Goal: Information Seeking & Learning: Learn about a topic

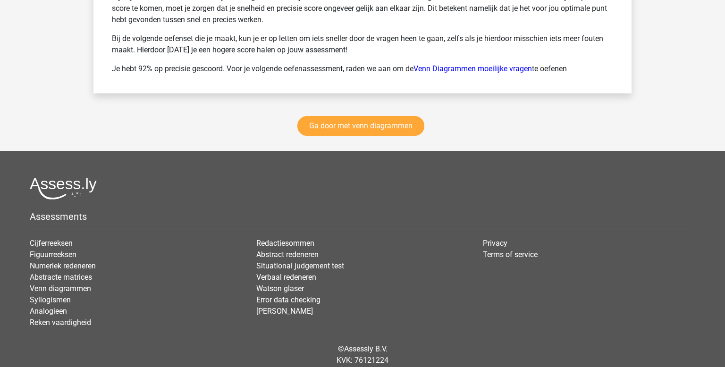
scroll to position [1369, 0]
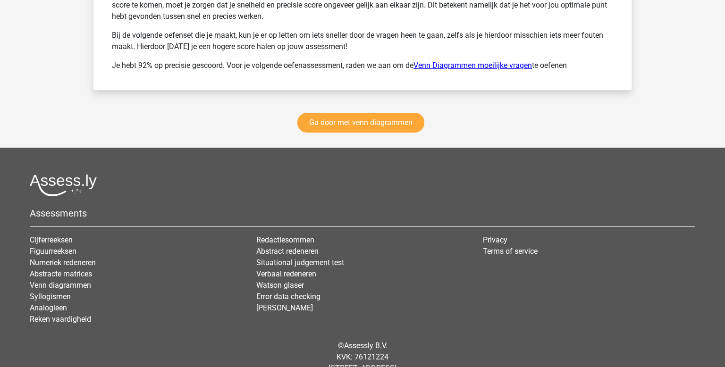
click at [468, 64] on link "Venn Diagrammen moeilijke vragen" at bounding box center [473, 65] width 119 height 9
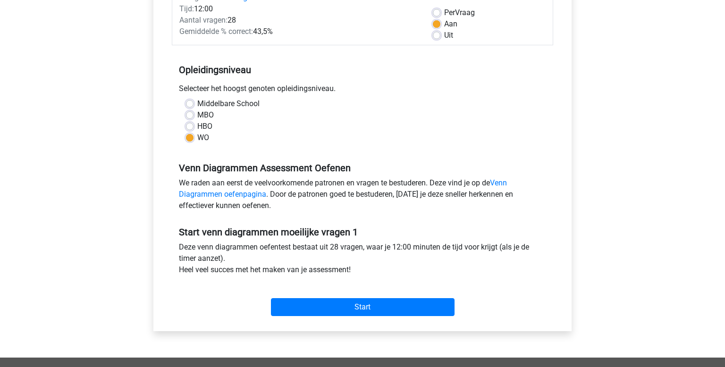
scroll to position [139, 0]
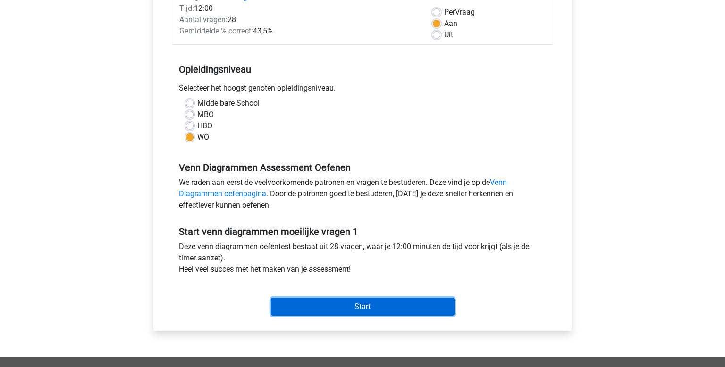
click at [306, 301] on input "Start" at bounding box center [363, 307] width 184 height 18
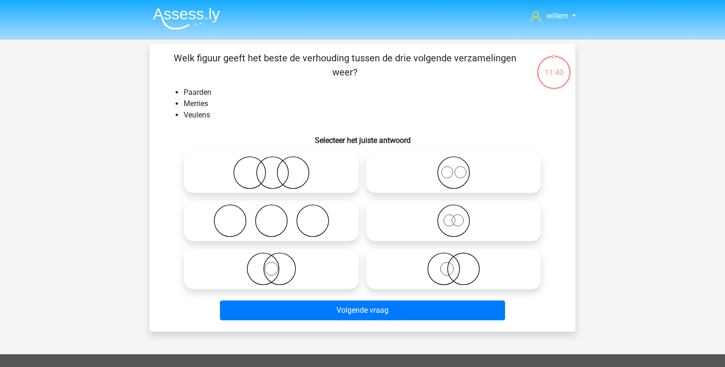
click at [449, 226] on icon at bounding box center [453, 220] width 167 height 33
click at [454, 216] on input "radio" at bounding box center [457, 213] width 6 height 6
radio input "true"
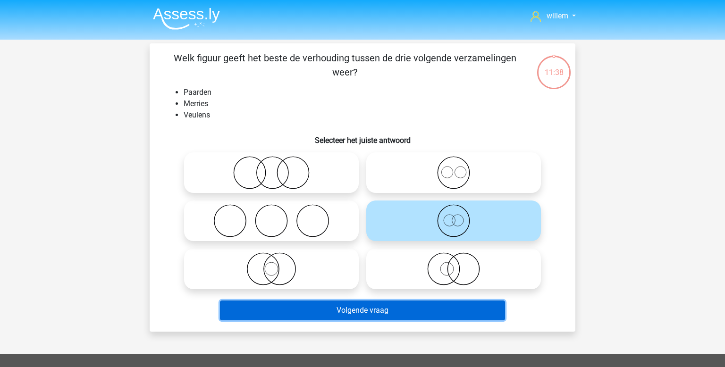
click at [379, 314] on button "Volgende vraag" at bounding box center [363, 311] width 286 height 20
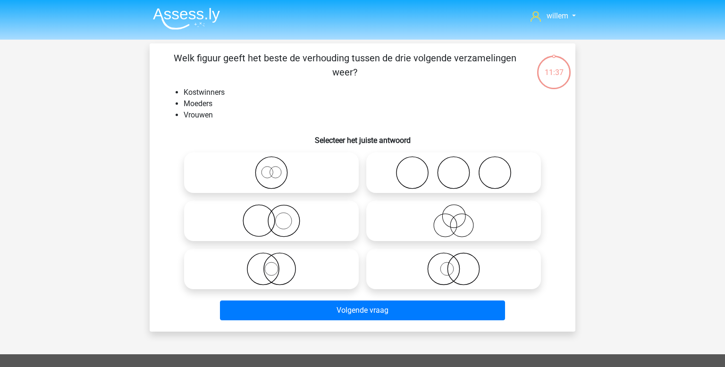
scroll to position [43, 0]
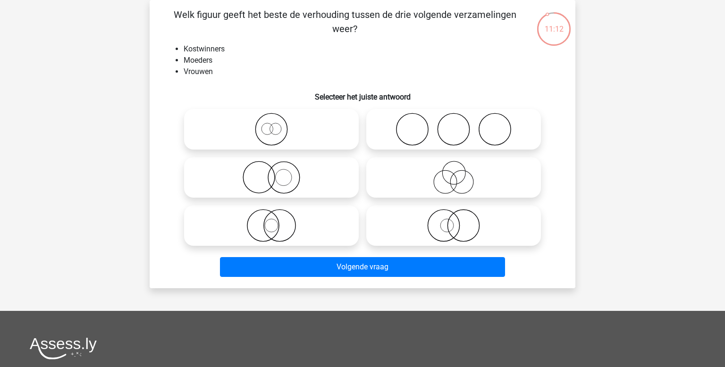
click at [437, 180] on icon at bounding box center [453, 177] width 167 height 33
click at [454, 173] on input "radio" at bounding box center [457, 170] width 6 height 6
radio input "true"
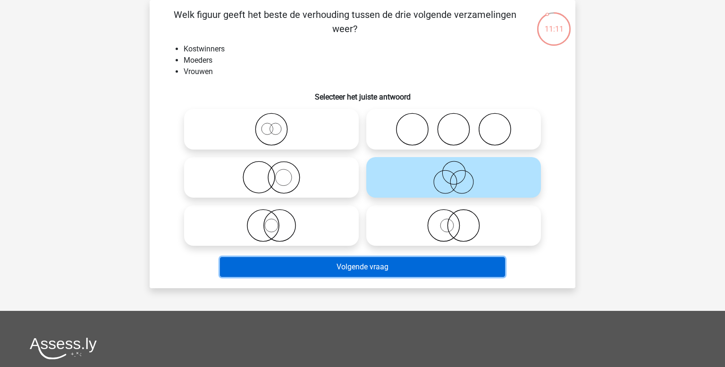
click at [392, 267] on button "Volgende vraag" at bounding box center [363, 267] width 286 height 20
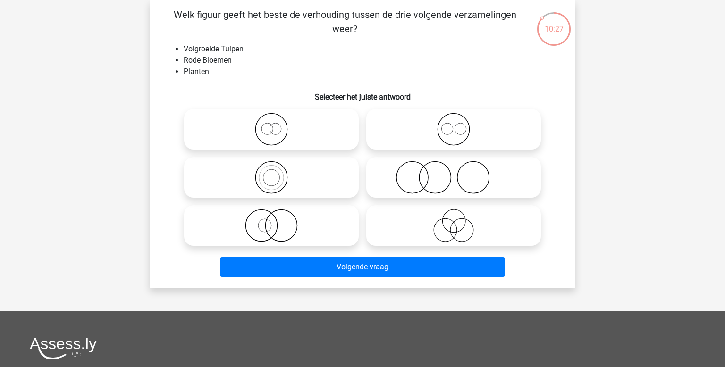
click at [280, 126] on icon at bounding box center [271, 129] width 167 height 33
click at [278, 125] on input "radio" at bounding box center [275, 122] width 6 height 6
radio input "true"
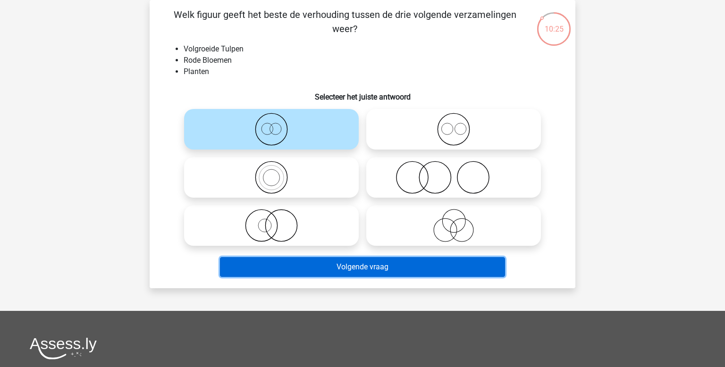
click at [355, 263] on button "Volgende vraag" at bounding box center [363, 267] width 286 height 20
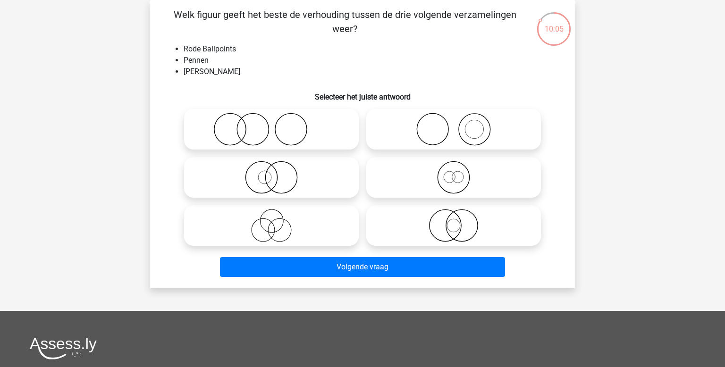
click at [270, 170] on icon at bounding box center [271, 177] width 167 height 33
click at [272, 170] on input "radio" at bounding box center [275, 170] width 6 height 6
radio input "true"
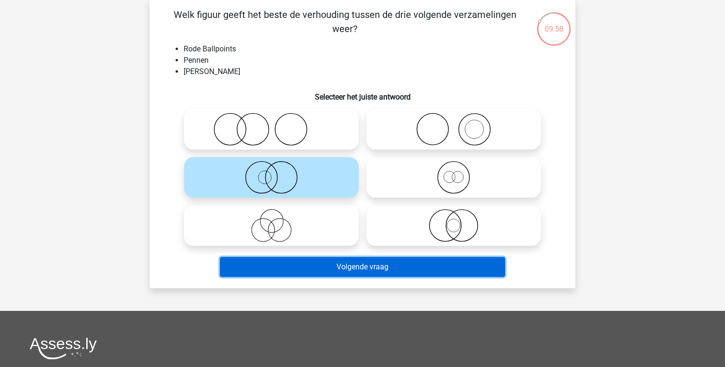
click at [333, 271] on button "Volgende vraag" at bounding box center [363, 267] width 286 height 20
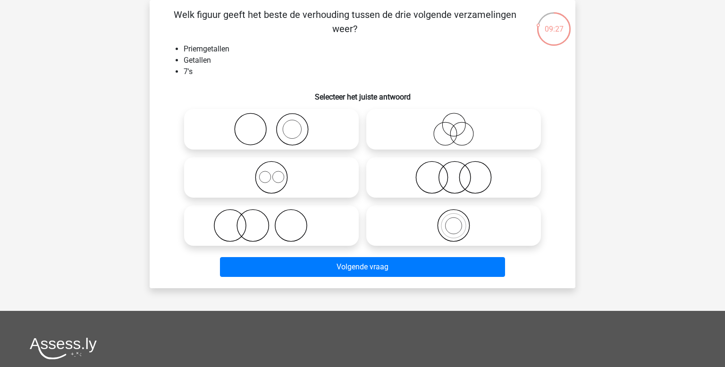
click at [442, 221] on icon at bounding box center [453, 225] width 167 height 33
click at [454, 221] on input "radio" at bounding box center [457, 218] width 6 height 6
radio input "true"
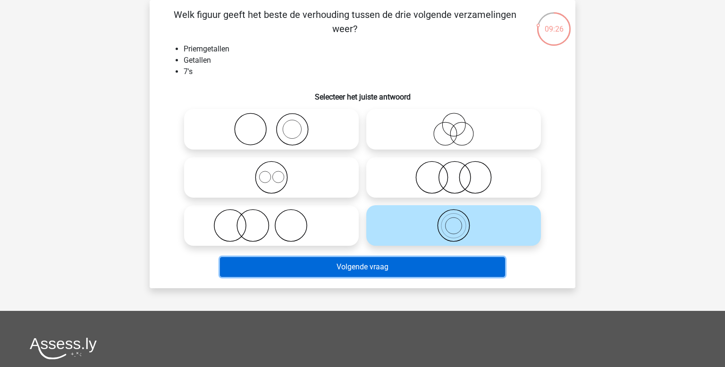
click at [393, 264] on button "Volgende vraag" at bounding box center [363, 267] width 286 height 20
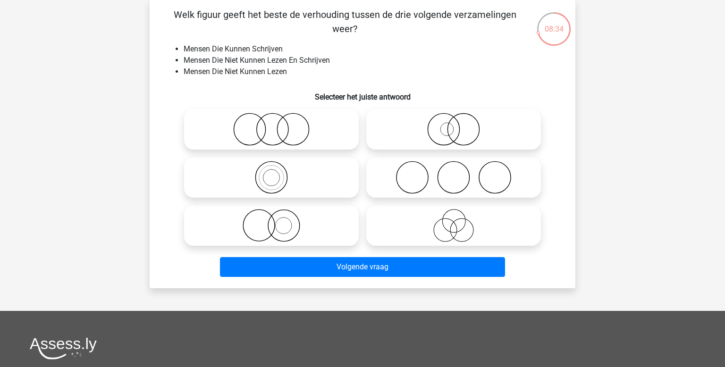
click at [446, 140] on icon at bounding box center [453, 129] width 167 height 33
click at [454, 125] on input "radio" at bounding box center [457, 122] width 6 height 6
radio input "true"
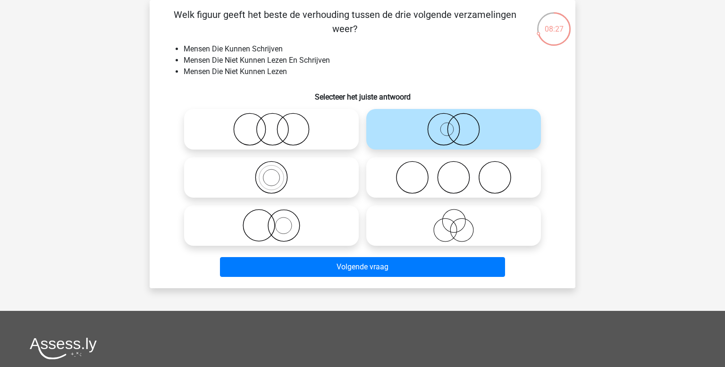
click at [278, 232] on icon at bounding box center [271, 225] width 167 height 33
click at [278, 221] on input "radio" at bounding box center [275, 218] width 6 height 6
radio input "true"
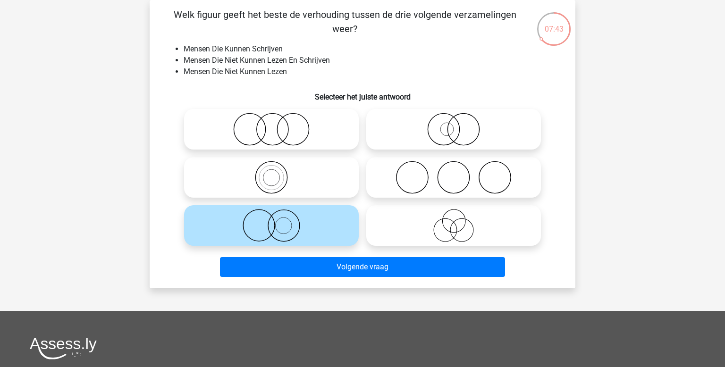
click at [288, 132] on circle at bounding box center [273, 130] width 32 height 32
click at [278, 125] on input "radio" at bounding box center [275, 122] width 6 height 6
radio input "true"
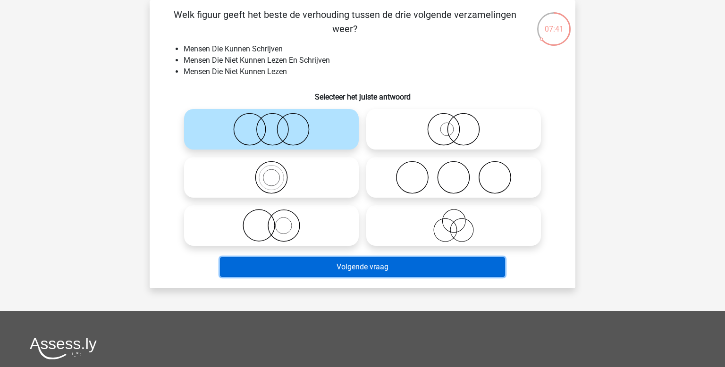
click at [318, 263] on button "Volgende vraag" at bounding box center [363, 267] width 286 height 20
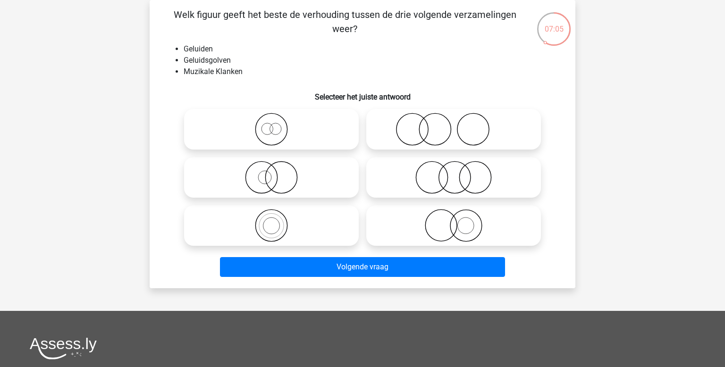
click at [265, 127] on icon at bounding box center [271, 129] width 167 height 33
click at [272, 125] on input "radio" at bounding box center [275, 122] width 6 height 6
radio input "true"
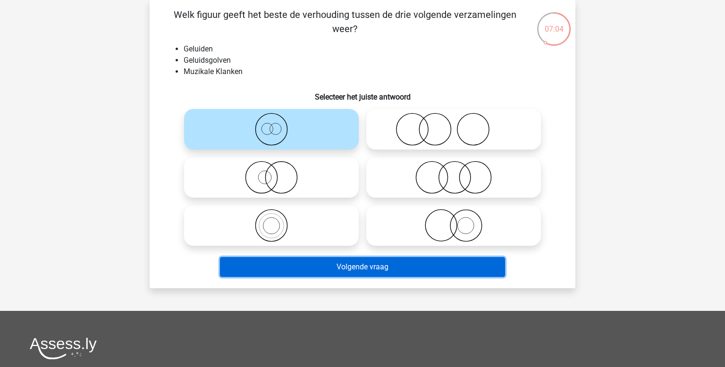
click at [376, 271] on button "Volgende vraag" at bounding box center [363, 267] width 286 height 20
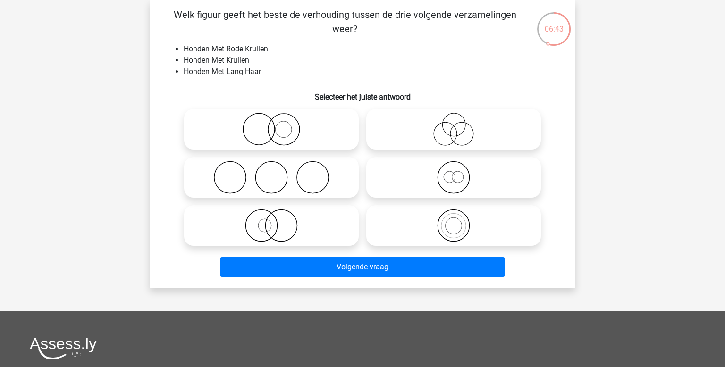
click at [288, 225] on icon at bounding box center [271, 225] width 167 height 33
click at [278, 221] on input "radio" at bounding box center [275, 218] width 6 height 6
radio input "true"
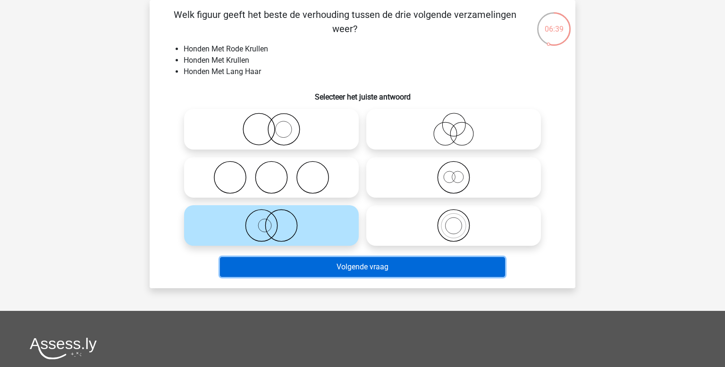
click at [348, 274] on button "Volgende vraag" at bounding box center [363, 267] width 286 height 20
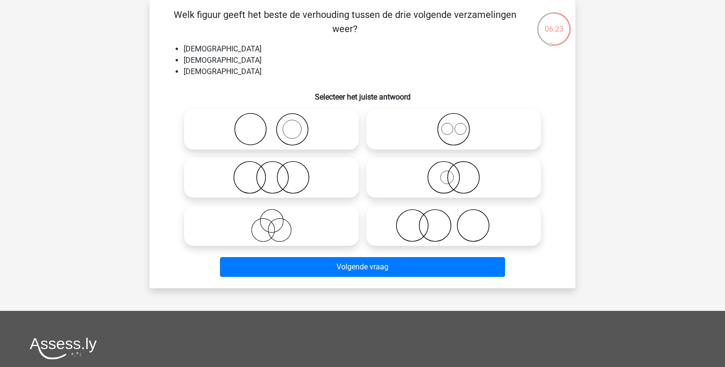
click at [474, 129] on icon at bounding box center [453, 129] width 167 height 33
click at [460, 125] on input "radio" at bounding box center [457, 122] width 6 height 6
radio input "true"
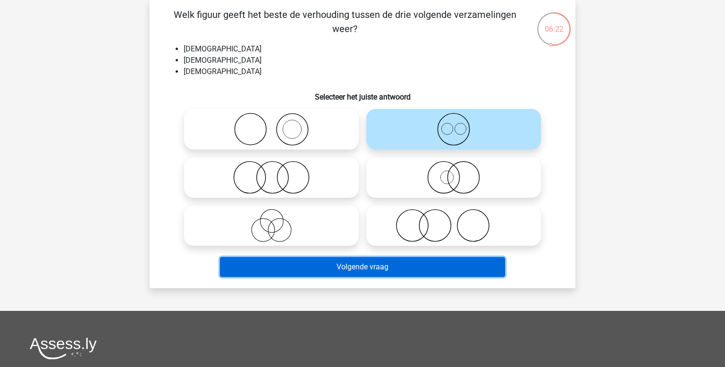
click at [376, 272] on button "Volgende vraag" at bounding box center [363, 267] width 286 height 20
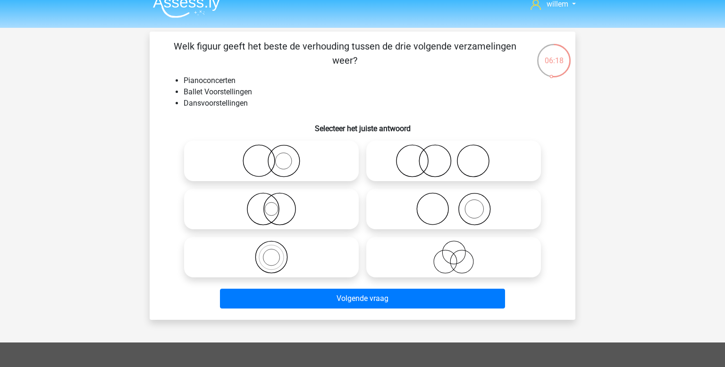
scroll to position [13, 0]
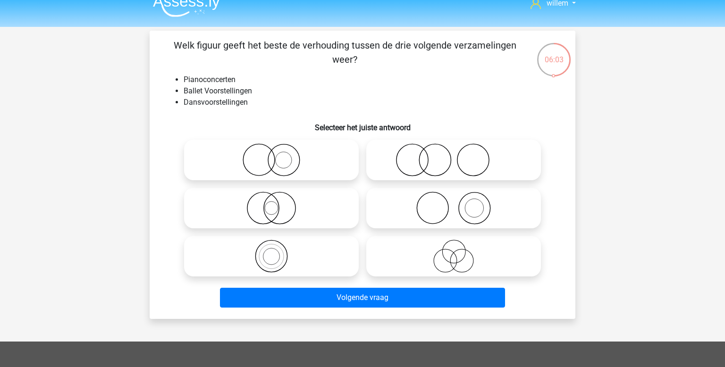
click at [450, 202] on icon at bounding box center [453, 208] width 167 height 33
click at [454, 202] on input "radio" at bounding box center [457, 200] width 6 height 6
radio input "true"
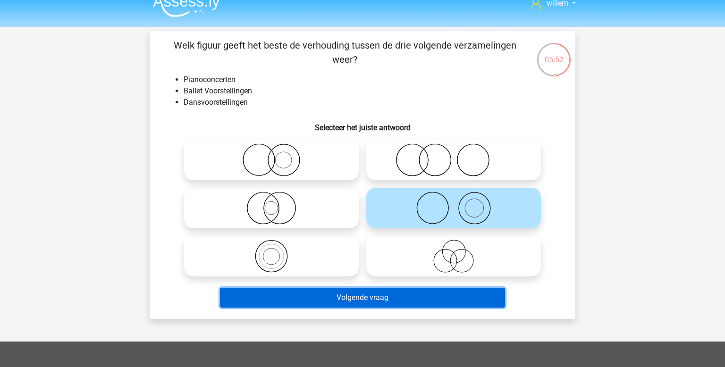
click at [391, 298] on button "Volgende vraag" at bounding box center [363, 298] width 286 height 20
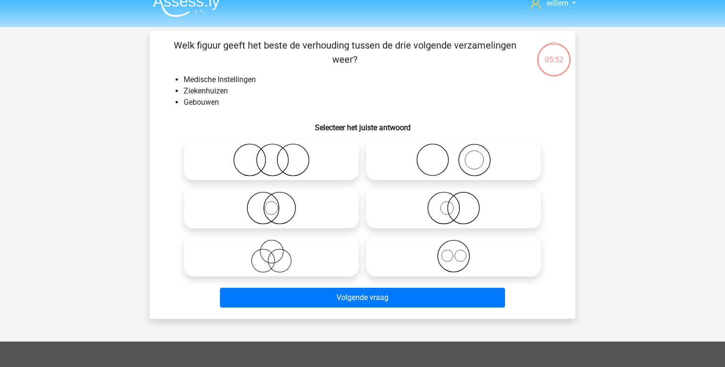
scroll to position [43, 0]
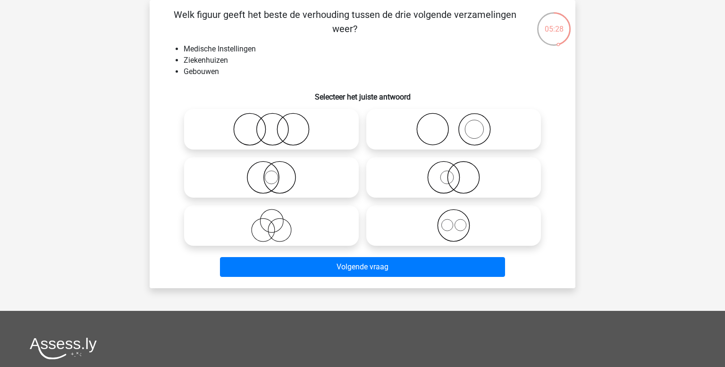
click at [461, 176] on icon at bounding box center [453, 177] width 167 height 33
click at [460, 173] on input "radio" at bounding box center [457, 170] width 6 height 6
radio input "true"
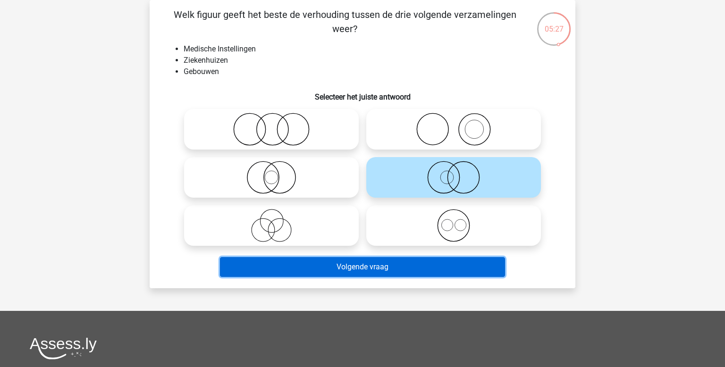
click at [417, 265] on button "Volgende vraag" at bounding box center [363, 267] width 286 height 20
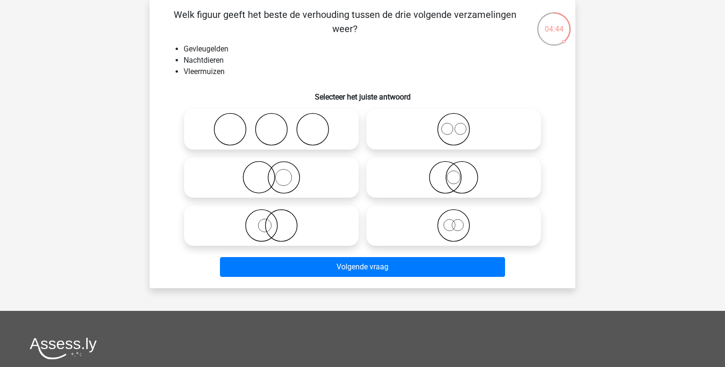
click at [467, 170] on icon at bounding box center [453, 177] width 167 height 33
click at [460, 170] on input "radio" at bounding box center [457, 170] width 6 height 6
radio input "true"
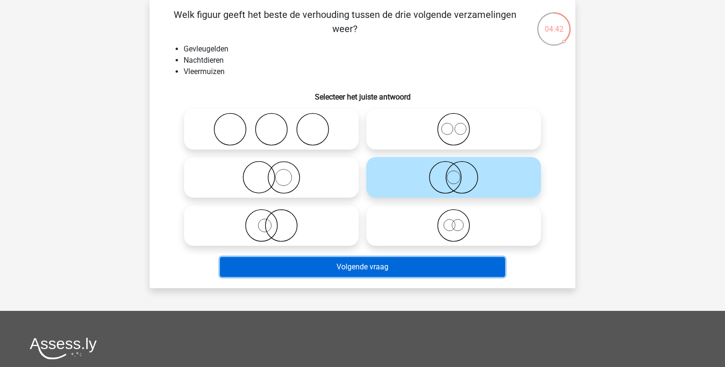
click at [406, 271] on button "Volgende vraag" at bounding box center [363, 267] width 286 height 20
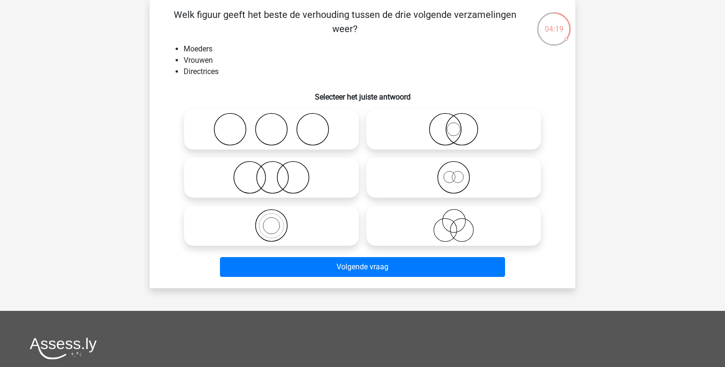
click at [473, 169] on icon at bounding box center [453, 177] width 167 height 33
click at [460, 169] on input "radio" at bounding box center [457, 170] width 6 height 6
radio input "true"
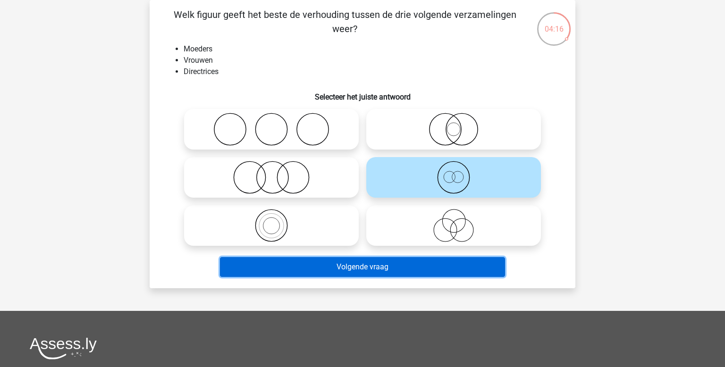
click at [388, 265] on button "Volgende vraag" at bounding box center [363, 267] width 286 height 20
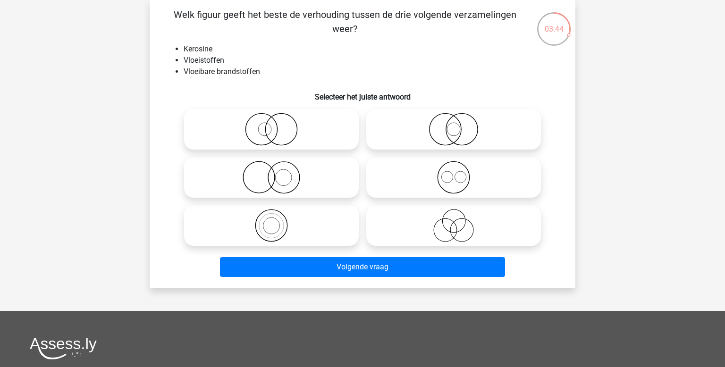
click at [270, 215] on icon at bounding box center [271, 225] width 167 height 33
click at [272, 215] on input "radio" at bounding box center [275, 218] width 6 height 6
radio input "true"
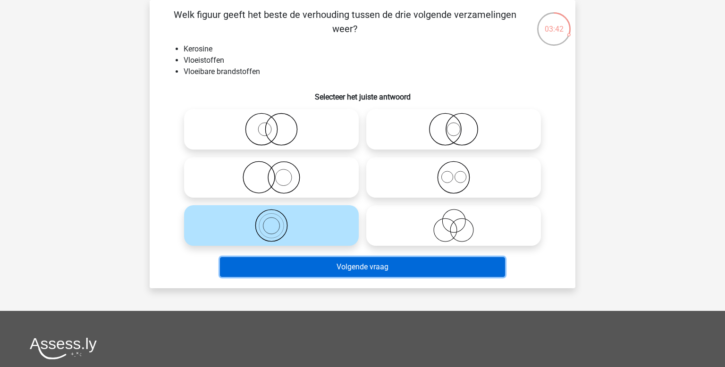
click at [335, 265] on button "Volgende vraag" at bounding box center [363, 267] width 286 height 20
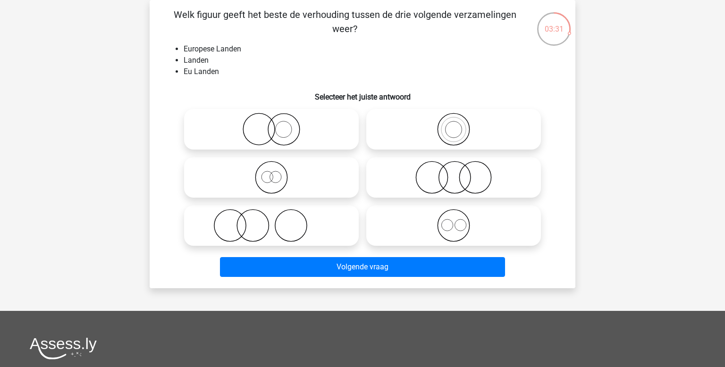
click at [488, 142] on icon at bounding box center [453, 129] width 167 height 33
click at [460, 125] on input "radio" at bounding box center [457, 122] width 6 height 6
radio input "true"
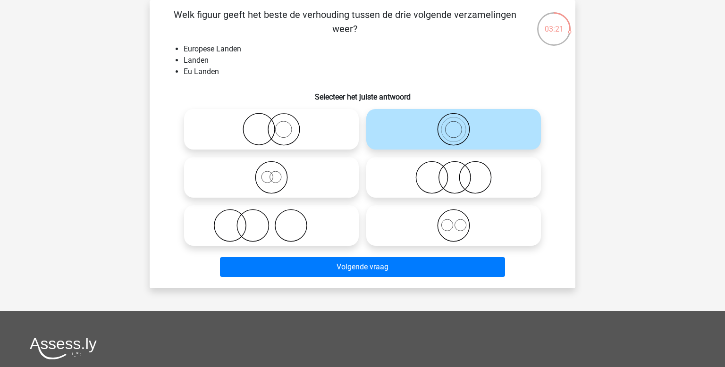
click at [271, 126] on icon at bounding box center [271, 129] width 167 height 33
click at [272, 125] on input "radio" at bounding box center [275, 122] width 6 height 6
radio input "true"
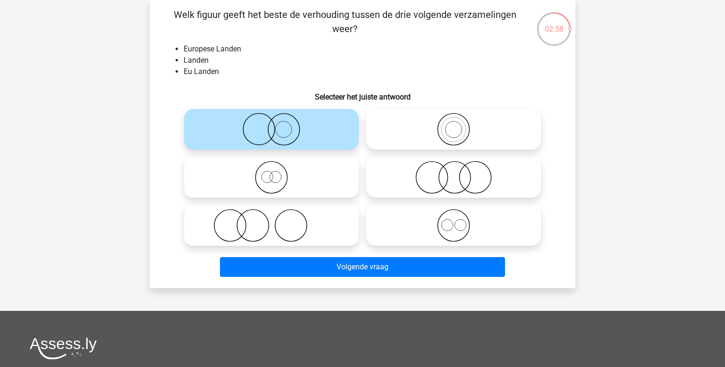
click at [461, 128] on icon at bounding box center [453, 129] width 167 height 33
click at [460, 125] on input "radio" at bounding box center [457, 122] width 6 height 6
radio input "true"
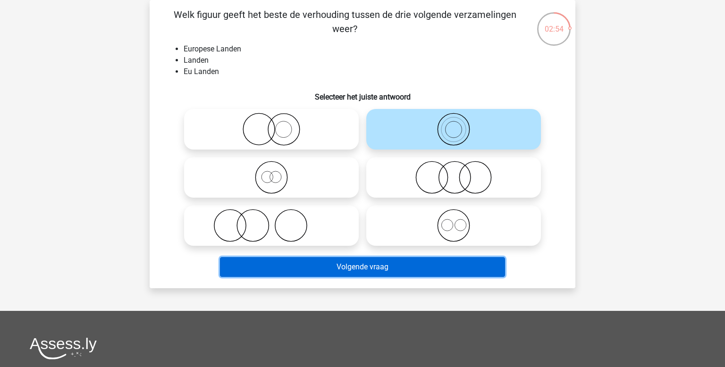
click at [380, 269] on button "Volgende vraag" at bounding box center [363, 267] width 286 height 20
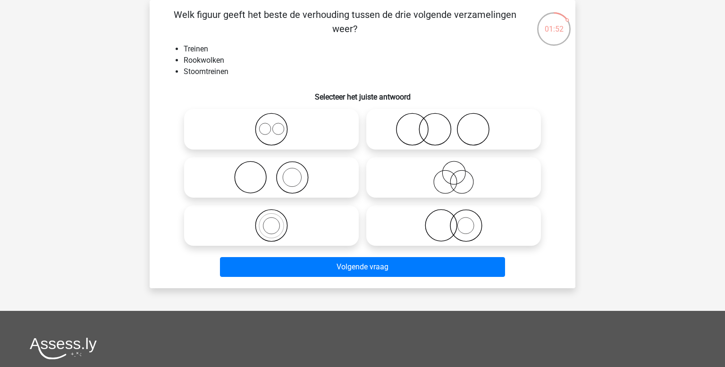
click at [321, 184] on icon at bounding box center [271, 177] width 167 height 33
click at [278, 173] on input "radio" at bounding box center [275, 170] width 6 height 6
radio input "true"
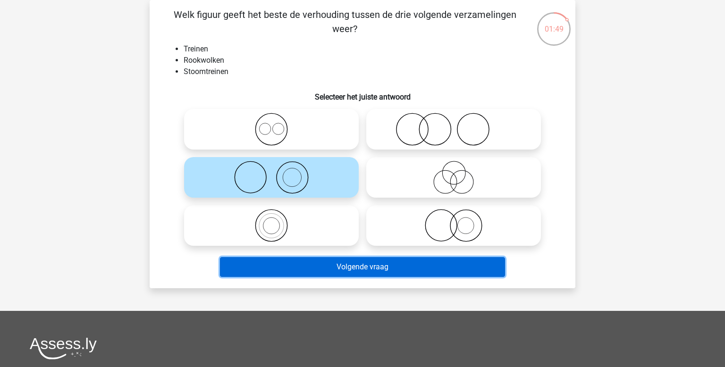
click at [343, 271] on button "Volgende vraag" at bounding box center [363, 267] width 286 height 20
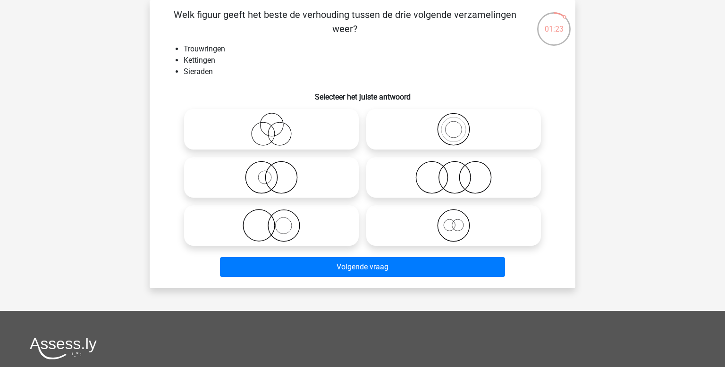
click at [289, 236] on icon at bounding box center [271, 225] width 167 height 33
click at [278, 221] on input "radio" at bounding box center [275, 218] width 6 height 6
radio input "true"
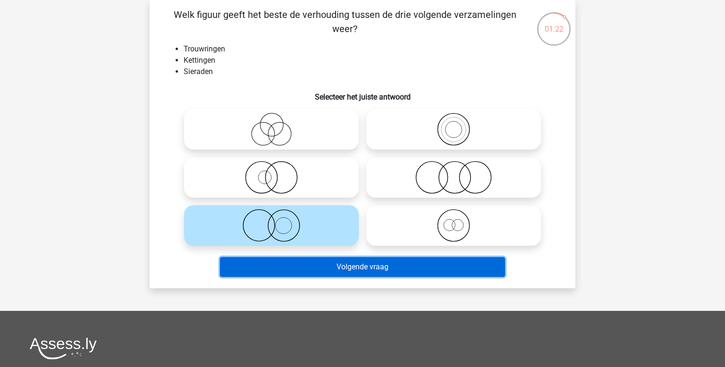
click at [377, 270] on button "Volgende vraag" at bounding box center [363, 267] width 286 height 20
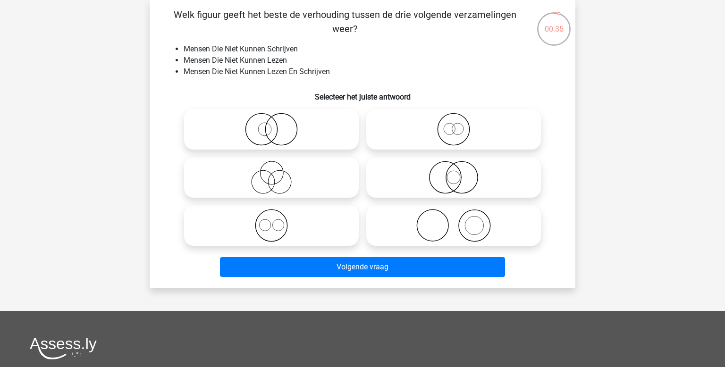
click at [450, 174] on icon at bounding box center [453, 177] width 167 height 33
click at [454, 173] on input "radio" at bounding box center [457, 170] width 6 height 6
radio input "true"
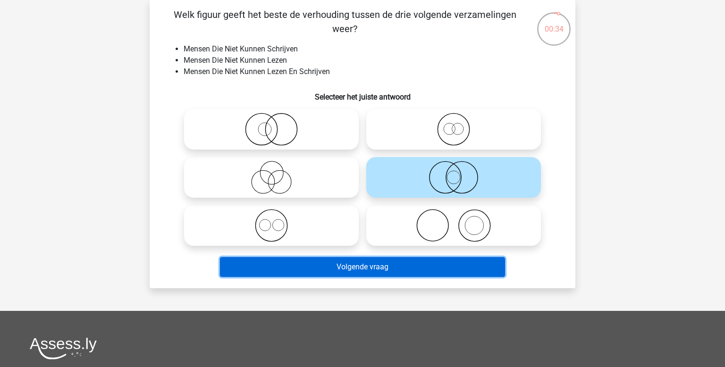
click at [406, 264] on button "Volgende vraag" at bounding box center [363, 267] width 286 height 20
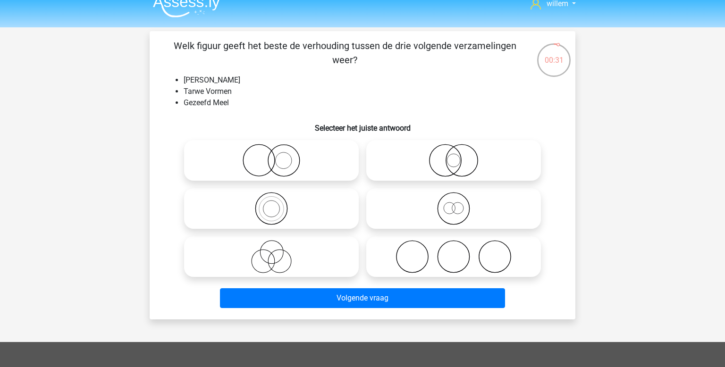
scroll to position [13, 0]
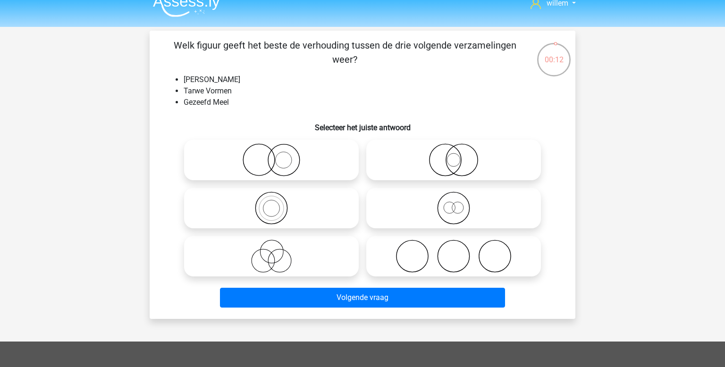
click at [440, 204] on icon at bounding box center [453, 208] width 167 height 33
click at [454, 204] on input "radio" at bounding box center [457, 200] width 6 height 6
radio input "true"
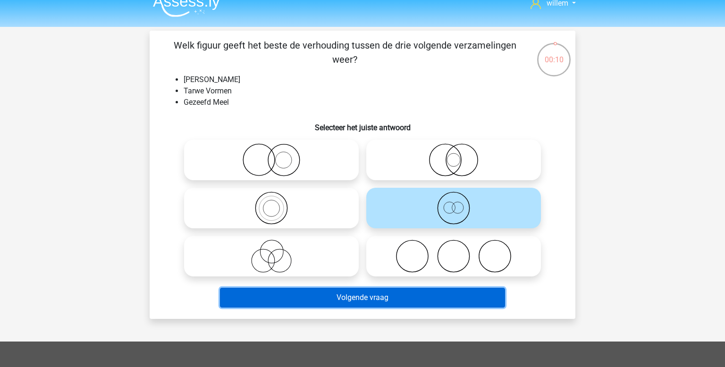
click at [414, 302] on button "Volgende vraag" at bounding box center [363, 298] width 286 height 20
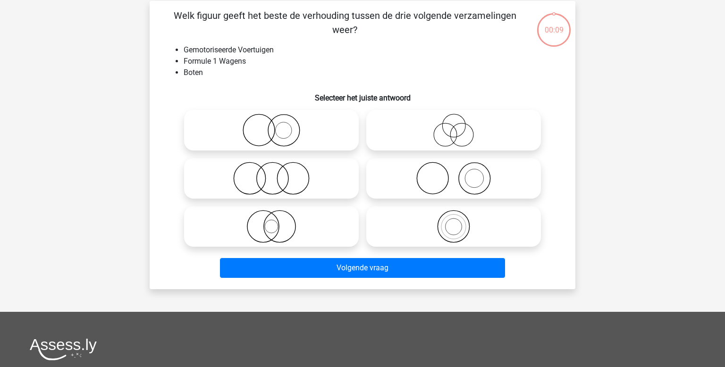
scroll to position [43, 0]
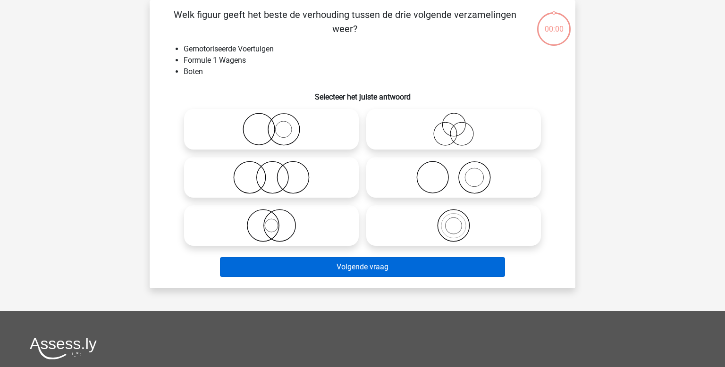
scroll to position [43, 0]
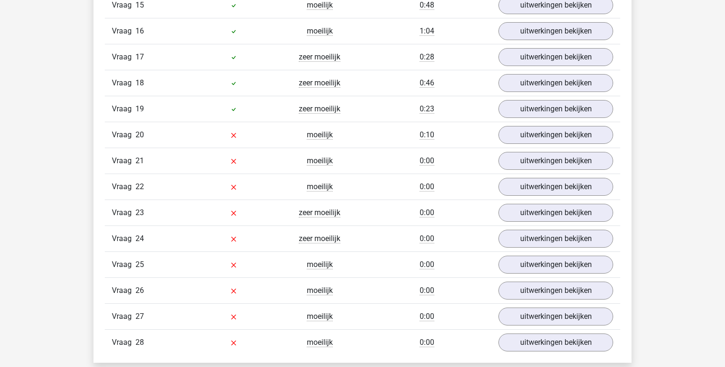
scroll to position [1022, 0]
click at [535, 107] on link "uitwerkingen bekijken" at bounding box center [556, 108] width 132 height 21
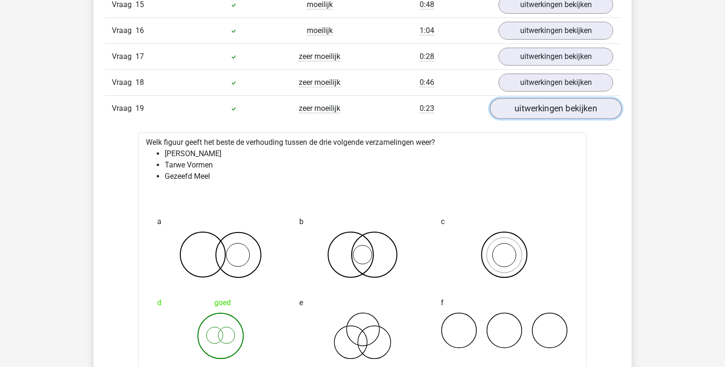
click at [534, 108] on link "uitwerkingen bekijken" at bounding box center [556, 108] width 132 height 21
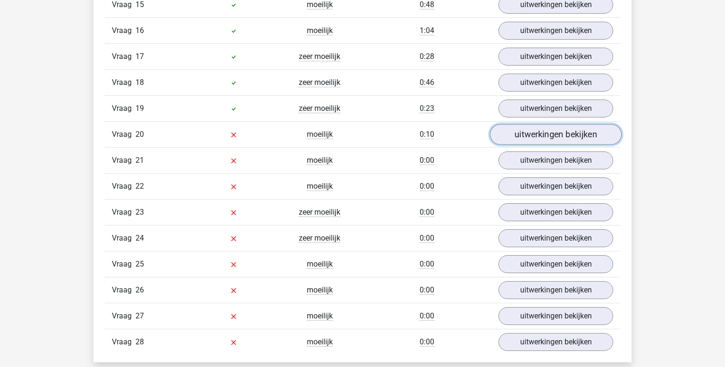
click at [534, 127] on link "uitwerkingen bekijken" at bounding box center [556, 134] width 132 height 21
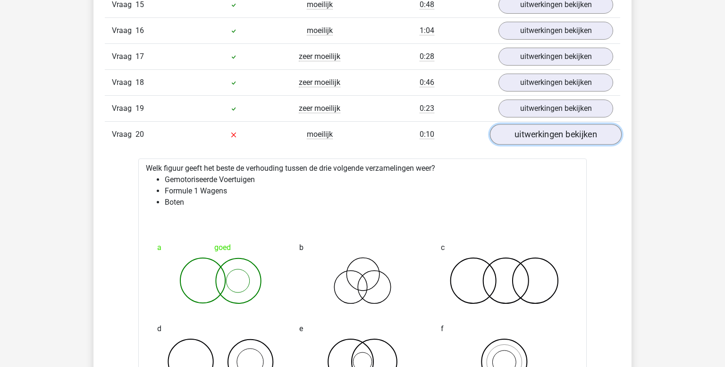
click at [534, 127] on link "uitwerkingen bekijken" at bounding box center [556, 134] width 132 height 21
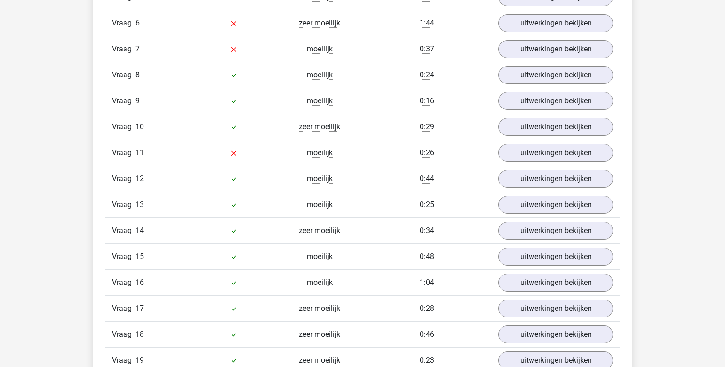
scroll to position [769, 0]
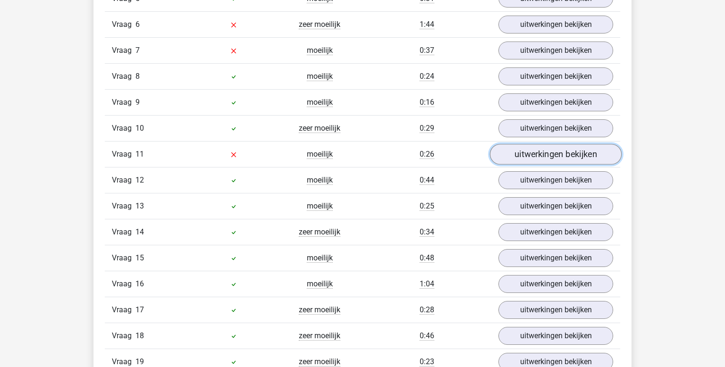
click at [523, 153] on link "uitwerkingen bekijken" at bounding box center [556, 154] width 132 height 21
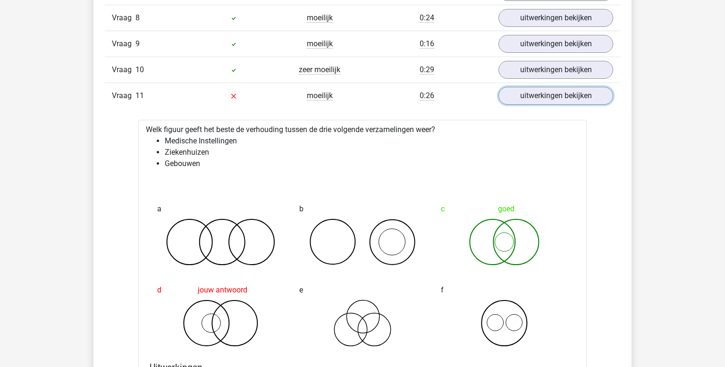
scroll to position [835, 0]
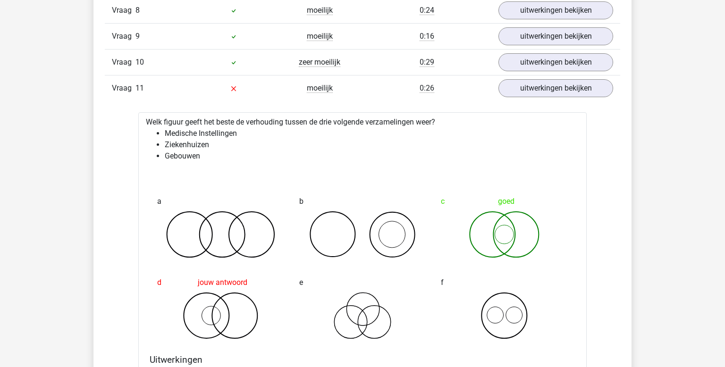
click at [368, 282] on div "e" at bounding box center [363, 306] width 142 height 81
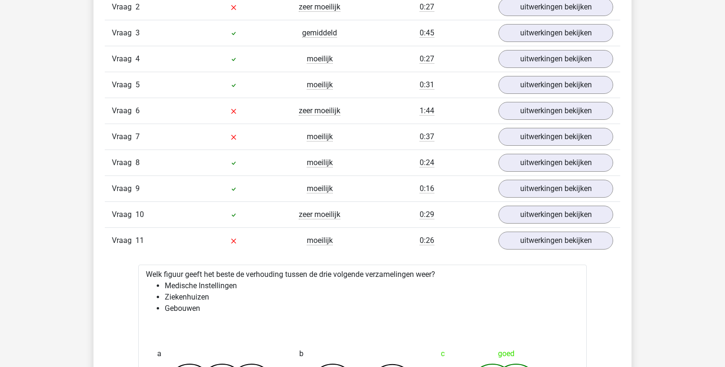
scroll to position [618, 0]
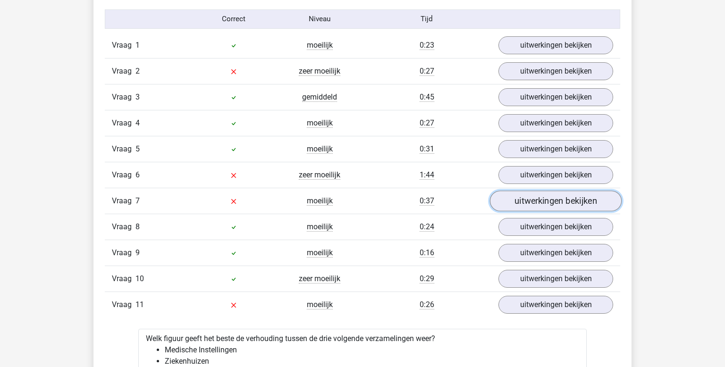
click at [562, 206] on link "uitwerkingen bekijken" at bounding box center [556, 201] width 132 height 21
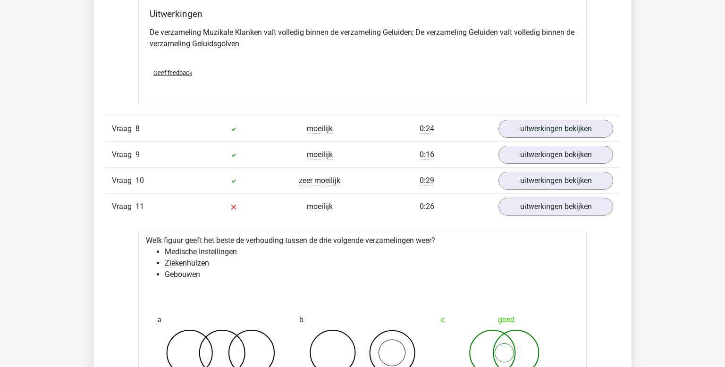
scroll to position [1078, 0]
click at [549, 167] on div "Vraag 10 zeer moeilijk 0:29 uitwerkingen bekijken" at bounding box center [363, 180] width 516 height 26
click at [531, 174] on link "uitwerkingen bekijken" at bounding box center [556, 180] width 132 height 21
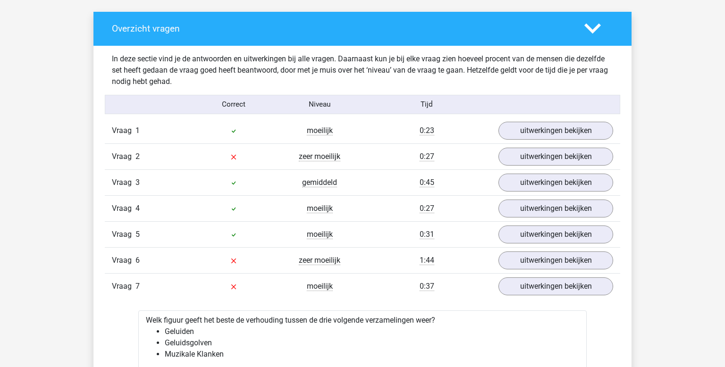
scroll to position [533, 0]
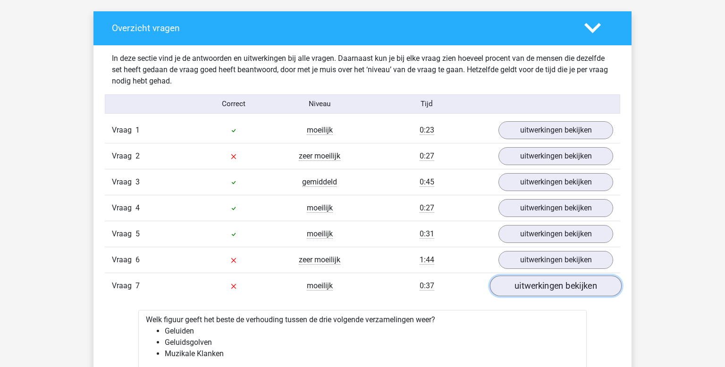
click at [541, 280] on link "uitwerkingen bekijken" at bounding box center [556, 286] width 132 height 21
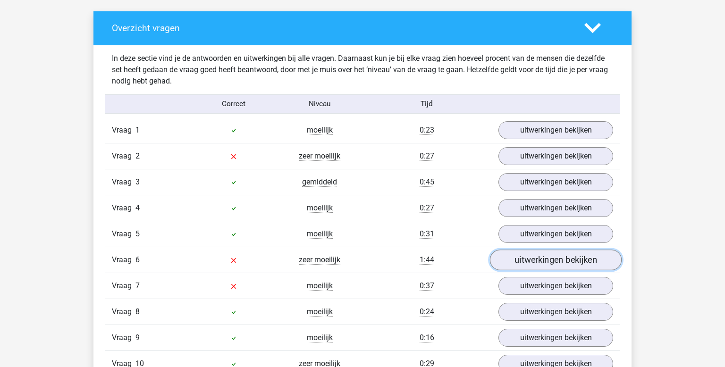
click at [541, 255] on link "uitwerkingen bekijken" at bounding box center [556, 260] width 132 height 21
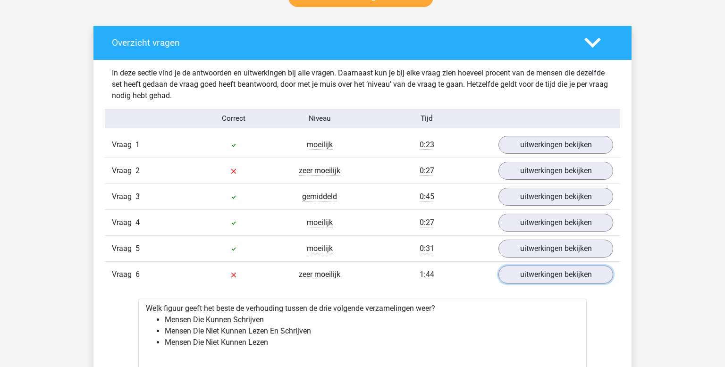
scroll to position [519, 0]
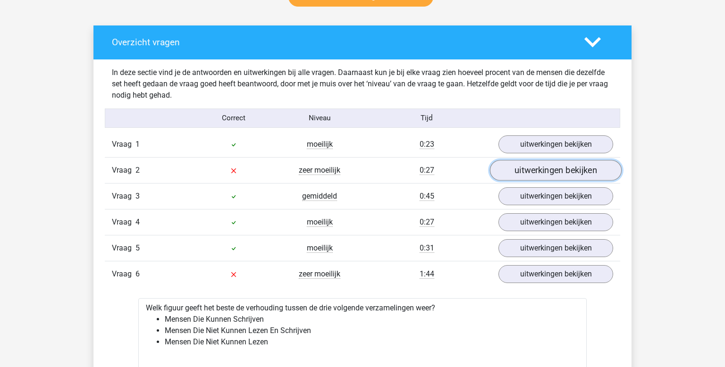
click at [534, 174] on link "uitwerkingen bekijken" at bounding box center [556, 170] width 132 height 21
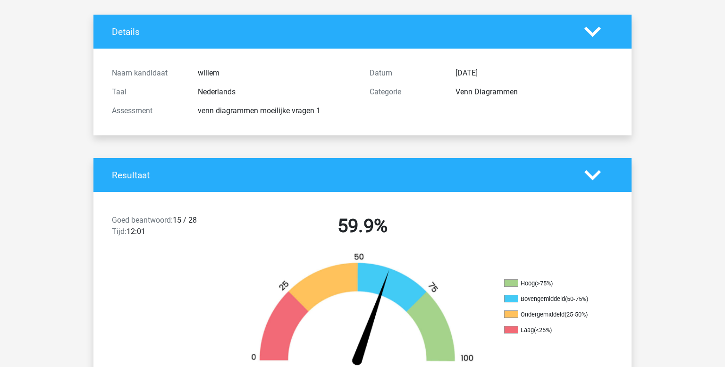
scroll to position [0, 0]
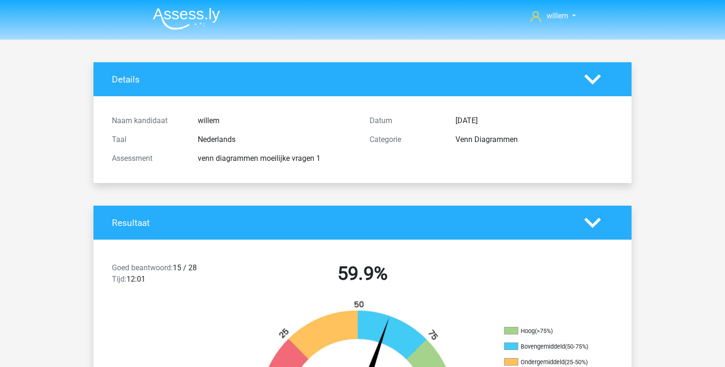
click at [191, 13] on img at bounding box center [186, 19] width 67 height 22
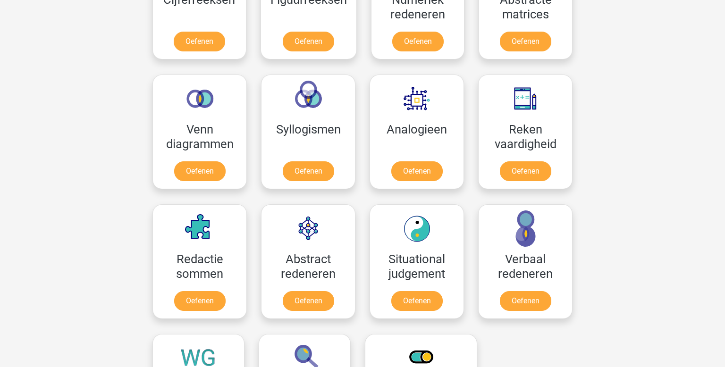
scroll to position [501, 0]
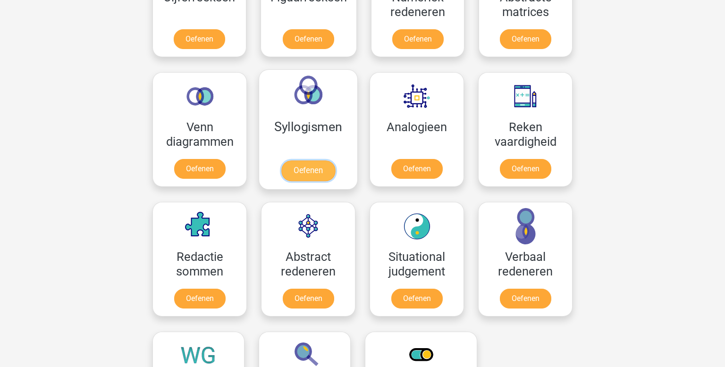
click at [302, 166] on link "Oefenen" at bounding box center [308, 171] width 54 height 21
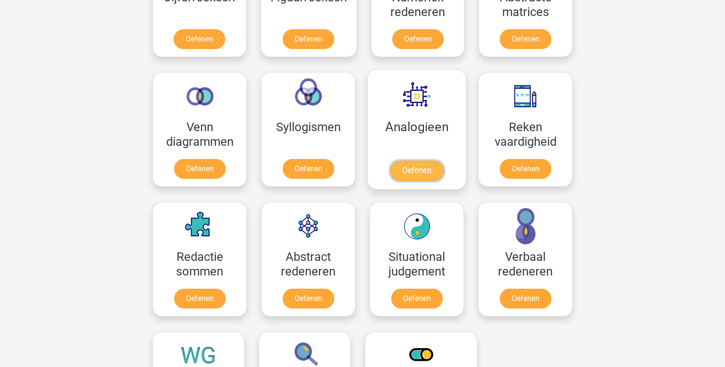
click at [391, 161] on link "Oefenen" at bounding box center [417, 171] width 54 height 21
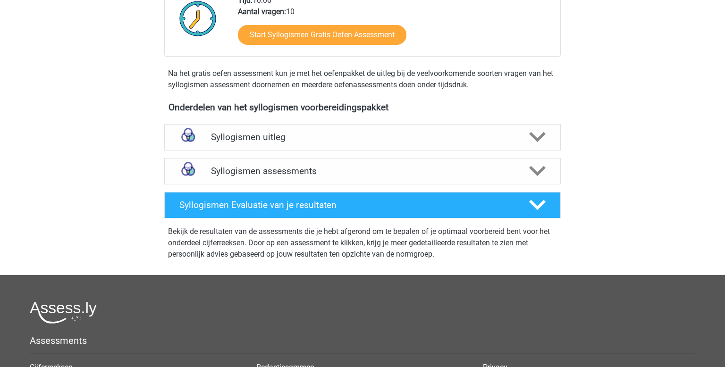
scroll to position [237, 0]
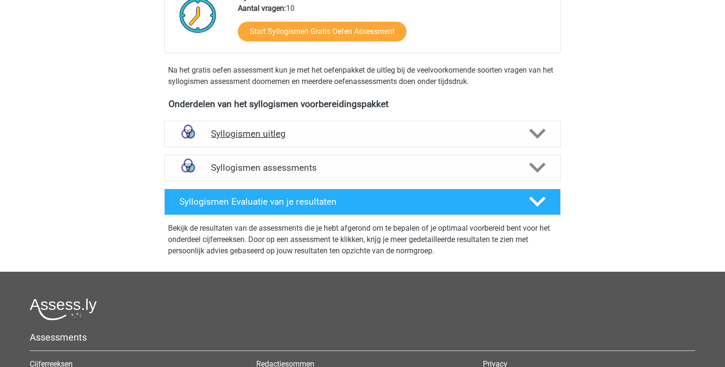
click at [246, 127] on div "Syllogismen uitleg" at bounding box center [362, 134] width 397 height 26
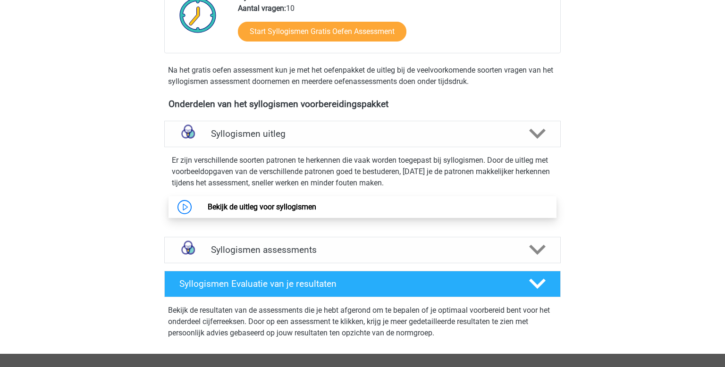
click at [285, 203] on link "Bekijk de uitleg voor syllogismen" at bounding box center [262, 207] width 109 height 9
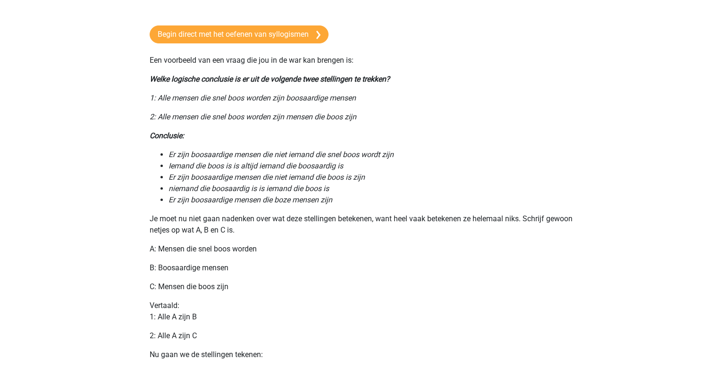
scroll to position [268, 0]
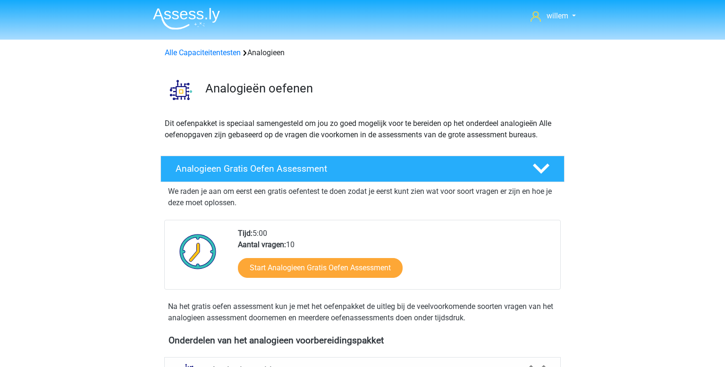
click at [391, 119] on p "Dit oefenpakket is speciaal samengesteld om jou zo goed mogelijk voor te bereid…" at bounding box center [363, 129] width 396 height 23
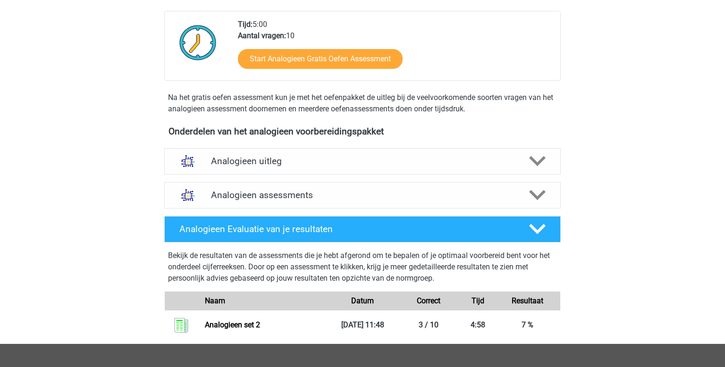
scroll to position [203, 0]
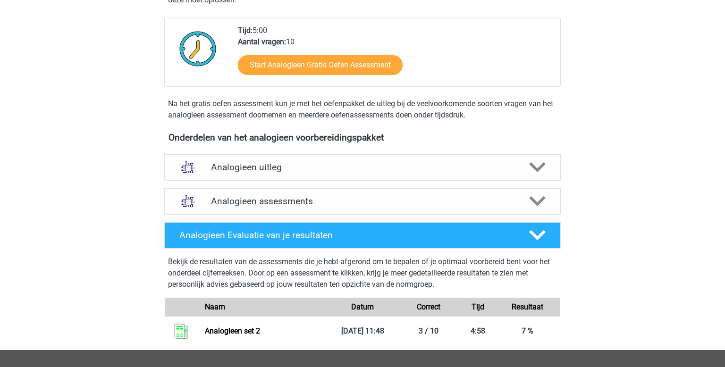
click at [324, 154] on div "Analogieen uitleg" at bounding box center [362, 167] width 397 height 26
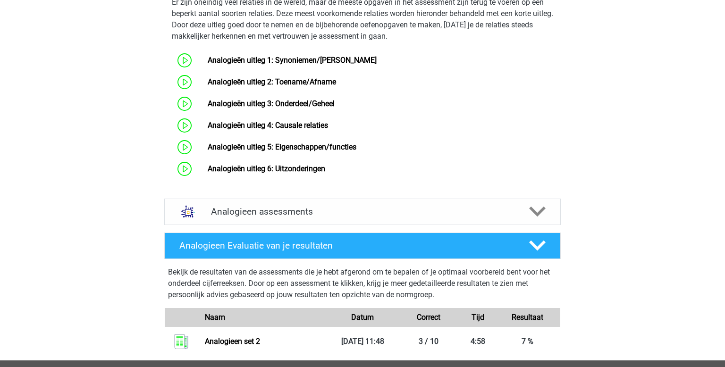
scroll to position [564, 0]
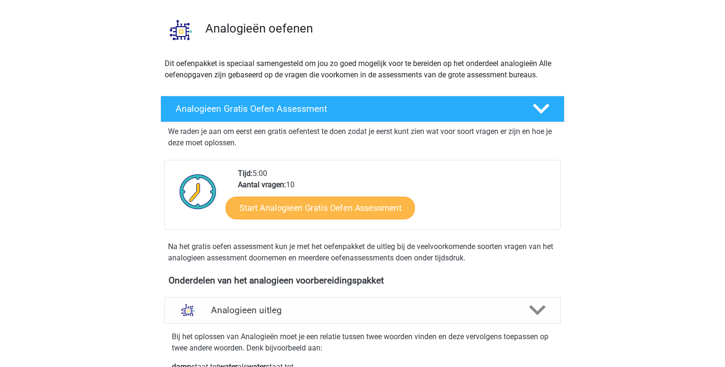
scroll to position [59, 0]
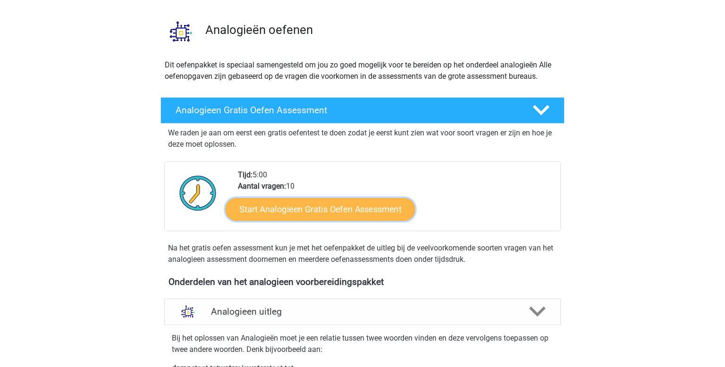
click at [300, 216] on link "Start Analogieen Gratis Oefen Assessment" at bounding box center [320, 209] width 189 height 23
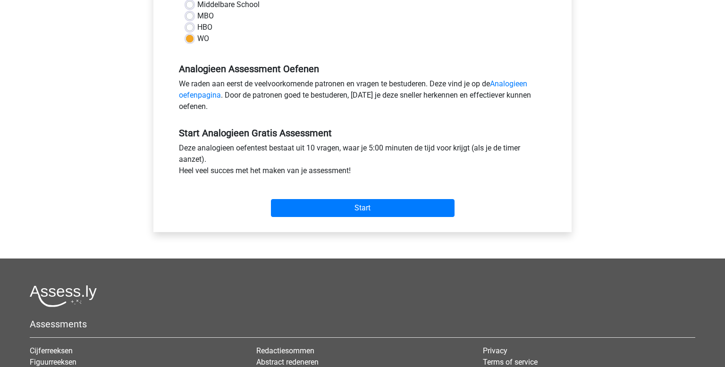
scroll to position [242, 0]
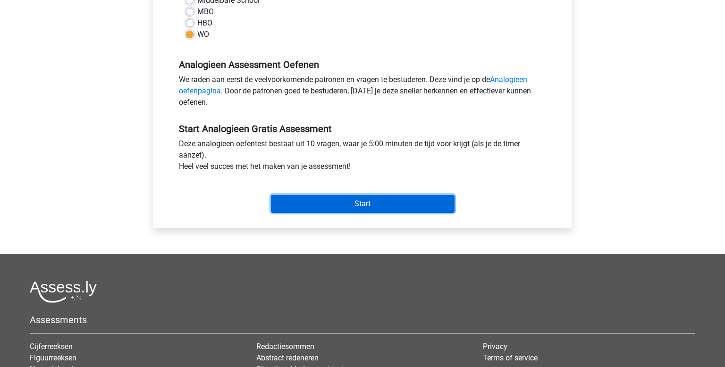
click at [381, 206] on input "Start" at bounding box center [363, 204] width 184 height 18
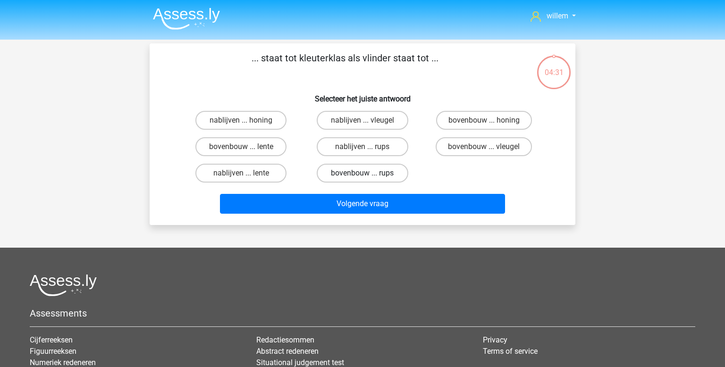
click at [379, 181] on label "bovenbouw ... rups" at bounding box center [362, 173] width 91 height 19
click at [369, 179] on input "bovenbouw ... rups" at bounding box center [366, 176] width 6 height 6
radio input "true"
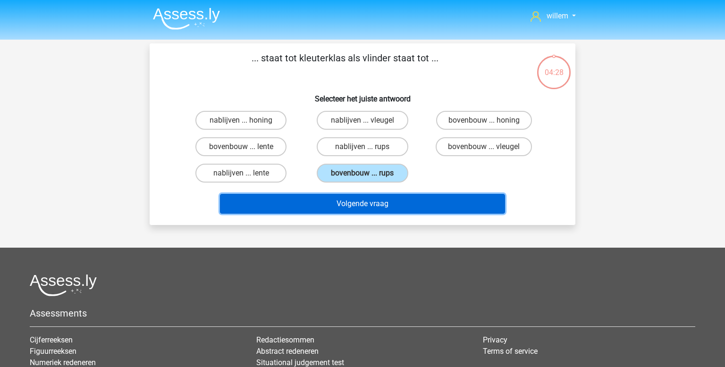
click at [373, 212] on button "Volgende vraag" at bounding box center [363, 204] width 286 height 20
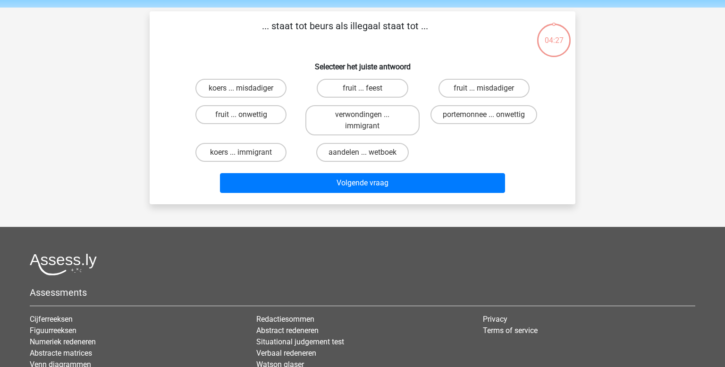
scroll to position [43, 0]
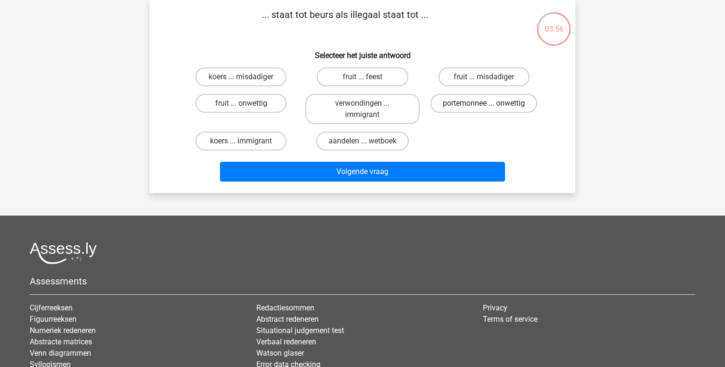
click at [459, 106] on label "portemonnee ... onwettig" at bounding box center [484, 103] width 107 height 19
click at [484, 106] on input "portemonnee ... onwettig" at bounding box center [487, 106] width 6 height 6
radio input "true"
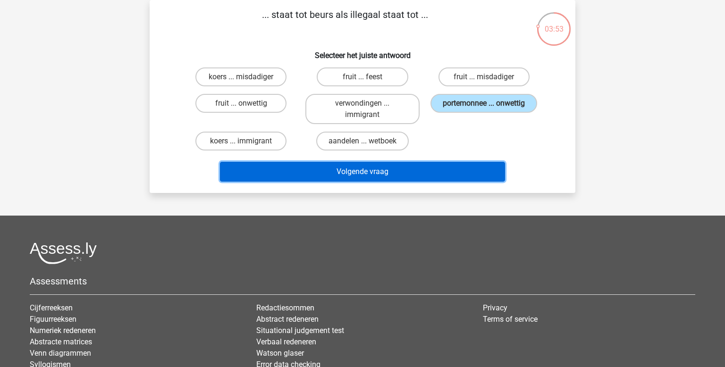
click at [405, 178] on button "Volgende vraag" at bounding box center [363, 172] width 286 height 20
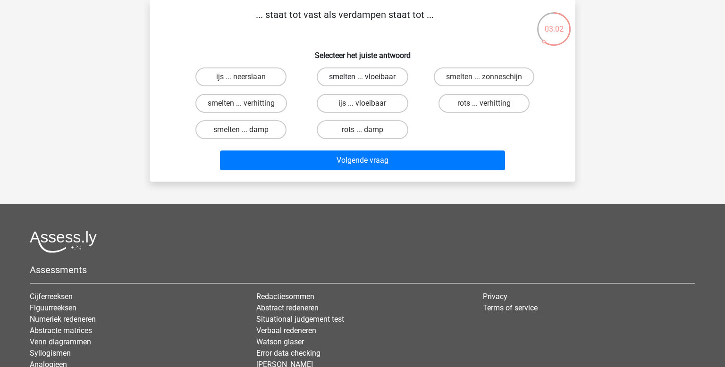
click at [356, 75] on label "smelten ... vloeibaar" at bounding box center [362, 77] width 91 height 19
click at [363, 77] on input "smelten ... vloeibaar" at bounding box center [366, 80] width 6 height 6
radio input "true"
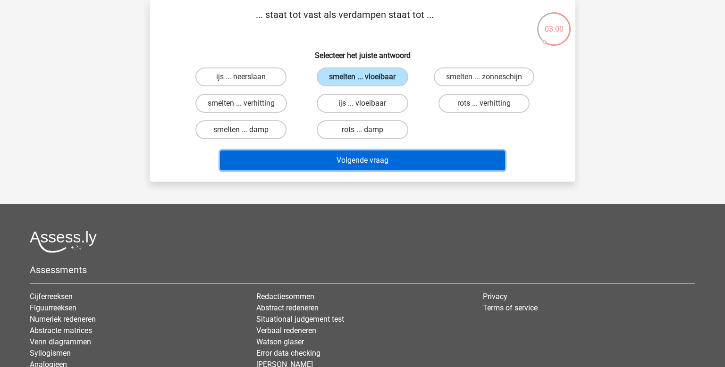
click at [346, 158] on button "Volgende vraag" at bounding box center [363, 161] width 286 height 20
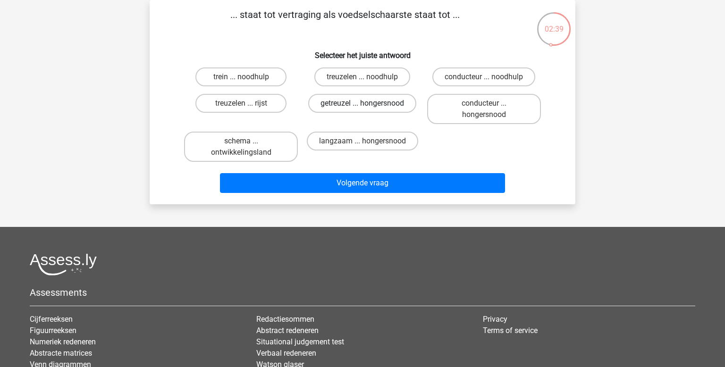
click at [357, 106] on label "getreuzel ... hongersnood" at bounding box center [362, 103] width 108 height 19
click at [363, 106] on input "getreuzel ... hongersnood" at bounding box center [366, 106] width 6 height 6
radio input "true"
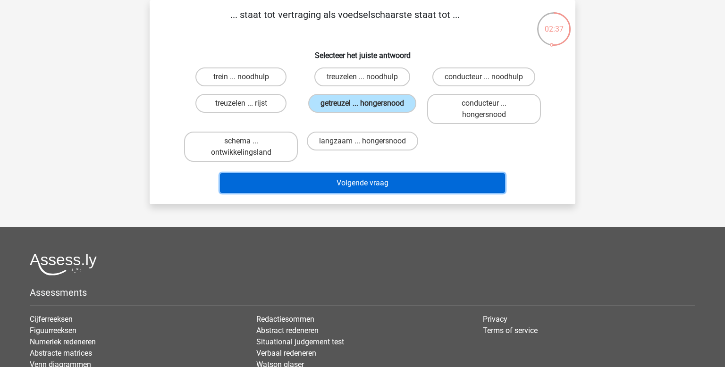
click at [342, 190] on button "Volgende vraag" at bounding box center [363, 183] width 286 height 20
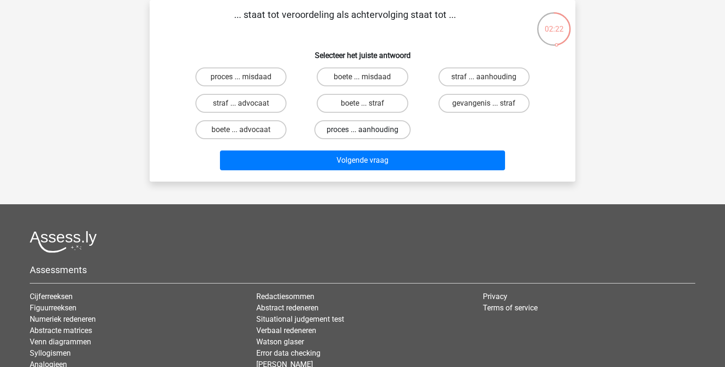
click at [374, 132] on label "proces ... aanhouding" at bounding box center [363, 129] width 96 height 19
click at [369, 132] on input "proces ... aanhouding" at bounding box center [366, 133] width 6 height 6
radio input "true"
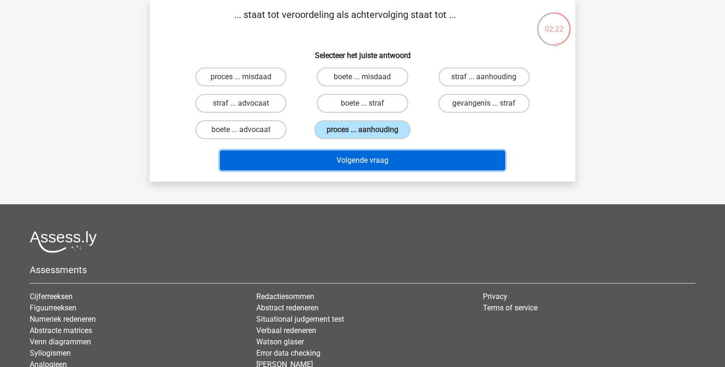
click at [361, 162] on button "Volgende vraag" at bounding box center [363, 161] width 286 height 20
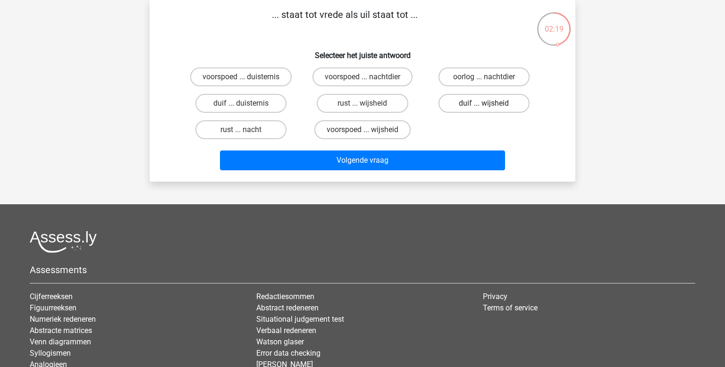
click at [478, 101] on label "duif ... wijsheid" at bounding box center [484, 103] width 91 height 19
click at [484, 103] on input "duif ... wijsheid" at bounding box center [487, 106] width 6 height 6
radio input "true"
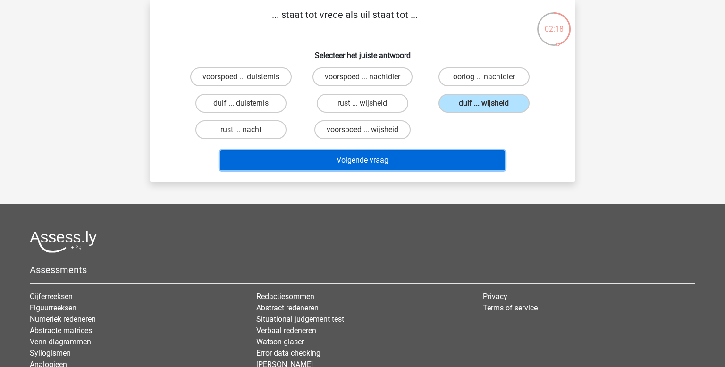
click at [400, 159] on button "Volgende vraag" at bounding box center [363, 161] width 286 height 20
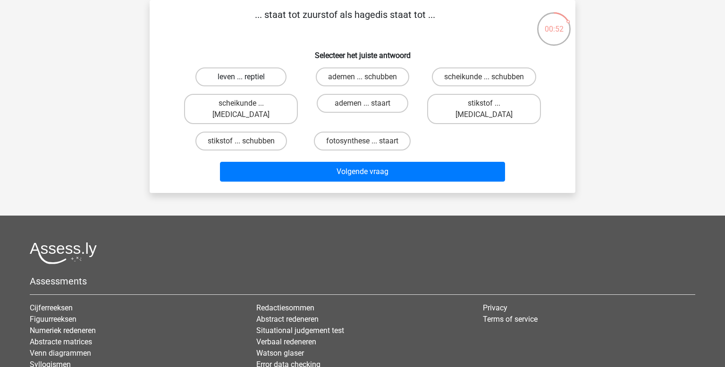
click at [250, 75] on label "leven ... reptiel" at bounding box center [241, 77] width 91 height 19
click at [247, 77] on input "leven ... reptiel" at bounding box center [244, 80] width 6 height 6
radio input "true"
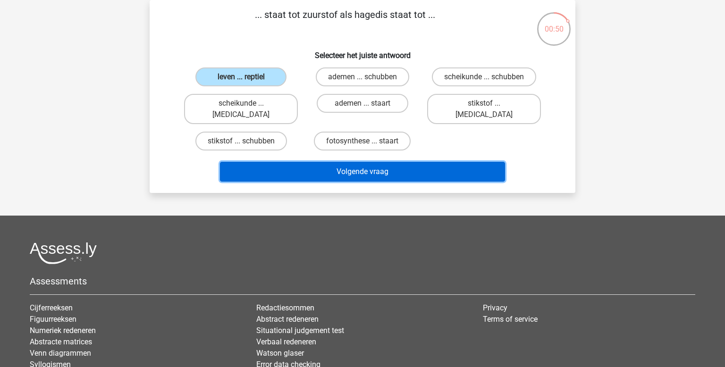
click at [319, 162] on button "Volgende vraag" at bounding box center [363, 172] width 286 height 20
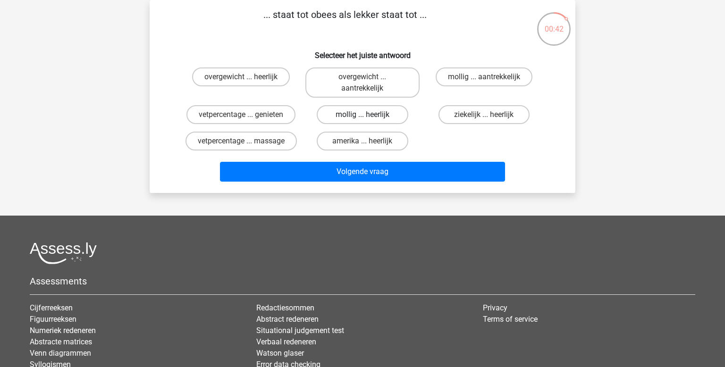
click at [383, 110] on label "mollig ... heerlijk" at bounding box center [362, 114] width 91 height 19
click at [369, 115] on input "mollig ... heerlijk" at bounding box center [366, 118] width 6 height 6
radio input "true"
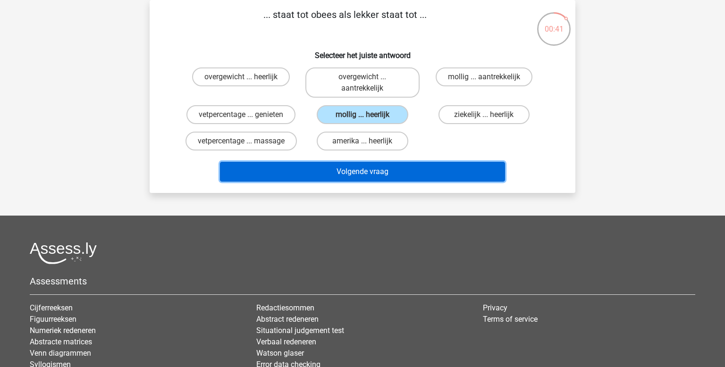
click at [345, 170] on button "Volgende vraag" at bounding box center [363, 172] width 286 height 20
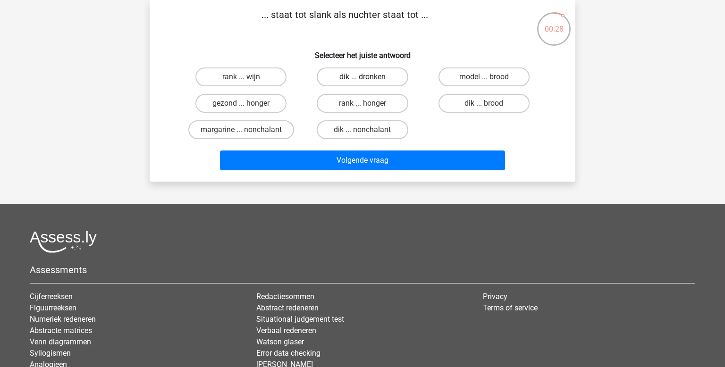
click at [374, 78] on label "dik ... dronken" at bounding box center [362, 77] width 91 height 19
click at [369, 78] on input "dik ... dronken" at bounding box center [366, 80] width 6 height 6
radio input "true"
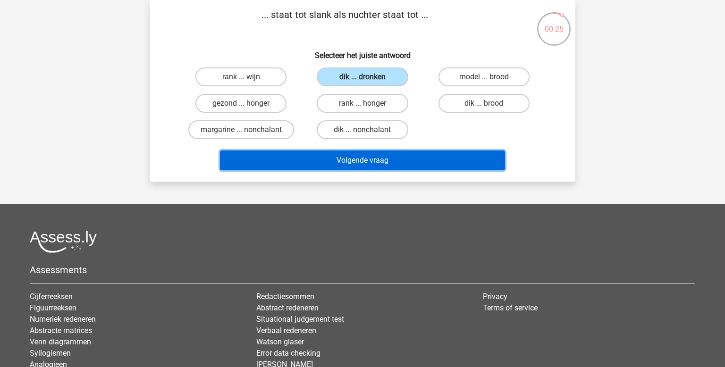
click at [363, 161] on button "Volgende vraag" at bounding box center [363, 161] width 286 height 20
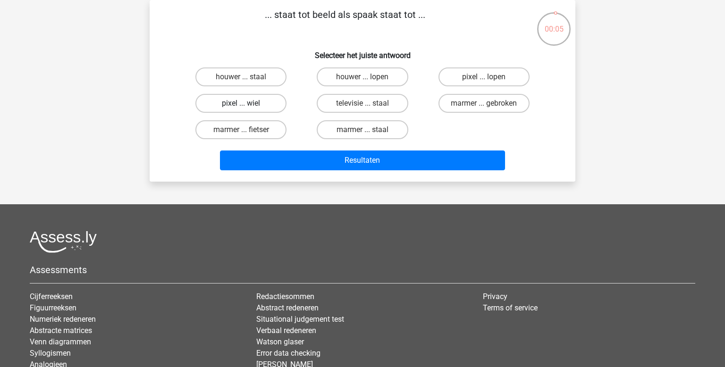
click at [272, 100] on label "pixel ... wiel" at bounding box center [241, 103] width 91 height 19
click at [247, 103] on input "pixel ... wiel" at bounding box center [244, 106] width 6 height 6
radio input "true"
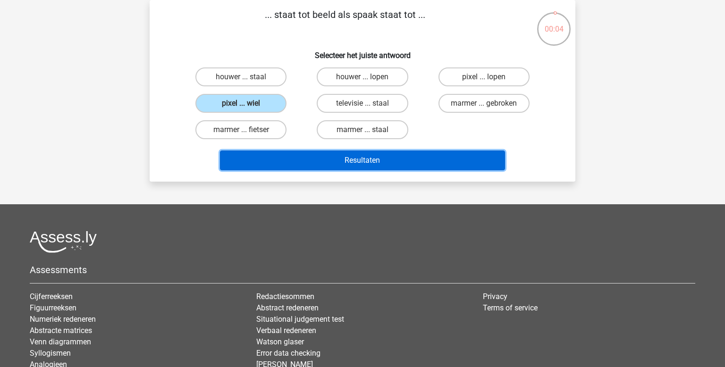
click at [352, 156] on button "Resultaten" at bounding box center [363, 161] width 286 height 20
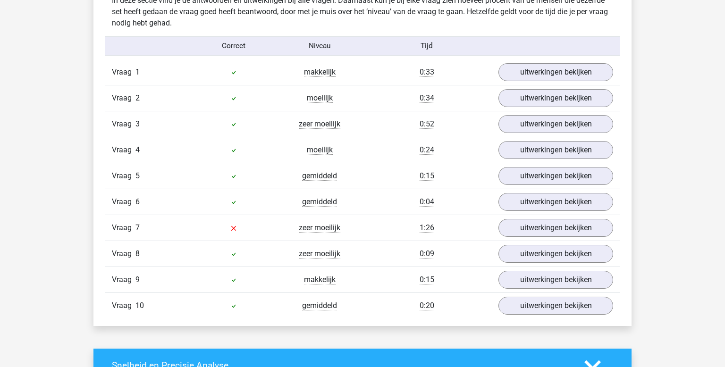
scroll to position [592, 0]
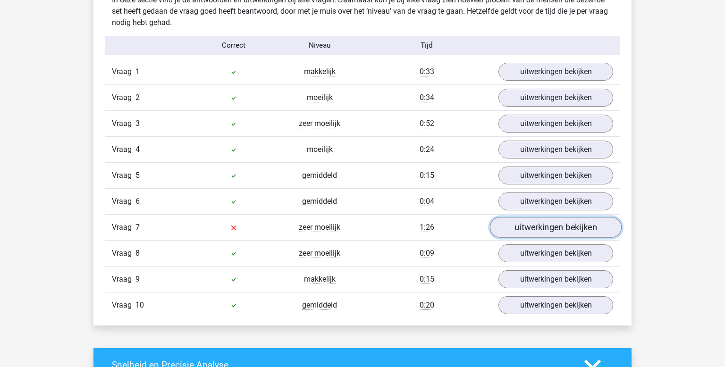
click at [553, 226] on link "uitwerkingen bekijken" at bounding box center [556, 227] width 132 height 21
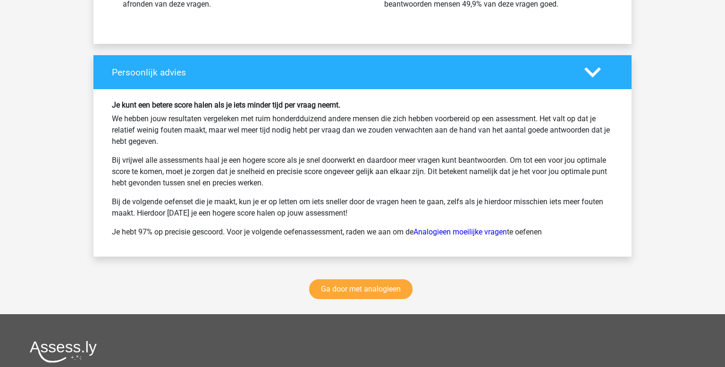
scroll to position [1452, 0]
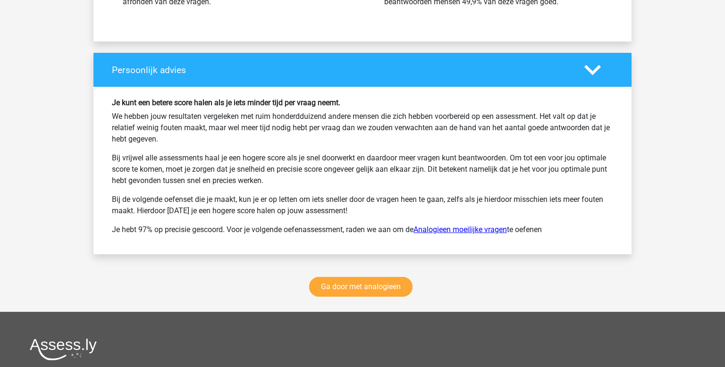
click at [465, 225] on link "Analogieen moeilijke vragen" at bounding box center [461, 229] width 94 height 9
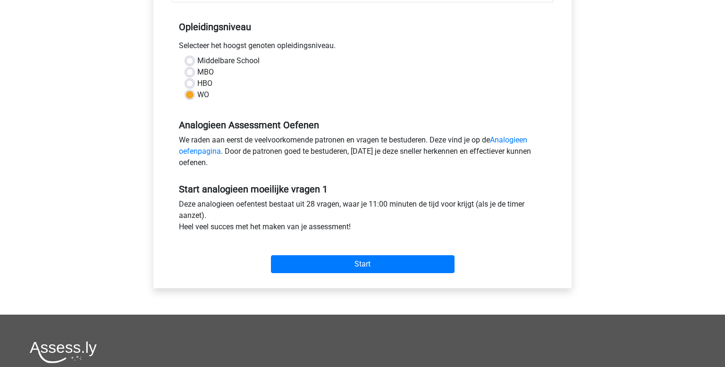
scroll to position [197, 0]
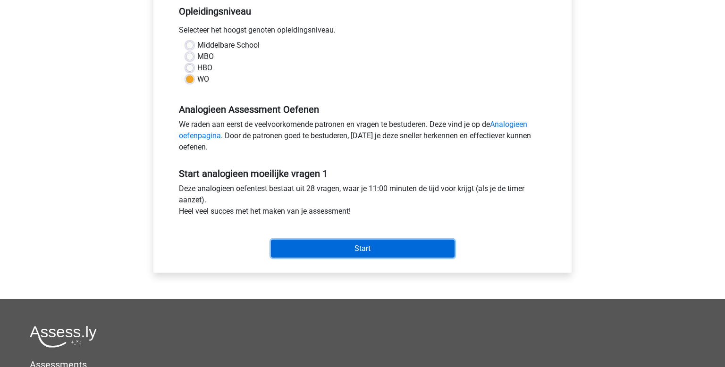
click at [339, 247] on input "Start" at bounding box center [363, 249] width 184 height 18
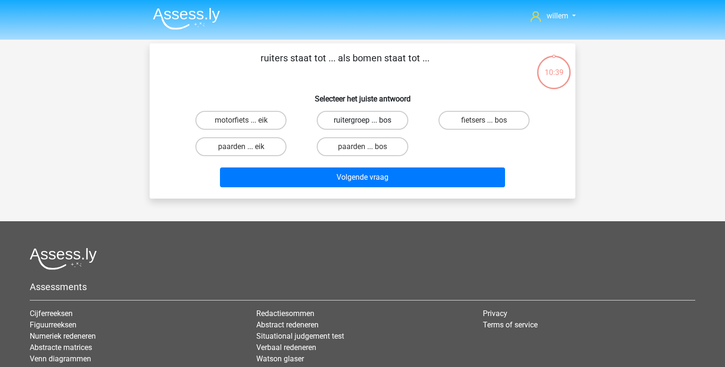
click at [339, 119] on label "ruitergroep ... bos" at bounding box center [362, 120] width 91 height 19
click at [363, 120] on input "ruitergroep ... bos" at bounding box center [366, 123] width 6 height 6
radio input "true"
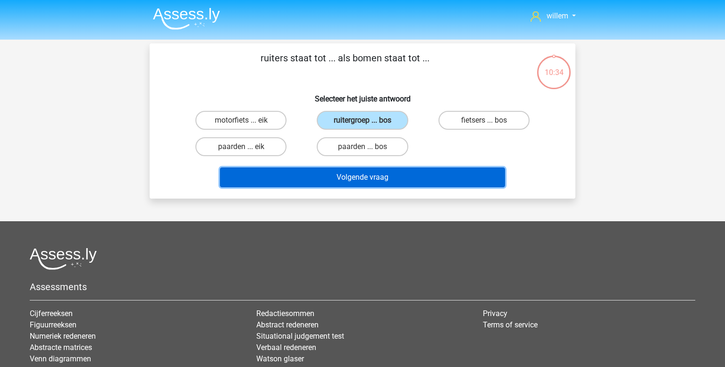
click at [322, 176] on button "Volgende vraag" at bounding box center [363, 178] width 286 height 20
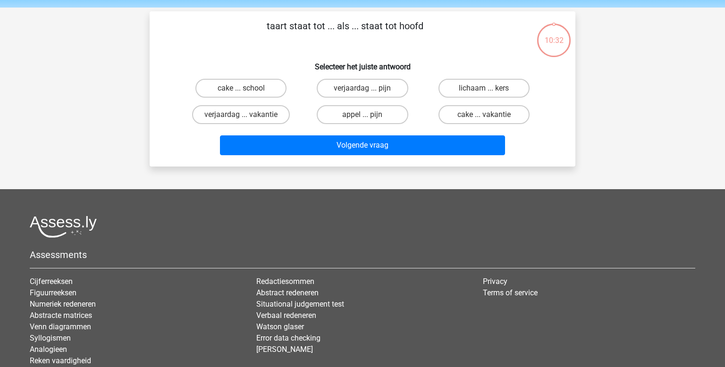
scroll to position [43, 0]
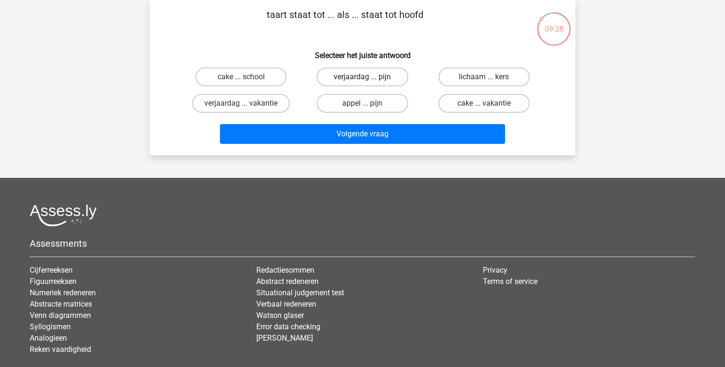
click at [359, 83] on label "verjaardag ... pijn" at bounding box center [362, 77] width 91 height 19
click at [363, 83] on input "verjaardag ... pijn" at bounding box center [366, 80] width 6 height 6
radio input "true"
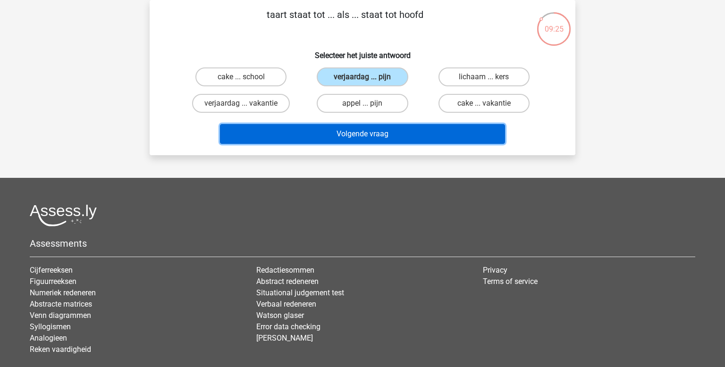
click at [334, 134] on button "Volgende vraag" at bounding box center [363, 134] width 286 height 20
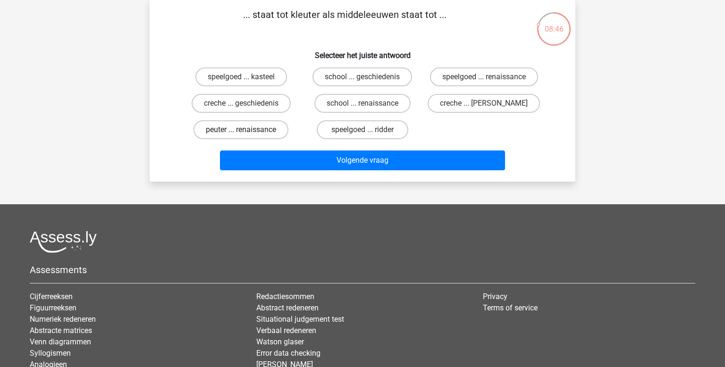
click at [266, 130] on label "peuter ... renaissance" at bounding box center [241, 129] width 95 height 19
click at [247, 130] on input "peuter ... renaissance" at bounding box center [244, 133] width 6 height 6
radio input "true"
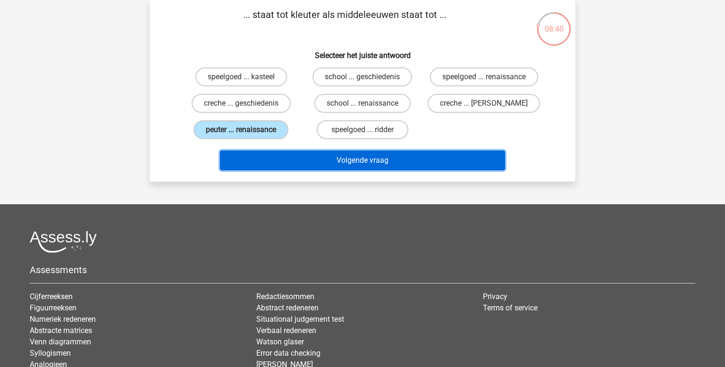
click at [363, 159] on button "Volgende vraag" at bounding box center [363, 161] width 286 height 20
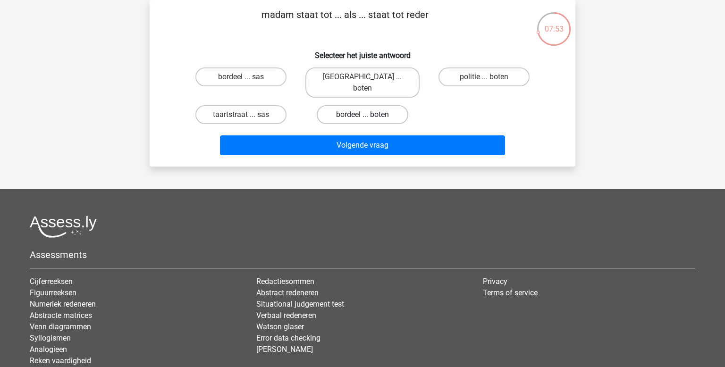
click at [344, 105] on label "bordeel ... boten" at bounding box center [362, 114] width 91 height 19
click at [363, 115] on input "bordeel ... boten" at bounding box center [366, 118] width 6 height 6
radio input "true"
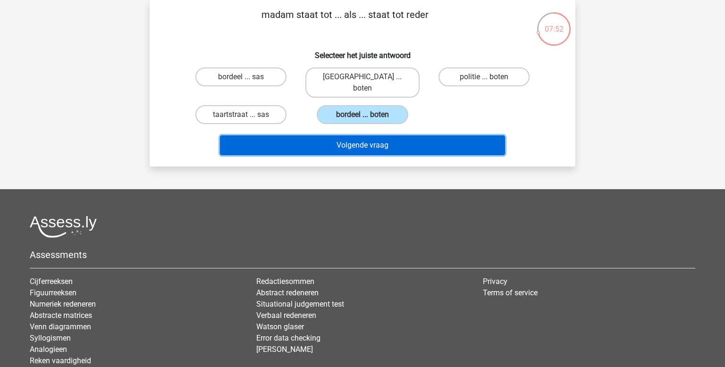
click at [351, 136] on button "Volgende vraag" at bounding box center [363, 146] width 286 height 20
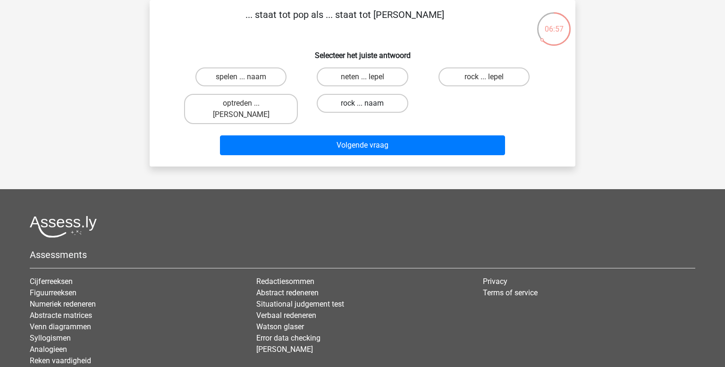
click at [367, 112] on label "rock ... naam" at bounding box center [362, 103] width 91 height 19
click at [367, 110] on input "rock ... naam" at bounding box center [366, 106] width 6 height 6
radio input "true"
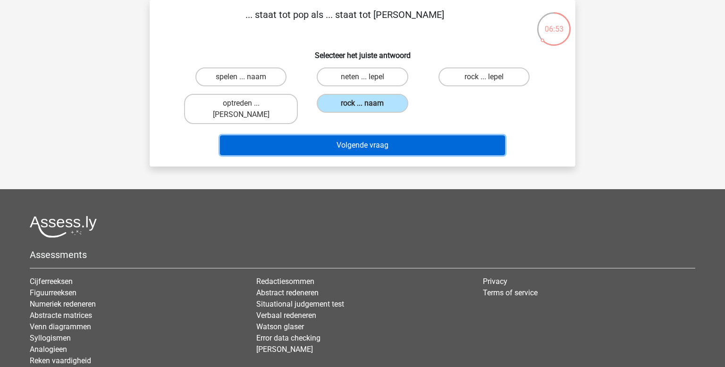
click at [382, 137] on button "Volgende vraag" at bounding box center [363, 146] width 286 height 20
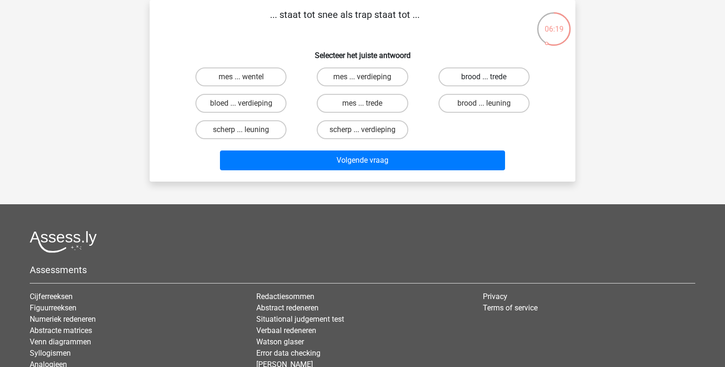
click at [486, 74] on label "brood ... trede" at bounding box center [484, 77] width 91 height 19
click at [486, 77] on input "brood ... trede" at bounding box center [487, 80] width 6 height 6
radio input "true"
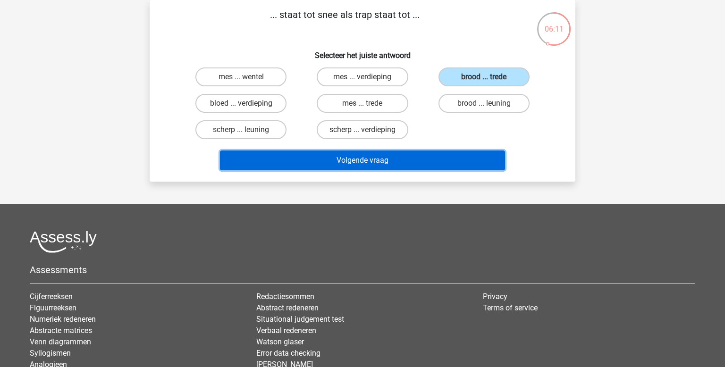
click at [385, 163] on button "Volgende vraag" at bounding box center [363, 161] width 286 height 20
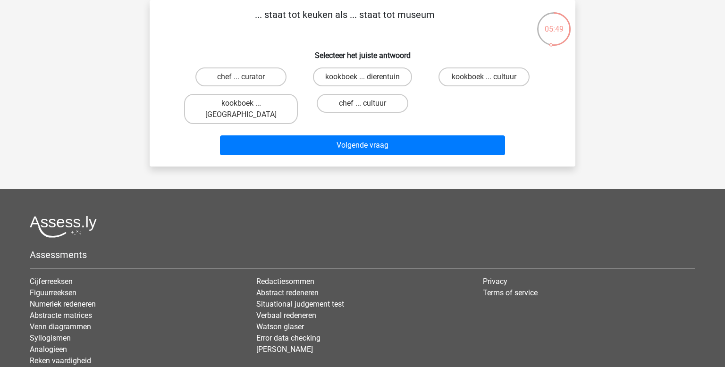
click at [244, 83] on input "chef ... curator" at bounding box center [244, 80] width 6 height 6
radio input "true"
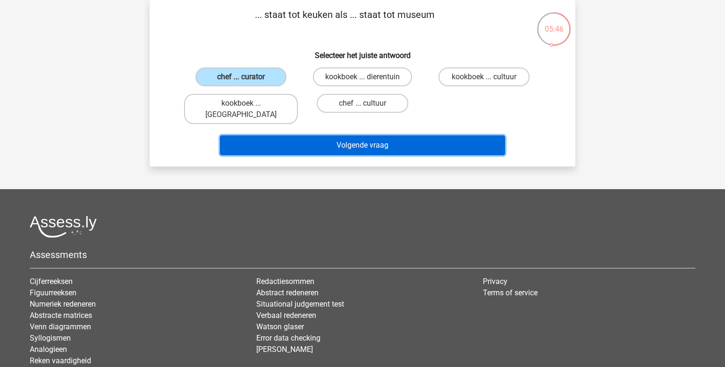
click at [315, 141] on button "Volgende vraag" at bounding box center [363, 146] width 286 height 20
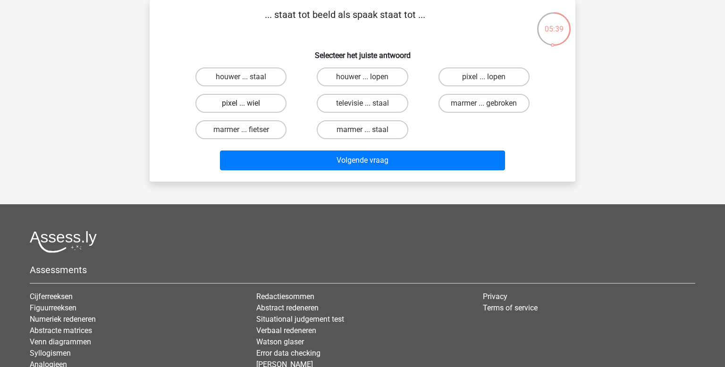
click at [269, 102] on label "pixel ... wiel" at bounding box center [241, 103] width 91 height 19
click at [247, 103] on input "pixel ... wiel" at bounding box center [244, 106] width 6 height 6
radio input "true"
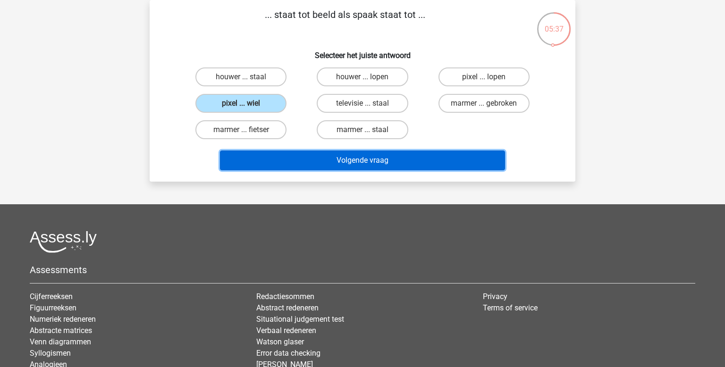
click at [309, 157] on button "Volgende vraag" at bounding box center [363, 161] width 286 height 20
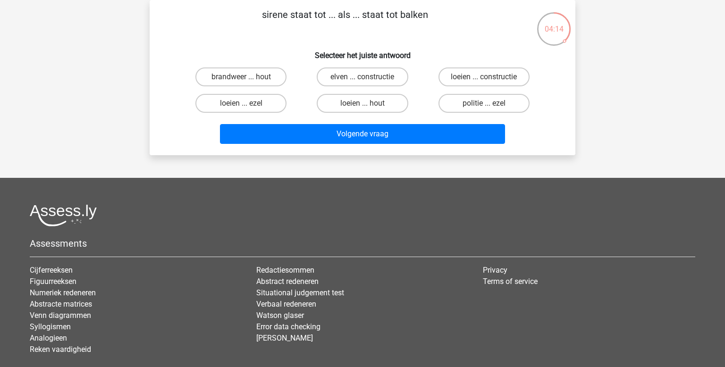
click at [363, 77] on input "elven ... constructie" at bounding box center [366, 80] width 6 height 6
radio input "true"
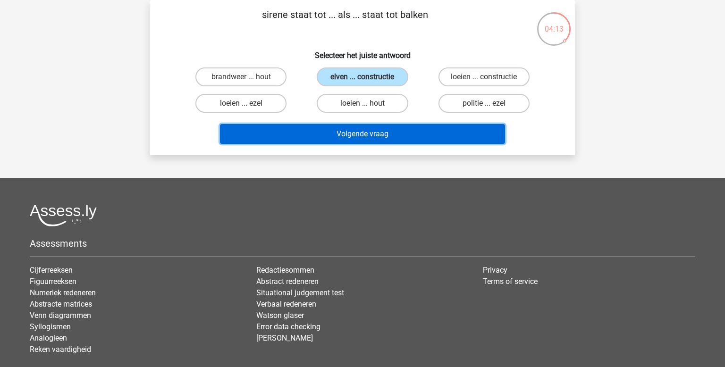
click at [332, 130] on button "Volgende vraag" at bounding box center [363, 134] width 286 height 20
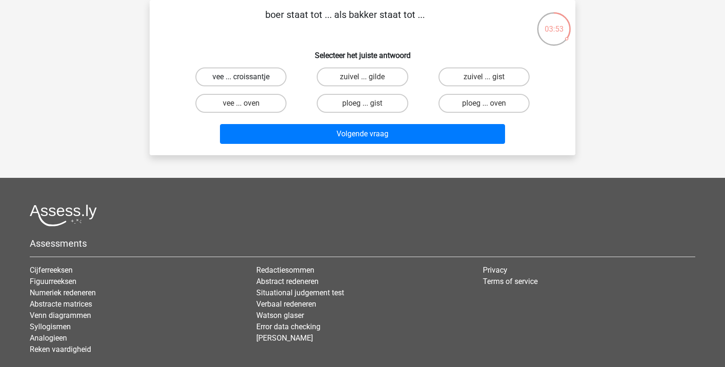
click at [205, 80] on label "vee ... croissantje" at bounding box center [241, 77] width 91 height 19
click at [241, 80] on input "vee ... croissantje" at bounding box center [244, 80] width 6 height 6
radio input "true"
click at [484, 102] on label "ploeg ... oven" at bounding box center [484, 103] width 91 height 19
click at [484, 103] on input "ploeg ... oven" at bounding box center [487, 106] width 6 height 6
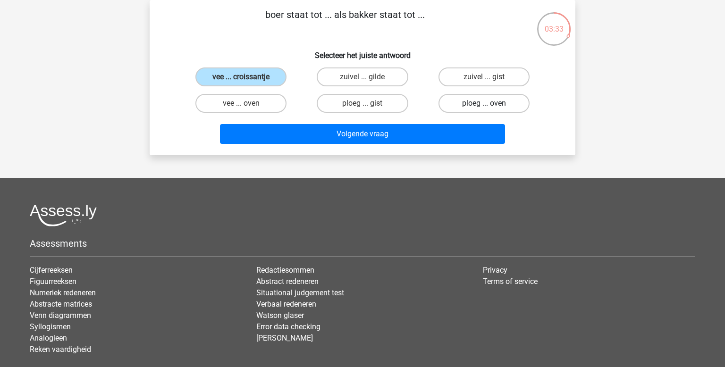
radio input "true"
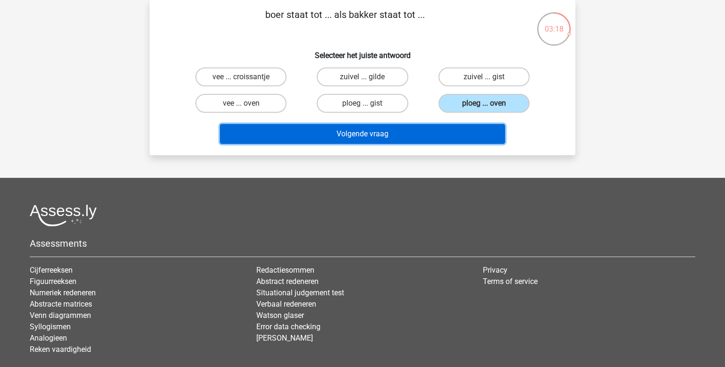
click at [345, 138] on button "Volgende vraag" at bounding box center [363, 134] width 286 height 20
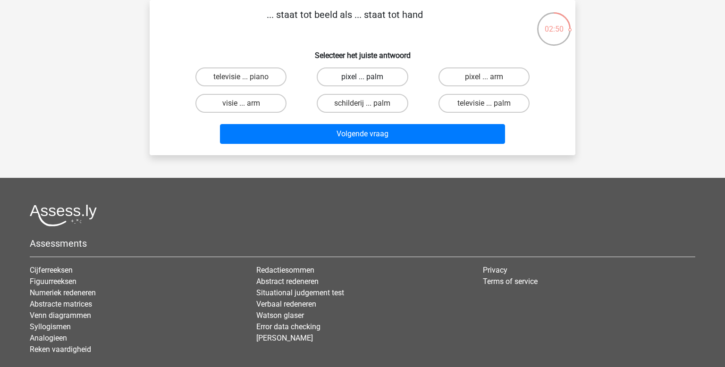
click at [358, 73] on label "pixel ... palm" at bounding box center [362, 77] width 91 height 19
click at [363, 77] on input "pixel ... palm" at bounding box center [366, 80] width 6 height 6
radio input "true"
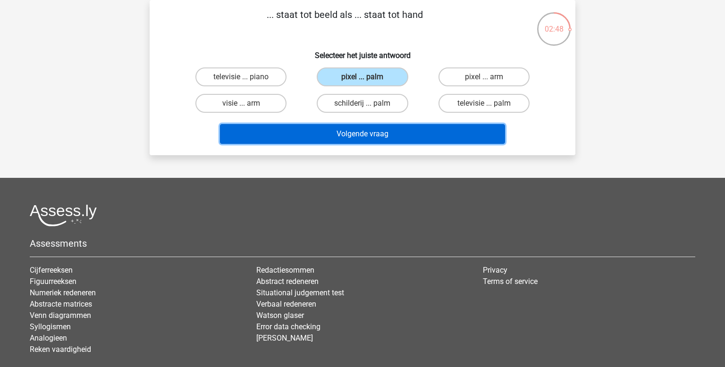
click at [356, 135] on button "Volgende vraag" at bounding box center [363, 134] width 286 height 20
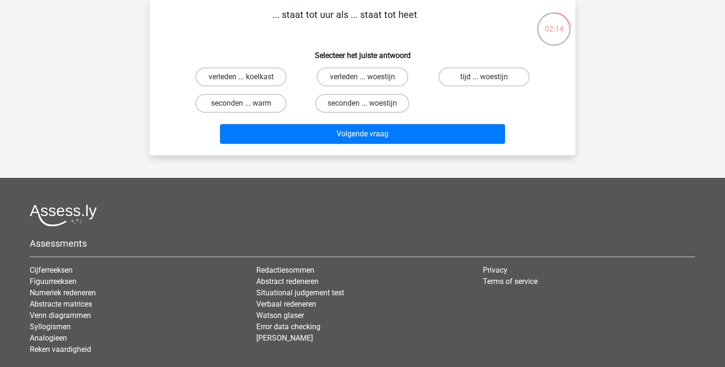
click at [242, 104] on input "seconden ... warm" at bounding box center [244, 106] width 6 height 6
radio input "true"
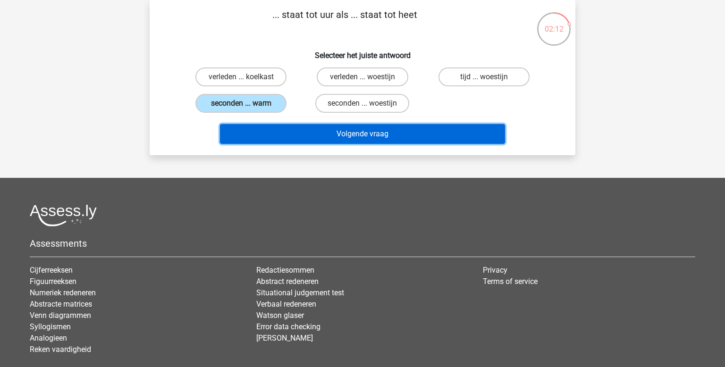
click at [345, 139] on button "Volgende vraag" at bounding box center [363, 134] width 286 height 20
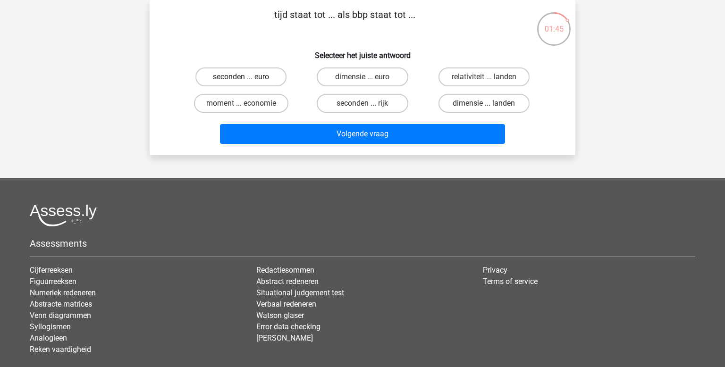
click at [229, 79] on label "seconden ... euro" at bounding box center [241, 77] width 91 height 19
click at [241, 79] on input "seconden ... euro" at bounding box center [244, 80] width 6 height 6
radio input "true"
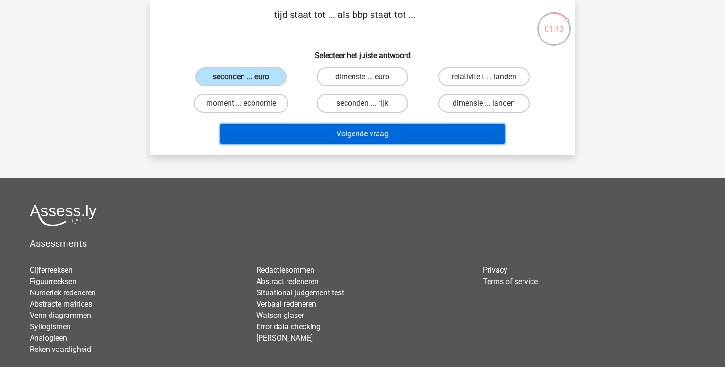
click at [375, 131] on button "Volgende vraag" at bounding box center [363, 134] width 286 height 20
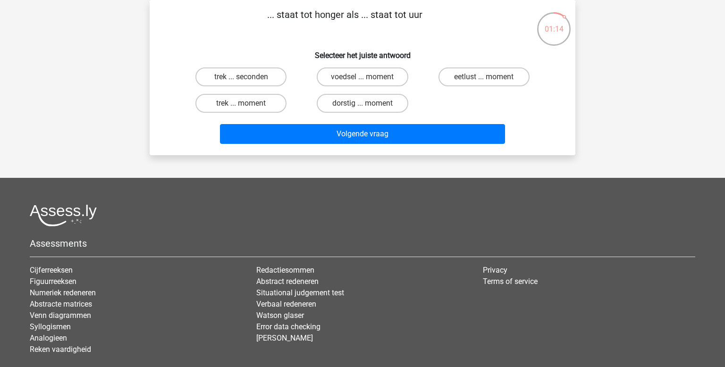
click at [247, 82] on input "trek ... seconden" at bounding box center [244, 80] width 6 height 6
radio input "true"
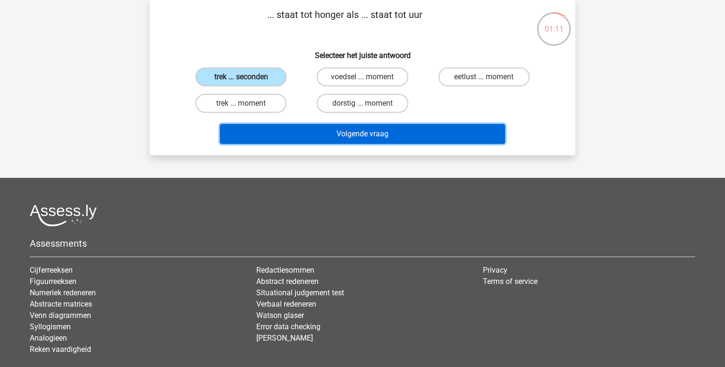
click at [346, 139] on button "Volgende vraag" at bounding box center [363, 134] width 286 height 20
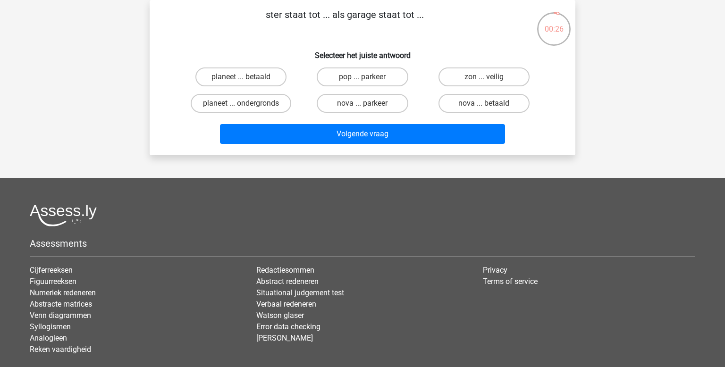
click at [364, 80] on input "pop ... parkeer" at bounding box center [366, 80] width 6 height 6
radio input "true"
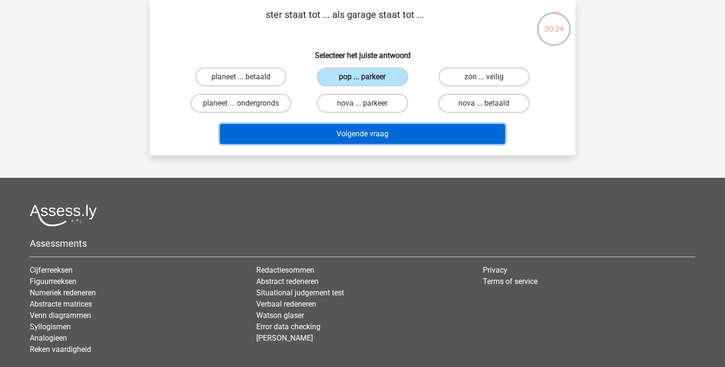
click at [351, 134] on button "Volgende vraag" at bounding box center [363, 134] width 286 height 20
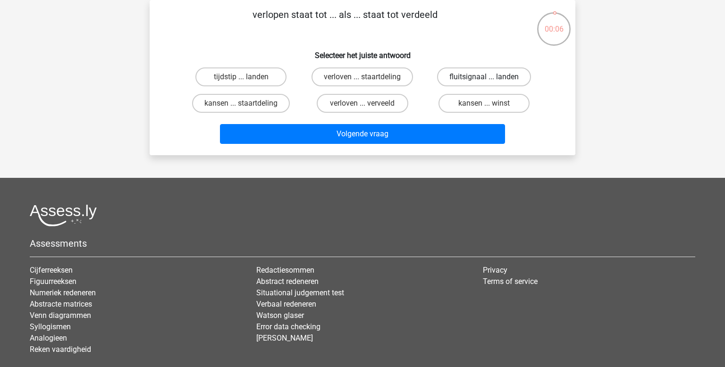
click at [454, 71] on label "fluitsignaal ... landen" at bounding box center [484, 77] width 94 height 19
click at [484, 77] on input "fluitsignaal ... landen" at bounding box center [487, 80] width 6 height 6
radio input "true"
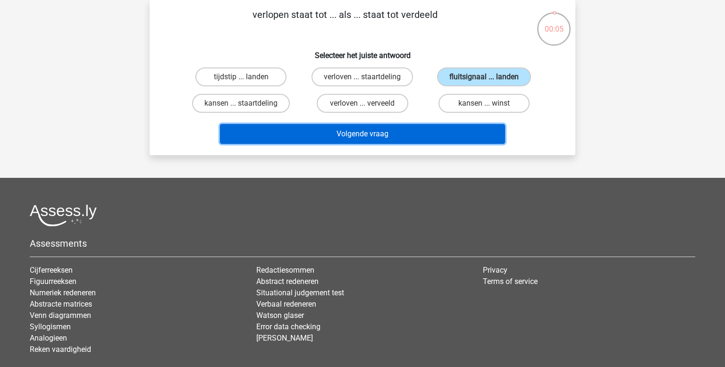
click at [400, 138] on button "Volgende vraag" at bounding box center [363, 134] width 286 height 20
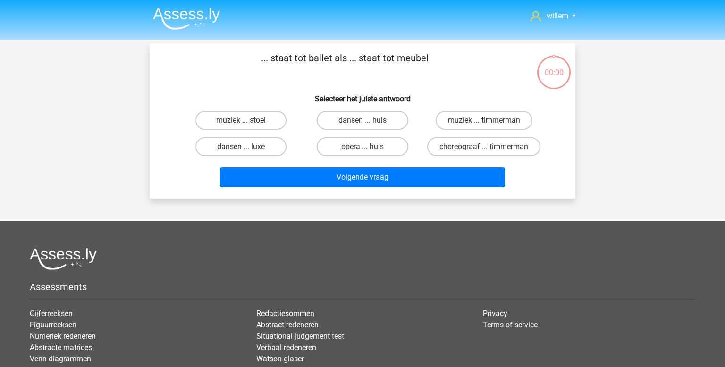
scroll to position [43, 0]
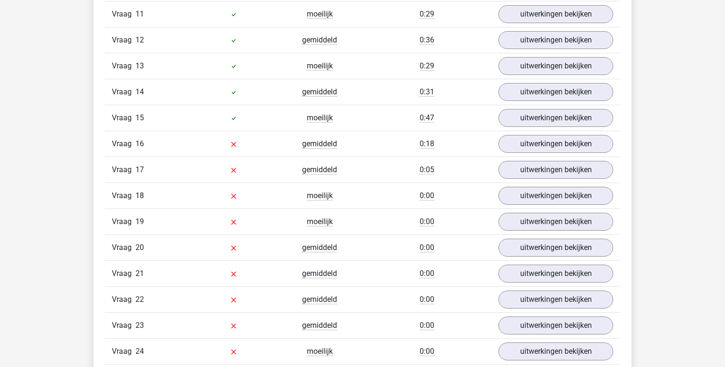
scroll to position [893, 0]
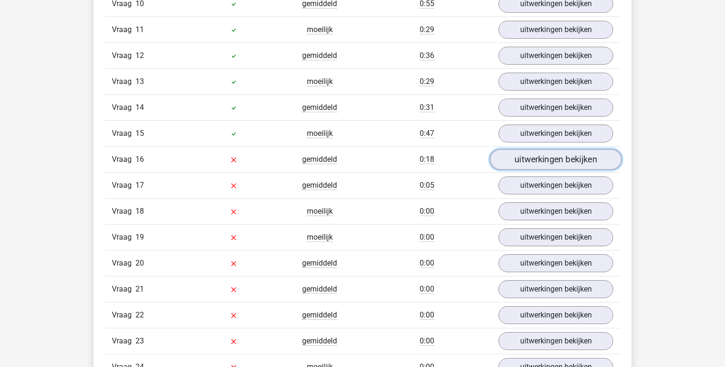
click at [526, 157] on link "uitwerkingen bekijken" at bounding box center [556, 159] width 132 height 21
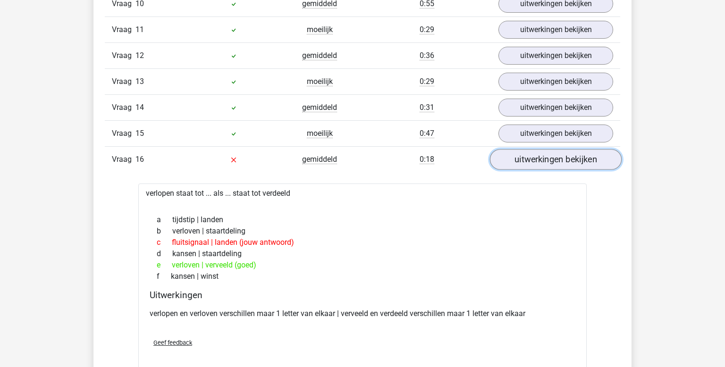
click at [526, 157] on link "uitwerkingen bekijken" at bounding box center [556, 159] width 132 height 21
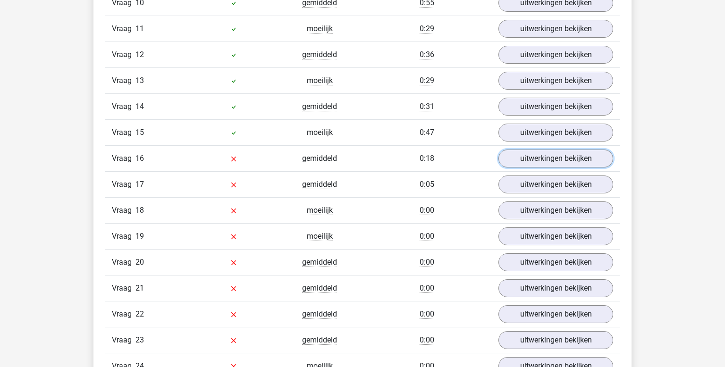
scroll to position [890, 0]
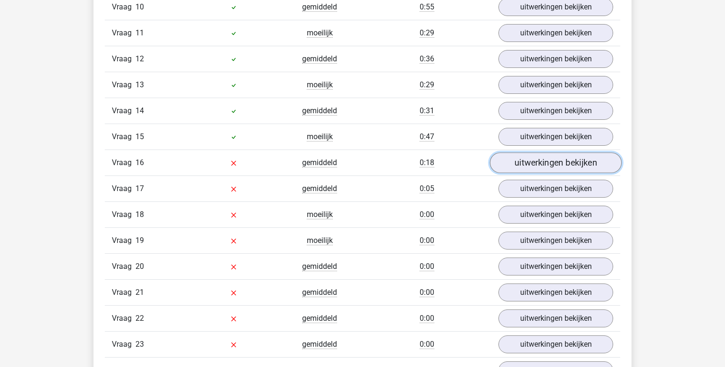
click at [578, 161] on link "uitwerkingen bekijken" at bounding box center [556, 163] width 132 height 21
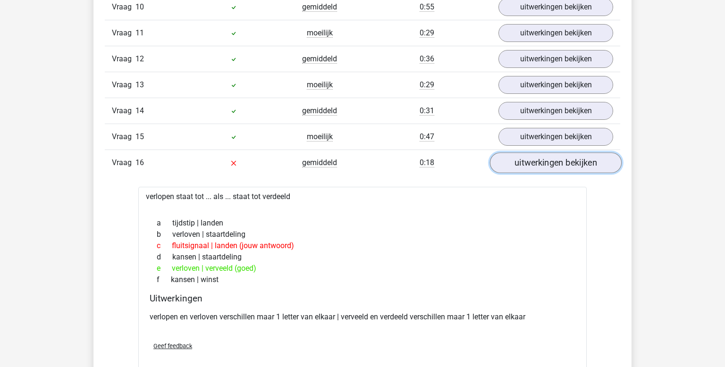
click at [578, 161] on link "uitwerkingen bekijken" at bounding box center [556, 163] width 132 height 21
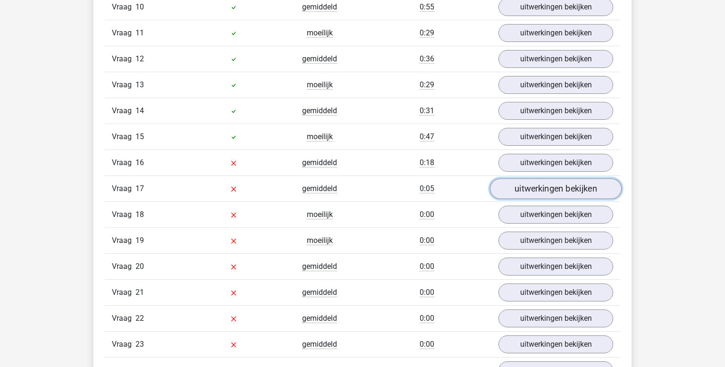
click at [548, 183] on link "uitwerkingen bekijken" at bounding box center [556, 189] width 132 height 21
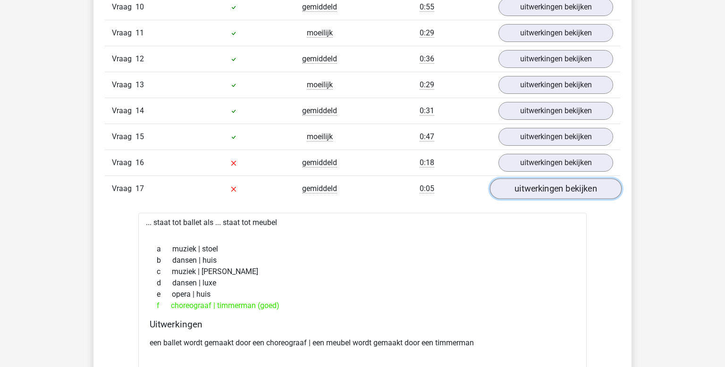
click at [548, 183] on link "uitwerkingen bekijken" at bounding box center [556, 189] width 132 height 21
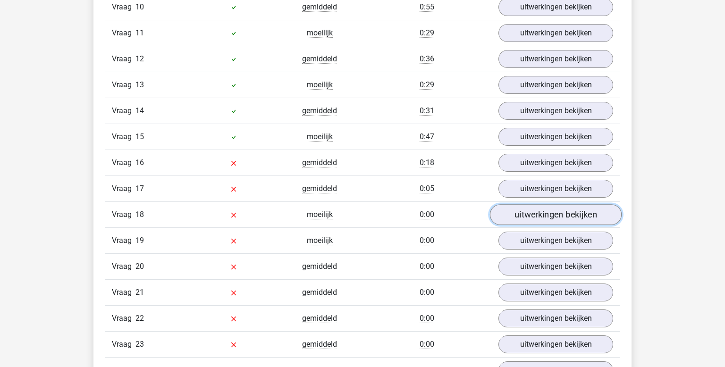
click at [538, 206] on link "uitwerkingen bekijken" at bounding box center [556, 214] width 132 height 21
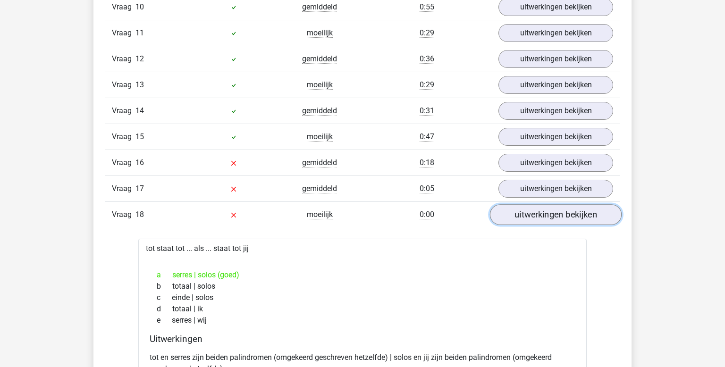
click at [538, 206] on link "uitwerkingen bekijken" at bounding box center [556, 214] width 132 height 21
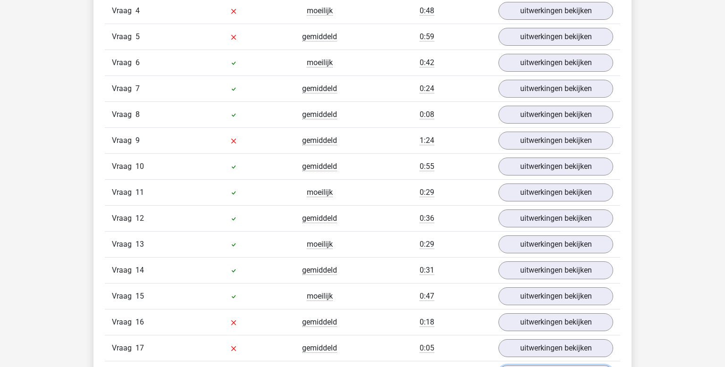
scroll to position [729, 0]
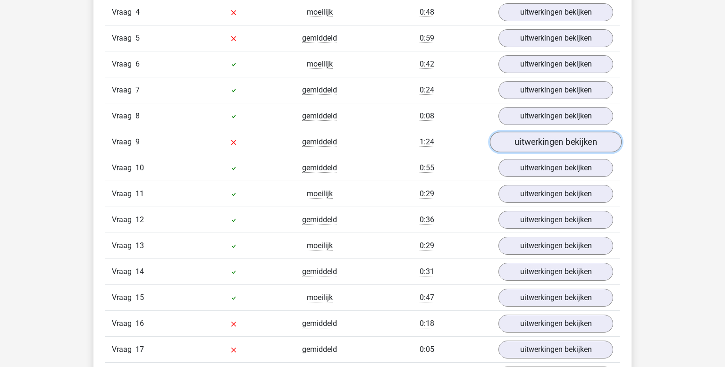
click at [534, 135] on link "uitwerkingen bekijken" at bounding box center [556, 142] width 132 height 21
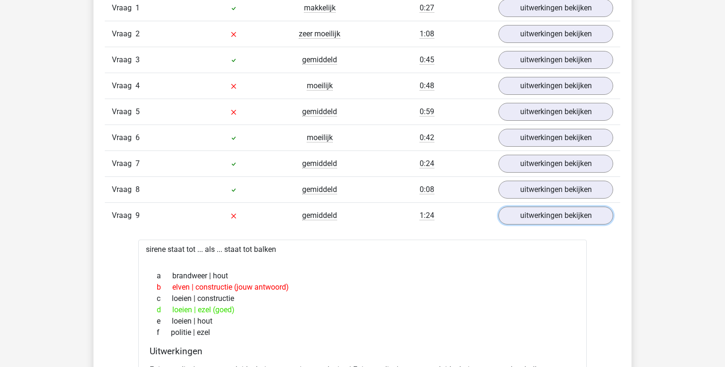
scroll to position [654, 0]
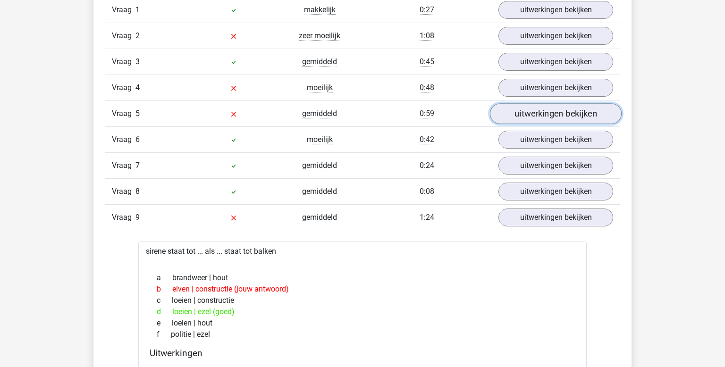
click at [533, 110] on link "uitwerkingen bekijken" at bounding box center [556, 113] width 132 height 21
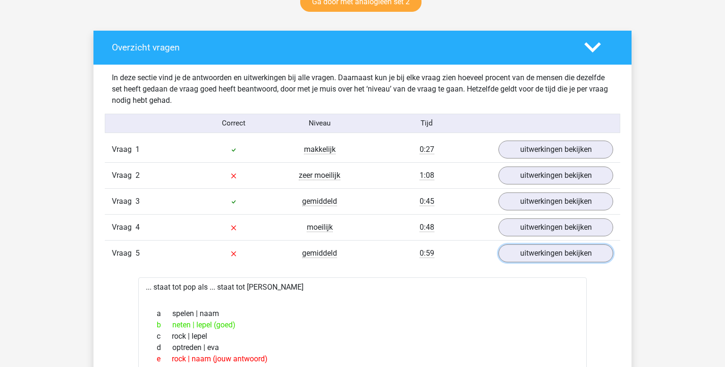
scroll to position [514, 0]
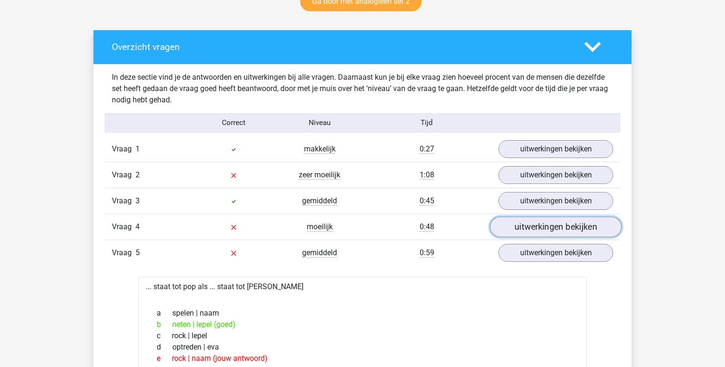
click at [588, 226] on link "uitwerkingen bekijken" at bounding box center [556, 227] width 132 height 21
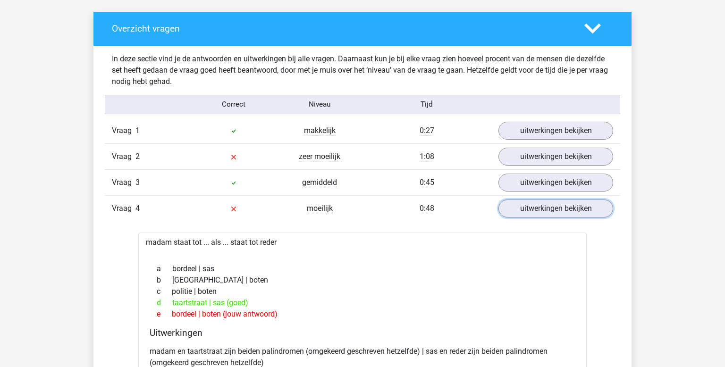
scroll to position [527, 0]
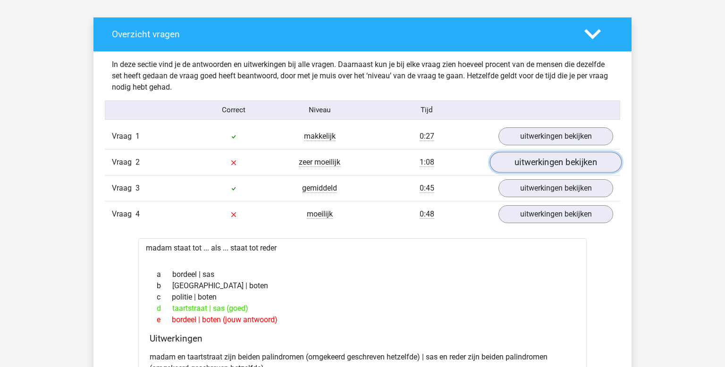
click at [562, 160] on link "uitwerkingen bekijken" at bounding box center [556, 162] width 132 height 21
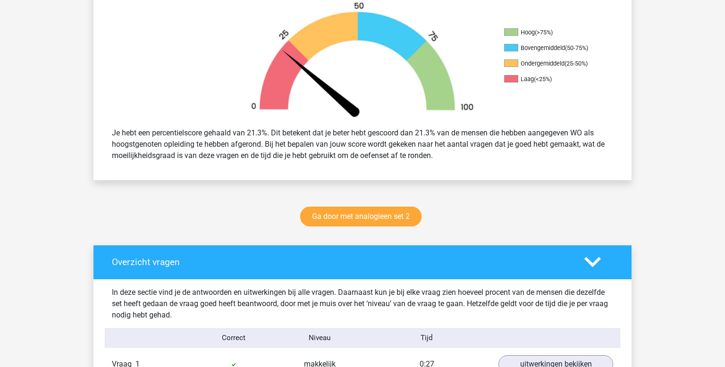
scroll to position [0, 0]
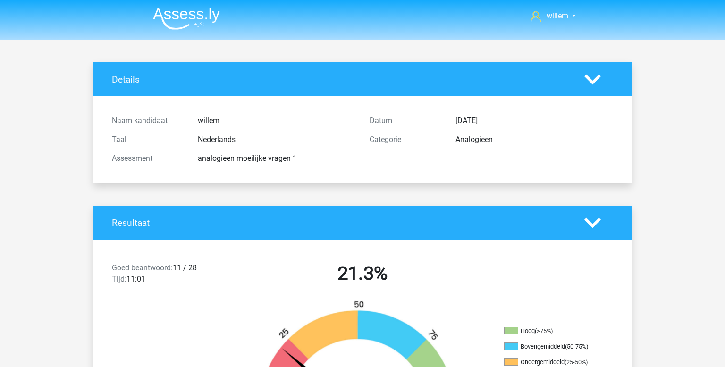
click at [188, 9] on img at bounding box center [186, 19] width 67 height 22
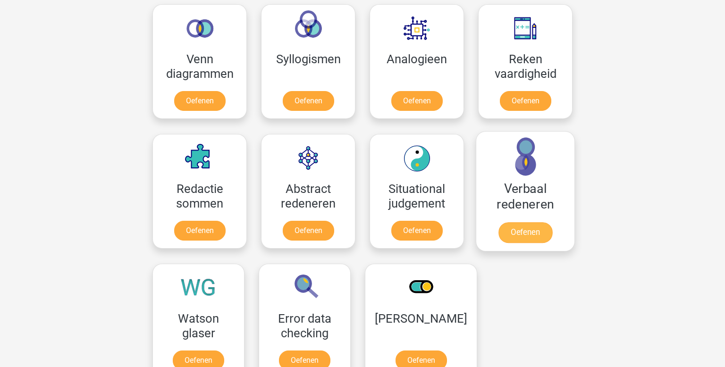
scroll to position [571, 0]
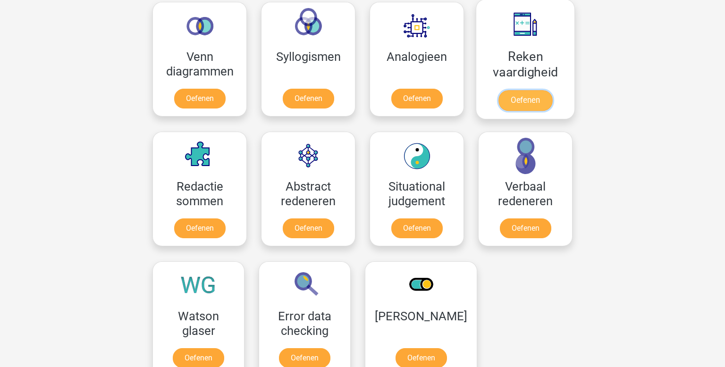
click at [531, 90] on link "Oefenen" at bounding box center [526, 100] width 54 height 21
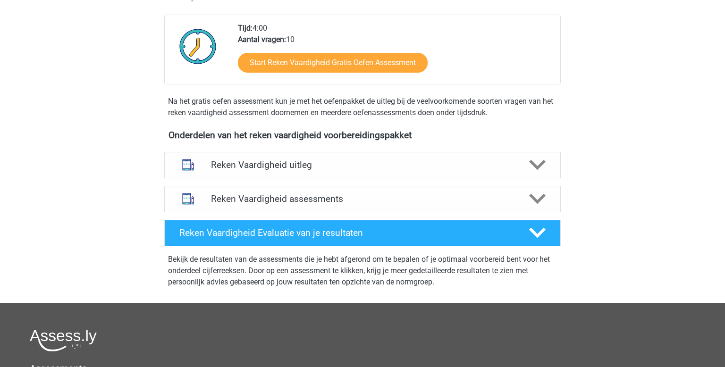
scroll to position [230, 0]
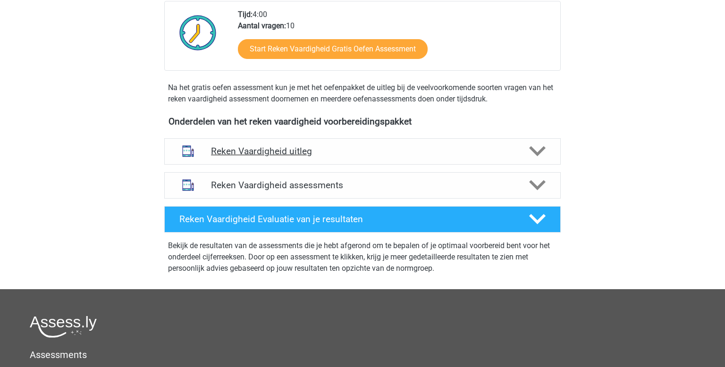
click at [395, 152] on h4 "Reken Vaardigheid uitleg" at bounding box center [362, 151] width 303 height 11
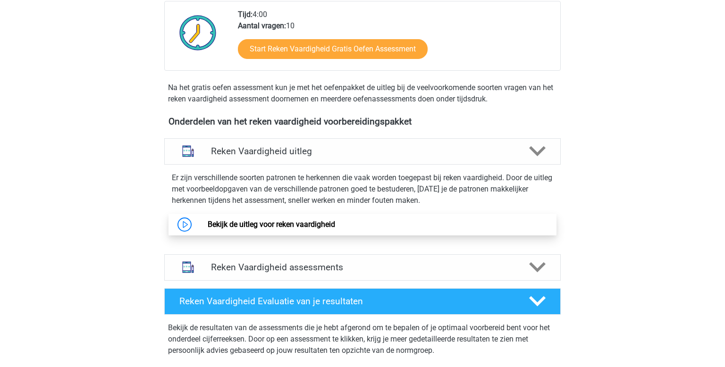
click at [320, 220] on link "Bekijk de uitleg voor reken vaardigheid" at bounding box center [272, 224] width 128 height 9
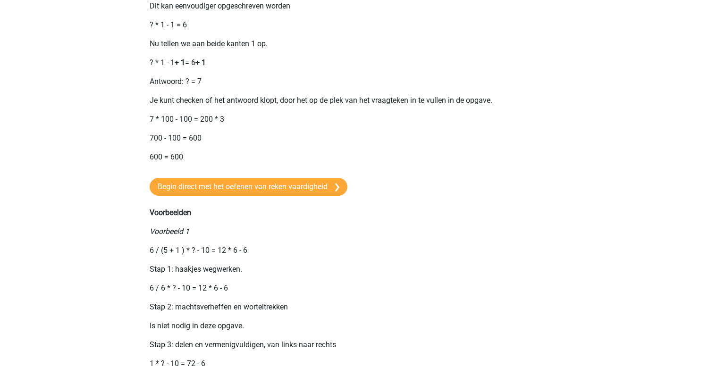
scroll to position [604, 0]
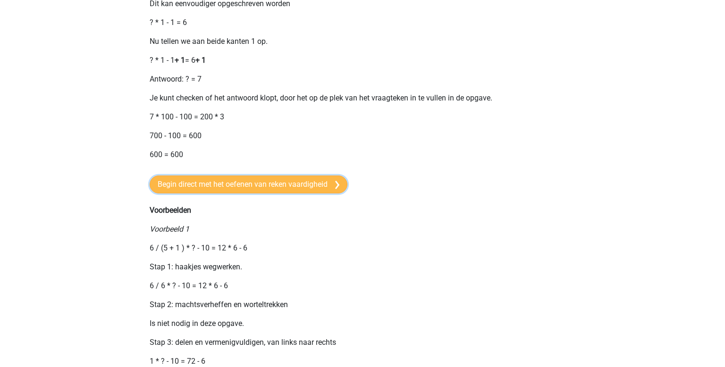
click at [262, 194] on link "Begin direct met het oefenen van reken vaardigheid" at bounding box center [249, 185] width 198 height 18
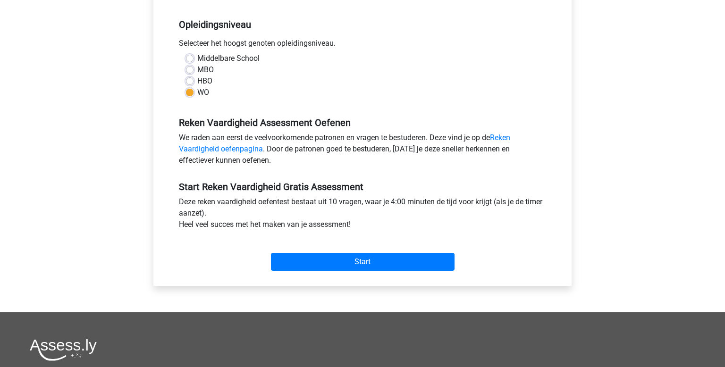
scroll to position [188, 0]
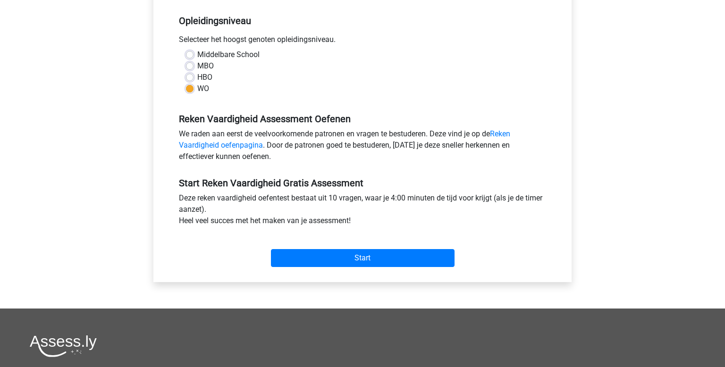
click at [369, 267] on div "Start" at bounding box center [363, 250] width 382 height 41
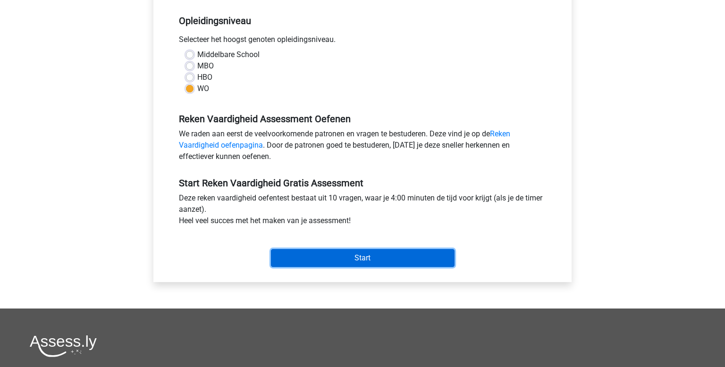
click at [357, 262] on input "Start" at bounding box center [363, 258] width 184 height 18
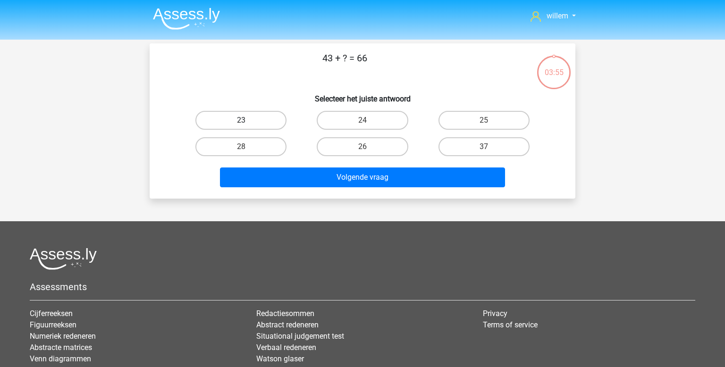
click at [264, 125] on label "23" at bounding box center [241, 120] width 91 height 19
click at [247, 125] on input "23" at bounding box center [244, 123] width 6 height 6
radio input "true"
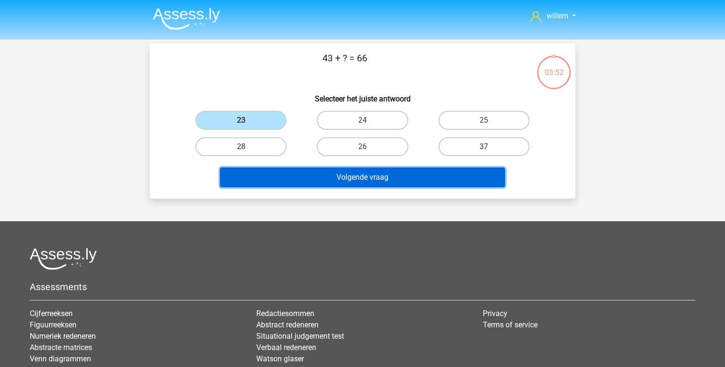
click at [358, 183] on button "Volgende vraag" at bounding box center [363, 178] width 286 height 20
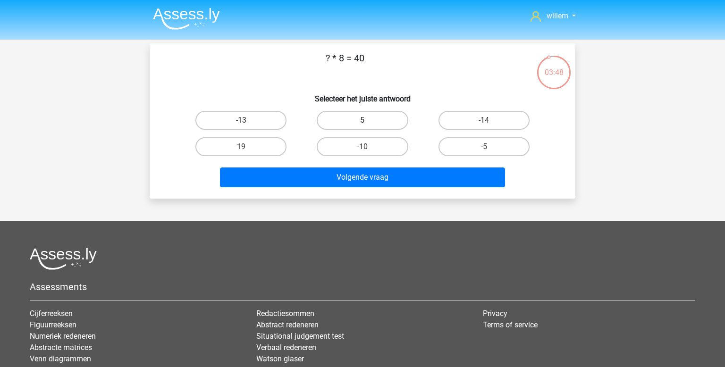
click at [371, 127] on label "5" at bounding box center [362, 120] width 91 height 19
click at [369, 127] on input "5" at bounding box center [366, 123] width 6 height 6
radio input "true"
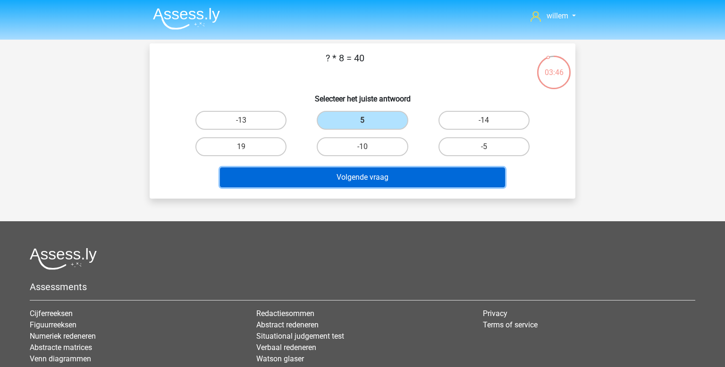
click at [380, 176] on button "Volgende vraag" at bounding box center [363, 178] width 286 height 20
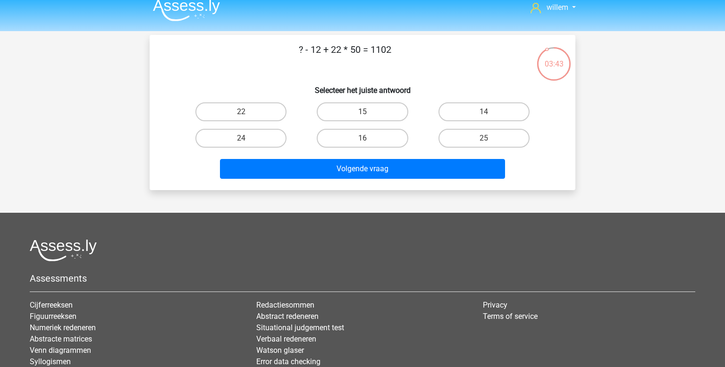
scroll to position [5, 0]
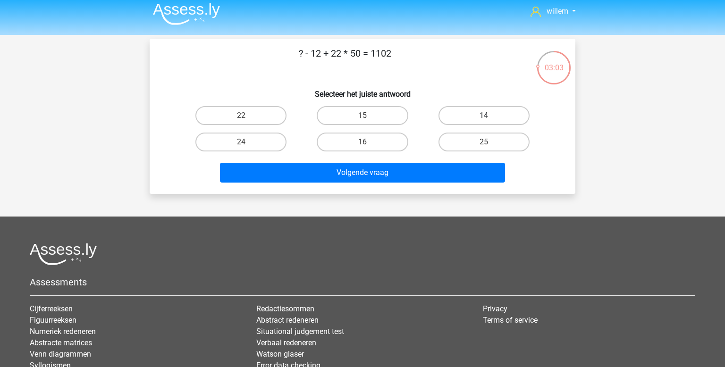
click at [497, 115] on label "14" at bounding box center [484, 115] width 91 height 19
click at [490, 116] on input "14" at bounding box center [487, 119] width 6 height 6
radio input "true"
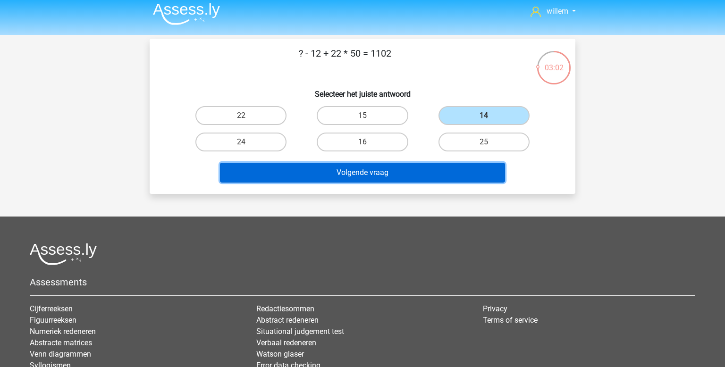
click at [385, 174] on button "Volgende vraag" at bounding box center [363, 173] width 286 height 20
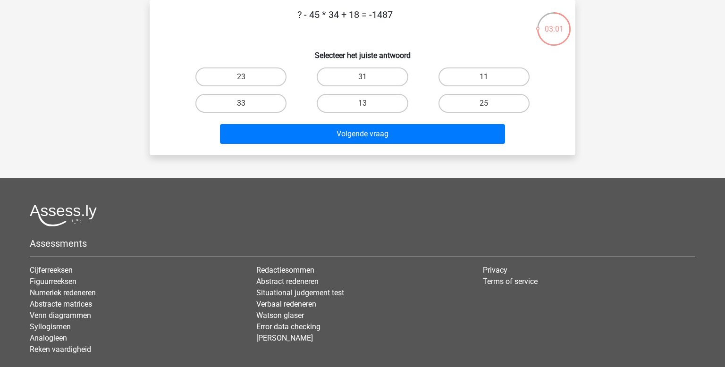
scroll to position [11, 0]
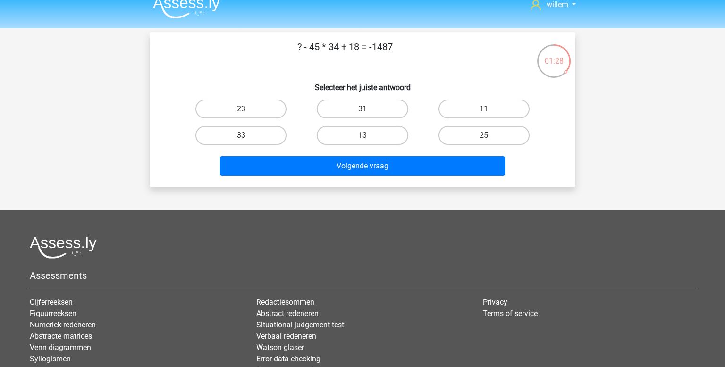
click at [247, 132] on label "33" at bounding box center [241, 135] width 91 height 19
click at [247, 136] on input "33" at bounding box center [244, 139] width 6 height 6
radio input "true"
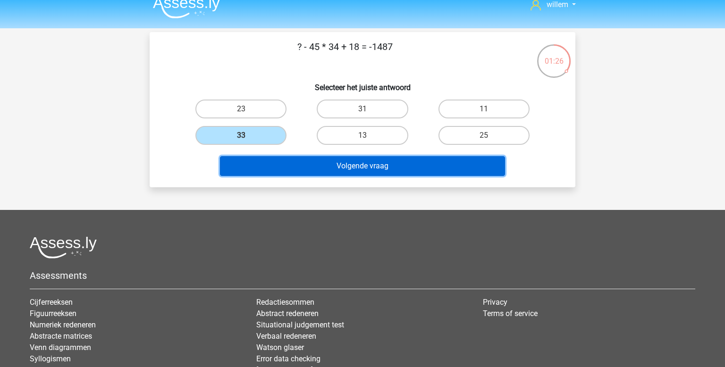
click at [323, 164] on button "Volgende vraag" at bounding box center [363, 166] width 286 height 20
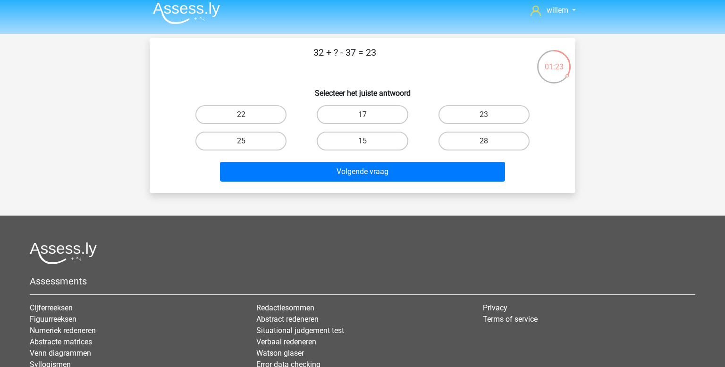
scroll to position [0, 0]
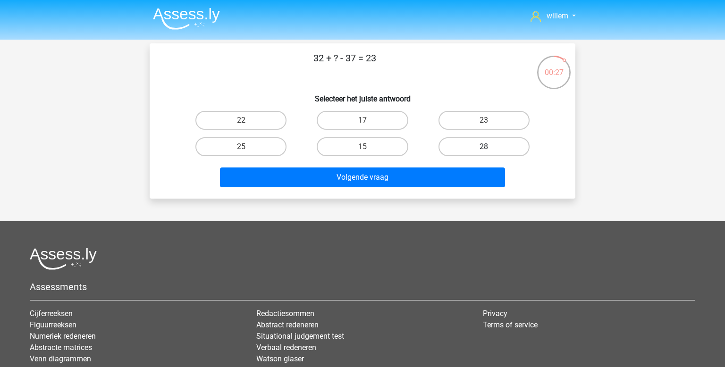
click at [480, 153] on label "28" at bounding box center [484, 146] width 91 height 19
click at [484, 153] on input "28" at bounding box center [487, 150] width 6 height 6
radio input "true"
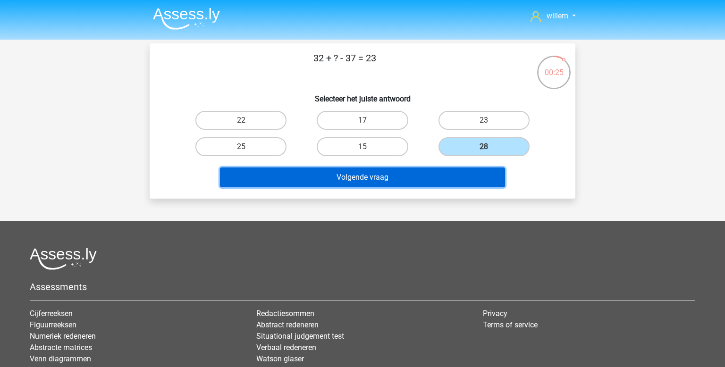
click at [424, 177] on button "Volgende vraag" at bounding box center [363, 178] width 286 height 20
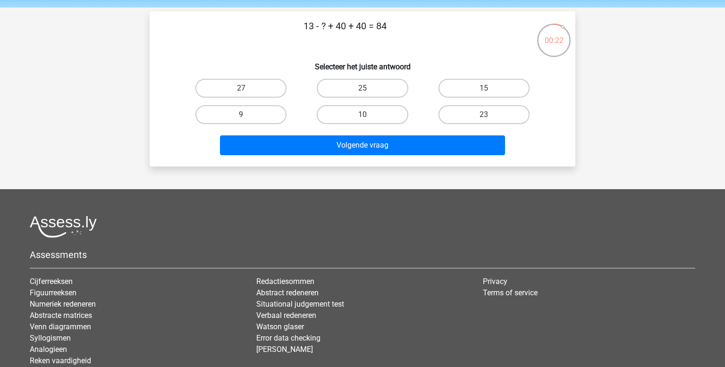
scroll to position [30, 0]
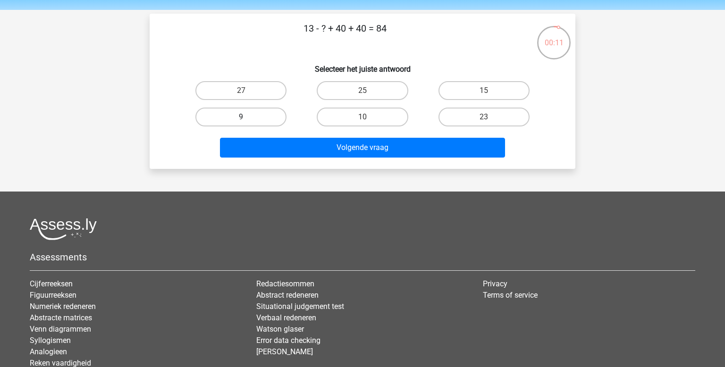
click at [270, 121] on label "9" at bounding box center [241, 117] width 91 height 19
click at [247, 121] on input "9" at bounding box center [244, 120] width 6 height 6
radio input "true"
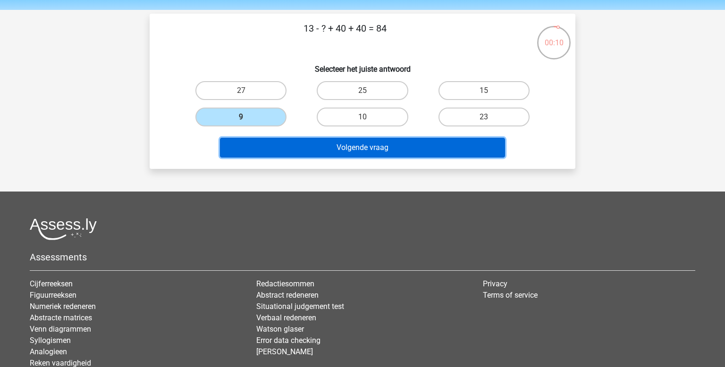
click at [331, 153] on button "Volgende vraag" at bounding box center [363, 148] width 286 height 20
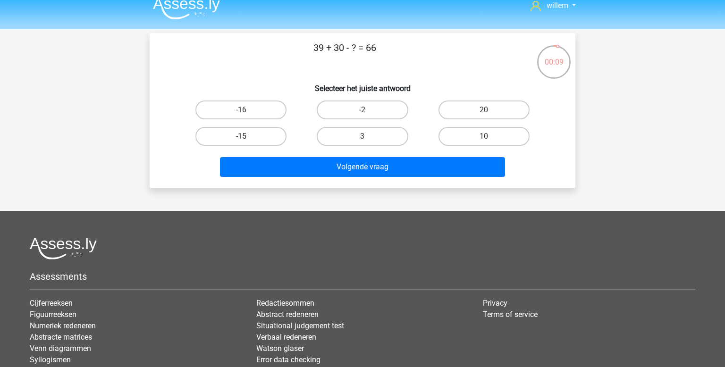
scroll to position [9, 0]
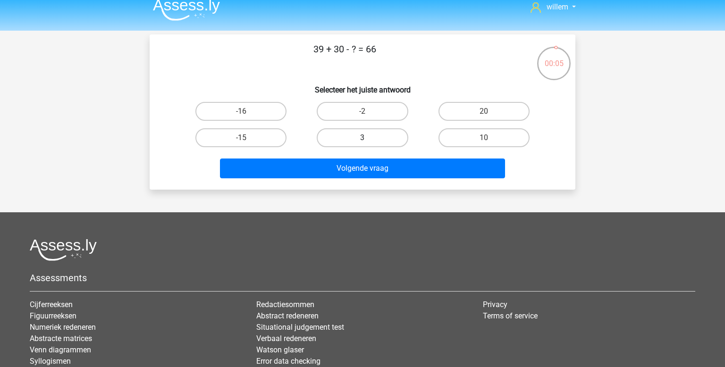
click at [353, 136] on label "3" at bounding box center [362, 137] width 91 height 19
click at [363, 138] on input "3" at bounding box center [366, 141] width 6 height 6
radio input "true"
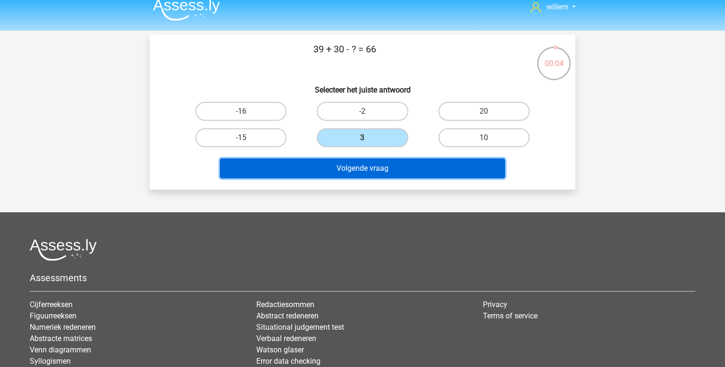
click at [354, 164] on button "Volgende vraag" at bounding box center [363, 169] width 286 height 20
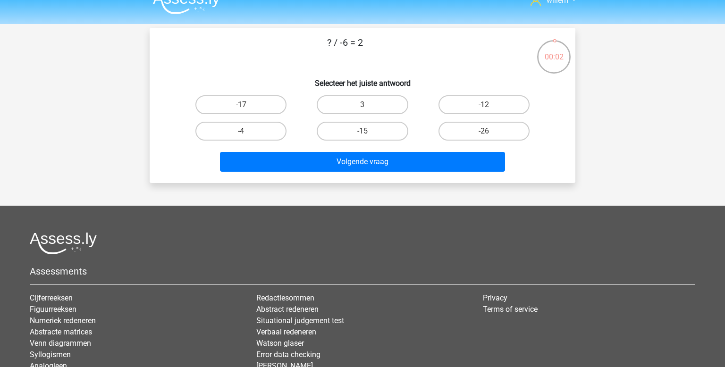
scroll to position [15, 0]
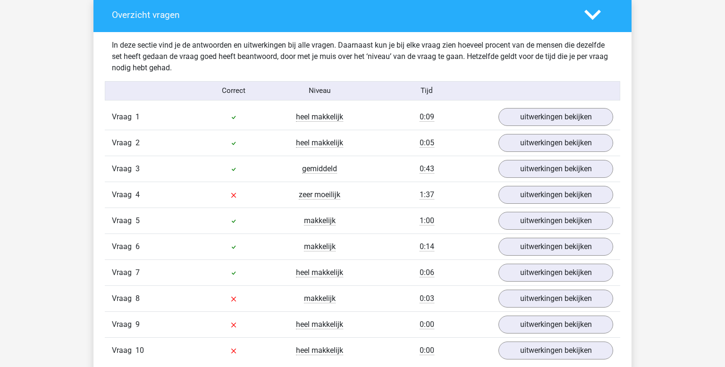
scroll to position [549, 0]
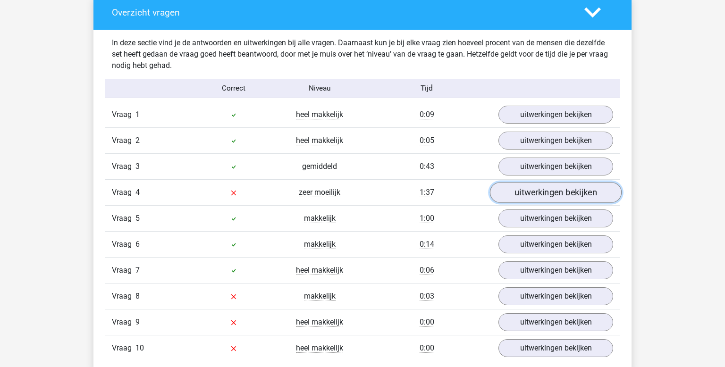
click at [540, 188] on link "uitwerkingen bekijken" at bounding box center [556, 192] width 132 height 21
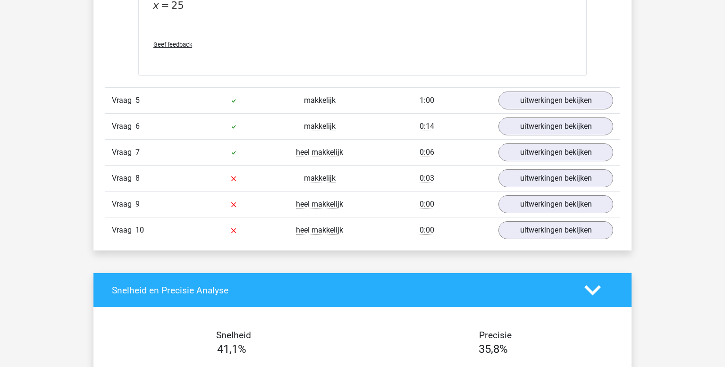
scroll to position [1103, 0]
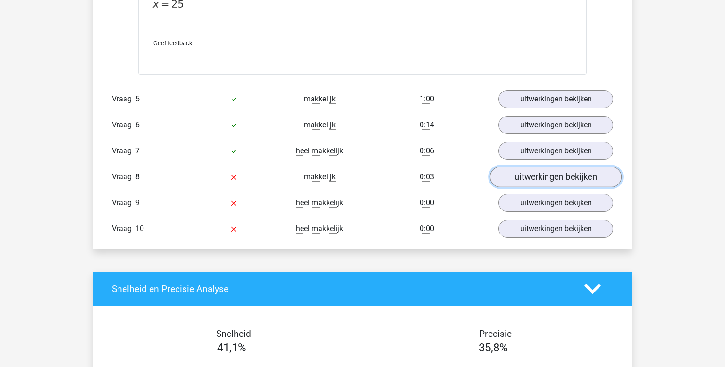
click at [520, 172] on link "uitwerkingen bekijken" at bounding box center [556, 177] width 132 height 21
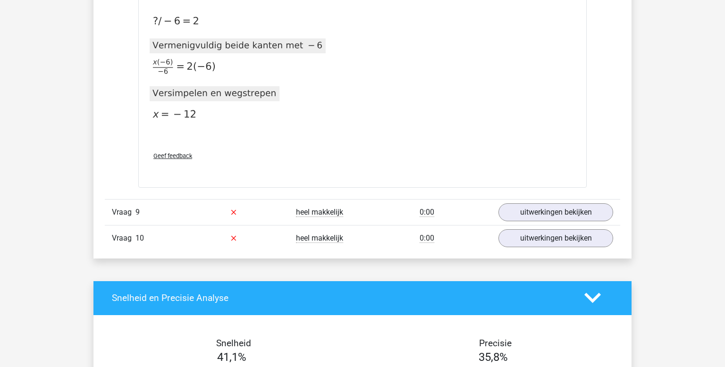
scroll to position [1449, 0]
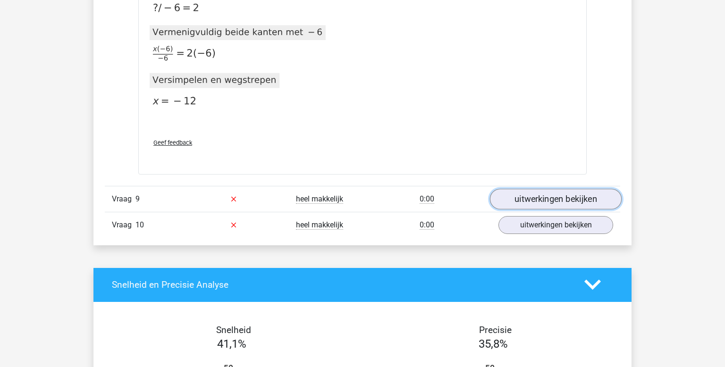
click at [569, 200] on link "uitwerkingen bekijken" at bounding box center [556, 199] width 132 height 21
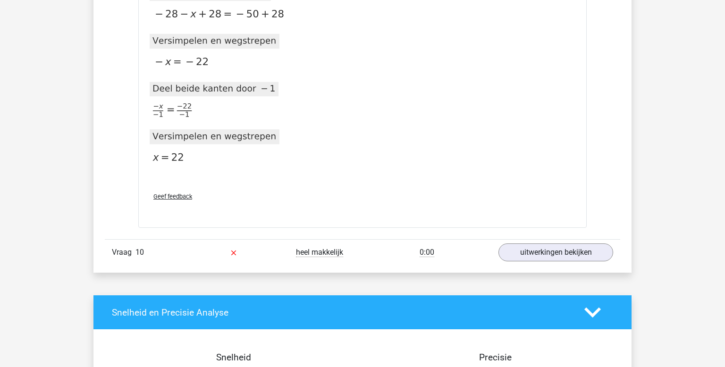
scroll to position [1860, 0]
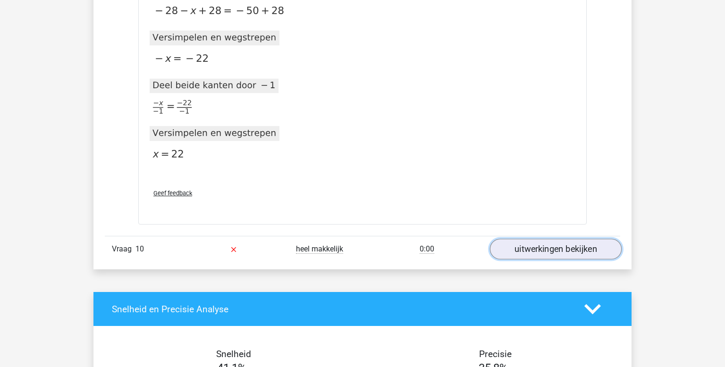
click at [522, 249] on link "uitwerkingen bekijken" at bounding box center [556, 249] width 132 height 21
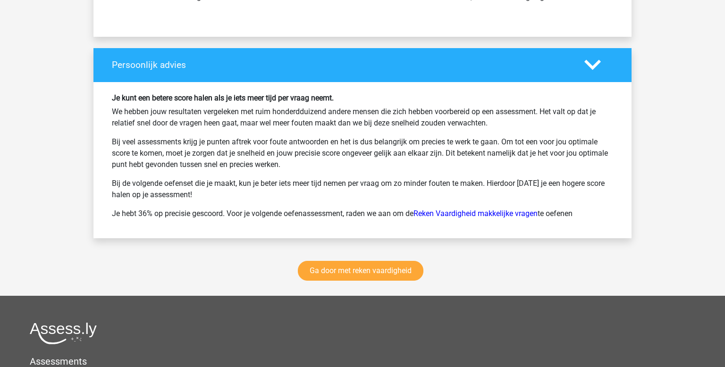
scroll to position [2765, 0]
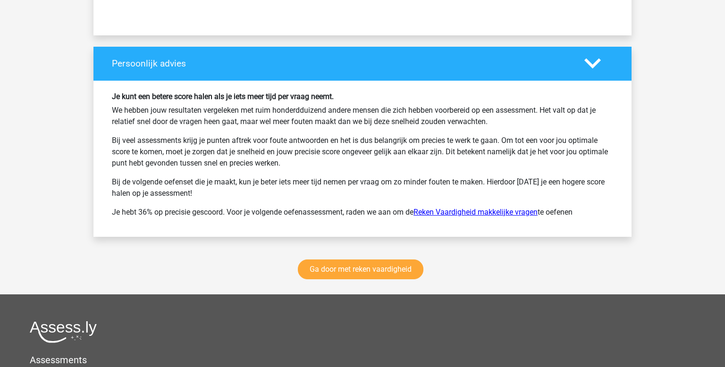
click at [491, 212] on link "Reken Vaardigheid makkelijke vragen" at bounding box center [476, 212] width 124 height 9
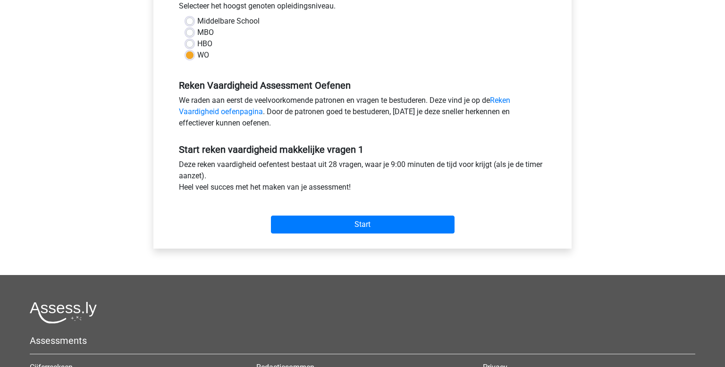
scroll to position [230, 0]
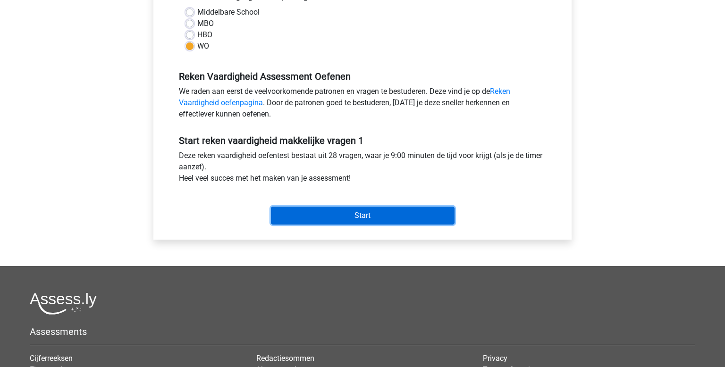
click at [347, 212] on input "Start" at bounding box center [363, 216] width 184 height 18
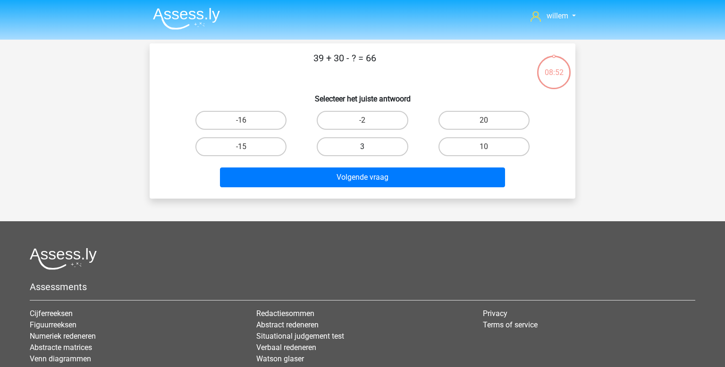
click at [391, 149] on label "3" at bounding box center [362, 146] width 91 height 19
click at [369, 149] on input "3" at bounding box center [366, 150] width 6 height 6
radio input "true"
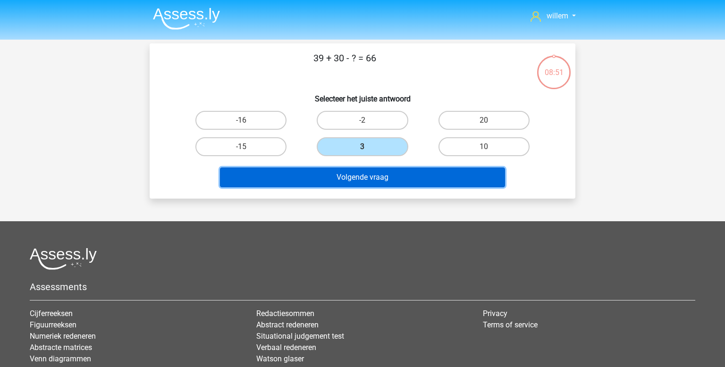
click at [384, 178] on button "Volgende vraag" at bounding box center [363, 178] width 286 height 20
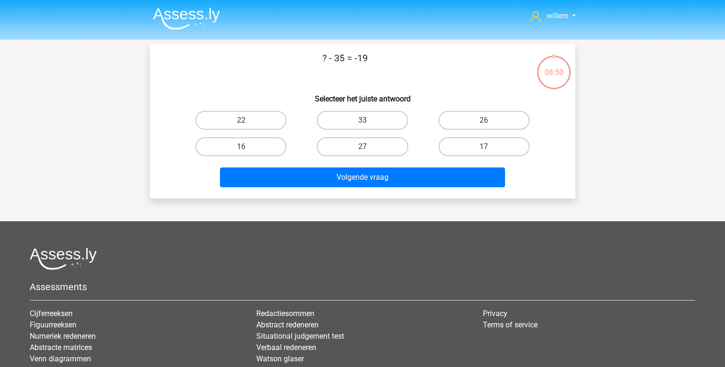
scroll to position [43, 0]
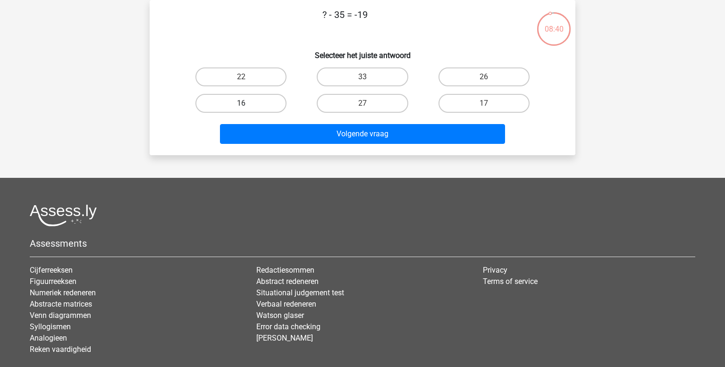
click at [262, 103] on label "16" at bounding box center [241, 103] width 91 height 19
click at [247, 103] on input "16" at bounding box center [244, 106] width 6 height 6
radio input "true"
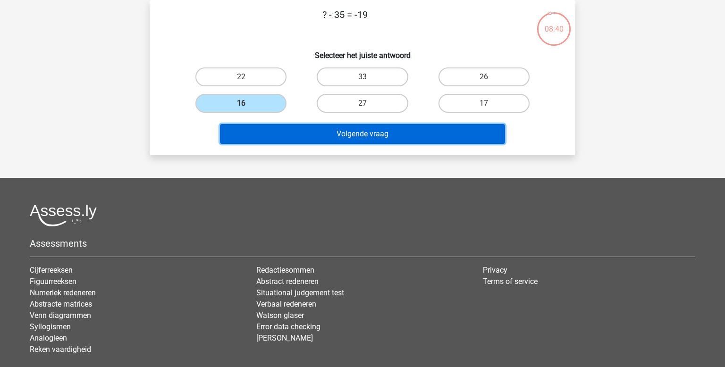
click at [367, 135] on button "Volgende vraag" at bounding box center [363, 134] width 286 height 20
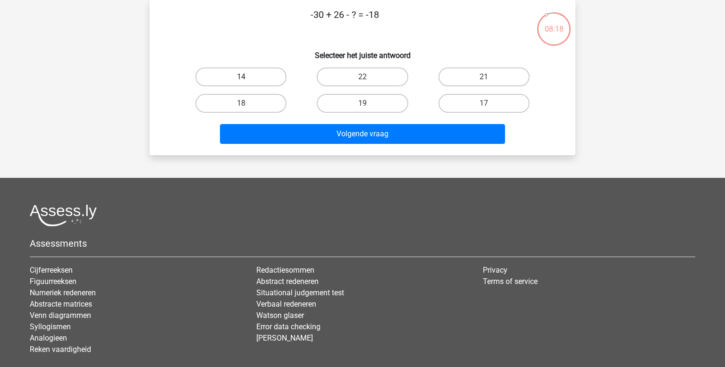
click at [254, 73] on label "14" at bounding box center [241, 77] width 91 height 19
click at [247, 77] on input "14" at bounding box center [244, 80] width 6 height 6
radio input "true"
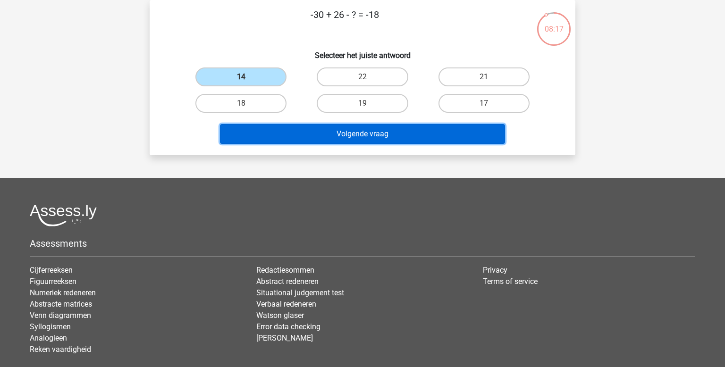
click at [377, 131] on button "Volgende vraag" at bounding box center [363, 134] width 286 height 20
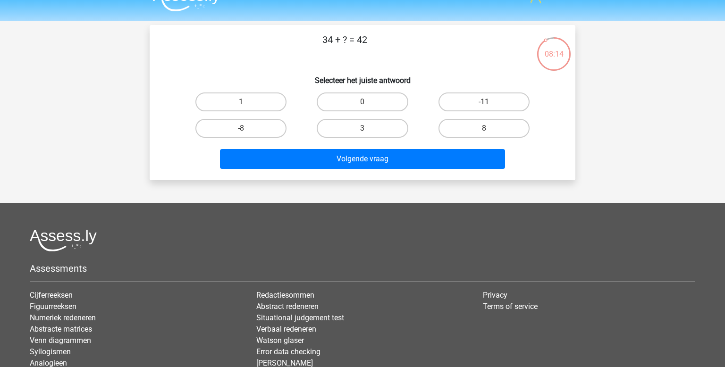
scroll to position [17, 0]
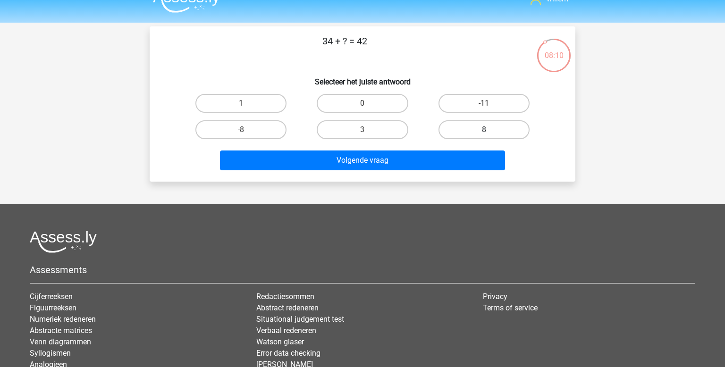
click at [499, 126] on label "8" at bounding box center [484, 129] width 91 height 19
click at [490, 130] on input "8" at bounding box center [487, 133] width 6 height 6
radio input "true"
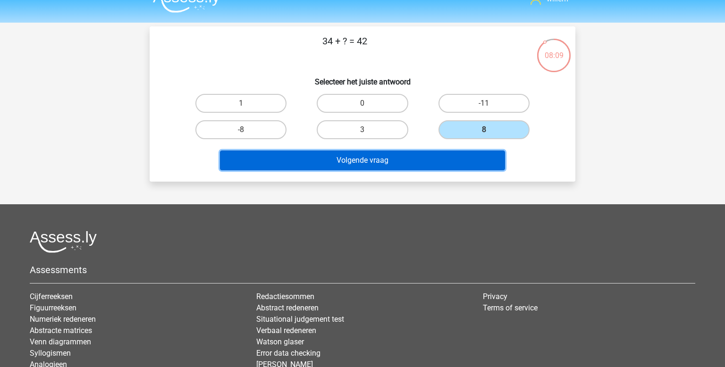
click at [416, 159] on button "Volgende vraag" at bounding box center [363, 161] width 286 height 20
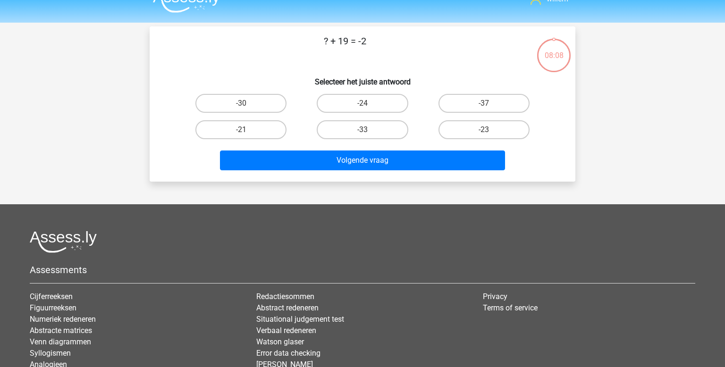
scroll to position [43, 0]
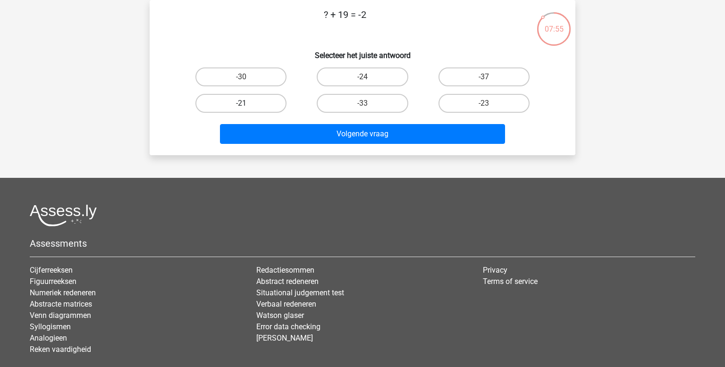
click at [273, 105] on label "-21" at bounding box center [241, 103] width 91 height 19
click at [247, 105] on input "-21" at bounding box center [244, 106] width 6 height 6
radio input "true"
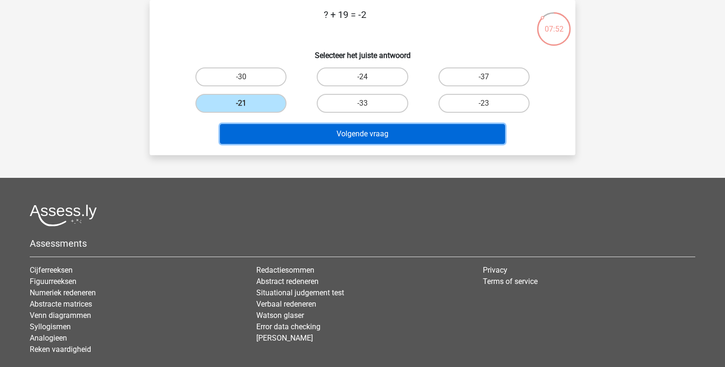
click at [330, 136] on button "Volgende vraag" at bounding box center [363, 134] width 286 height 20
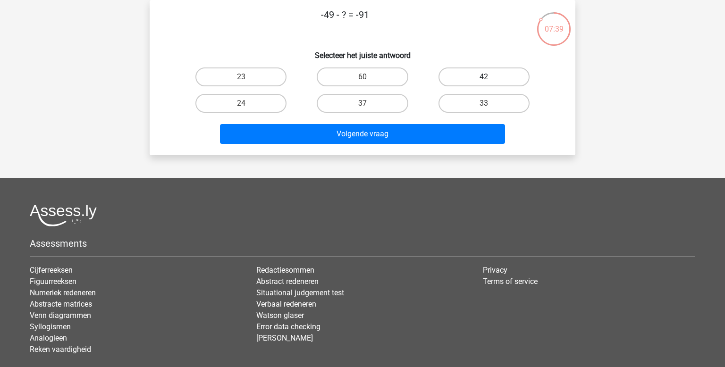
click at [482, 74] on label "42" at bounding box center [484, 77] width 91 height 19
click at [484, 77] on input "42" at bounding box center [487, 80] width 6 height 6
radio input "true"
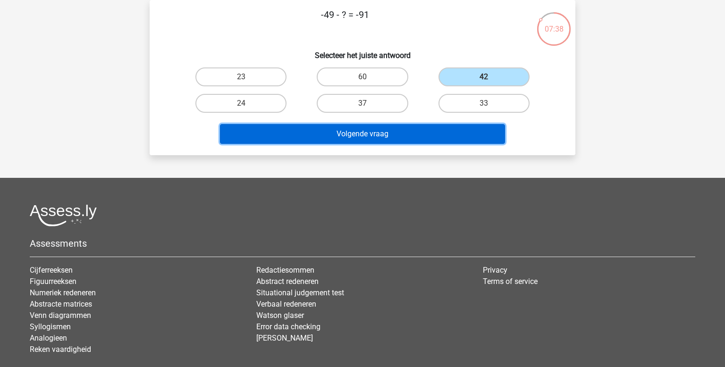
click at [382, 136] on button "Volgende vraag" at bounding box center [363, 134] width 286 height 20
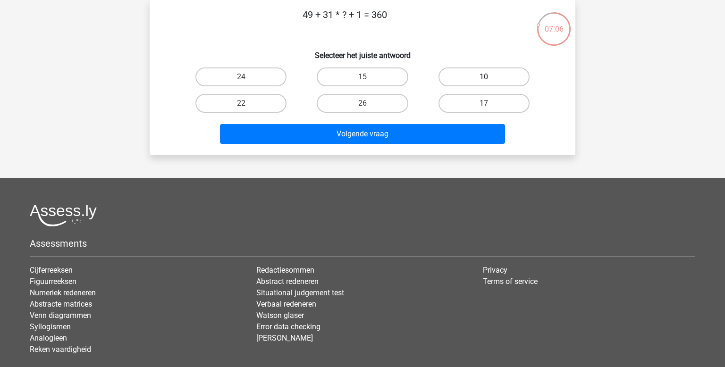
click at [465, 76] on label "10" at bounding box center [484, 77] width 91 height 19
click at [484, 77] on input "10" at bounding box center [487, 80] width 6 height 6
radio input "true"
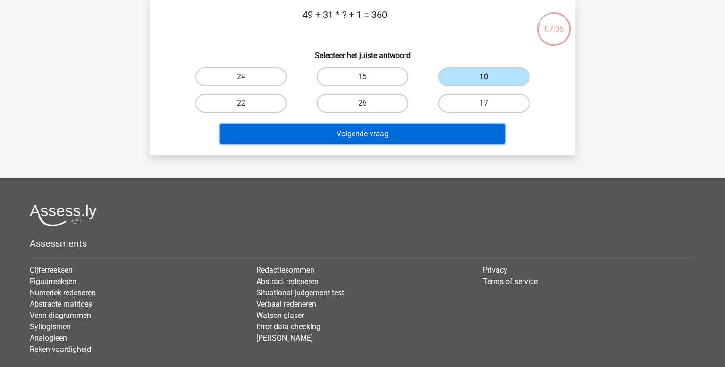
click at [419, 136] on button "Volgende vraag" at bounding box center [363, 134] width 286 height 20
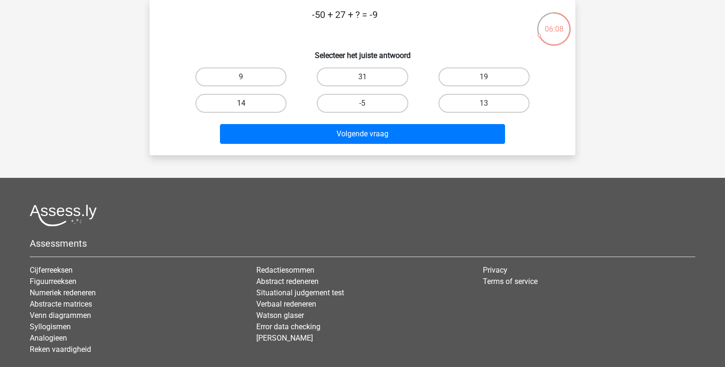
click at [257, 111] on label "14" at bounding box center [241, 103] width 91 height 19
click at [247, 110] on input "14" at bounding box center [244, 106] width 6 height 6
radio input "true"
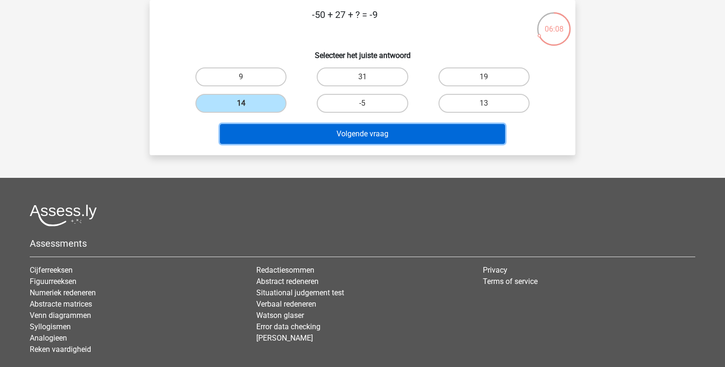
click at [323, 133] on button "Volgende vraag" at bounding box center [363, 134] width 286 height 20
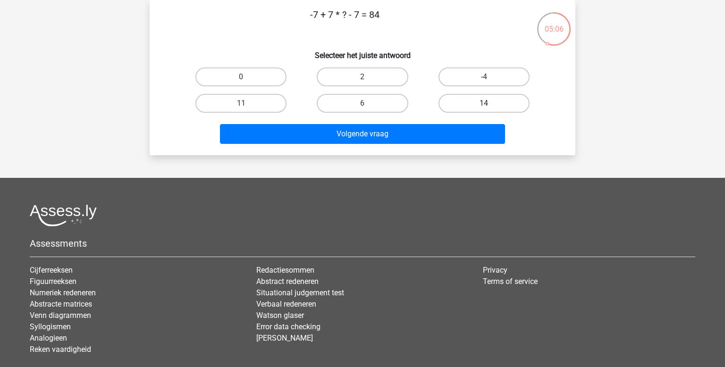
click at [463, 104] on label "14" at bounding box center [484, 103] width 91 height 19
click at [484, 104] on input "14" at bounding box center [487, 106] width 6 height 6
radio input "true"
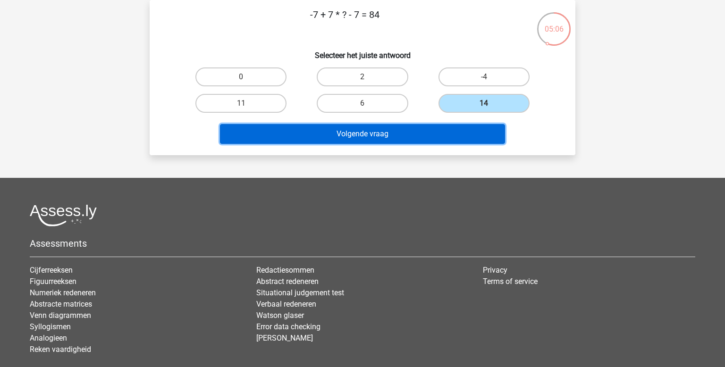
click at [393, 132] on button "Volgende vraag" at bounding box center [363, 134] width 286 height 20
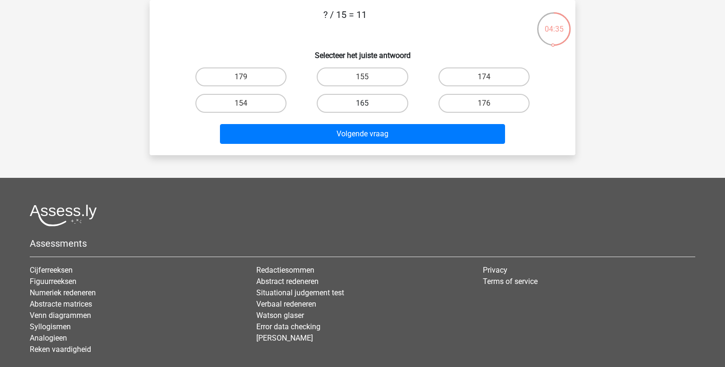
click at [358, 109] on label "165" at bounding box center [362, 103] width 91 height 19
click at [363, 109] on input "165" at bounding box center [366, 106] width 6 height 6
radio input "true"
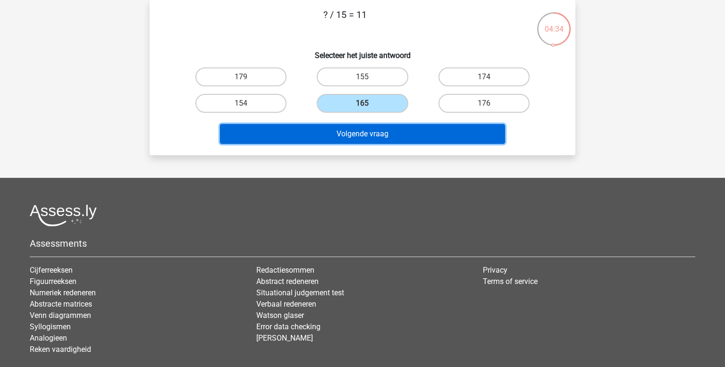
click at [356, 133] on button "Volgende vraag" at bounding box center [363, 134] width 286 height 20
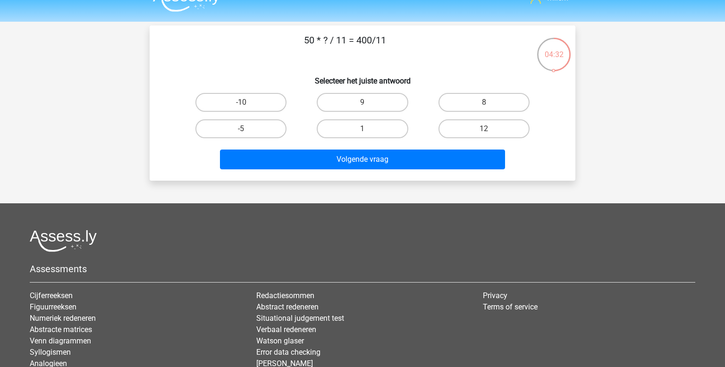
scroll to position [17, 0]
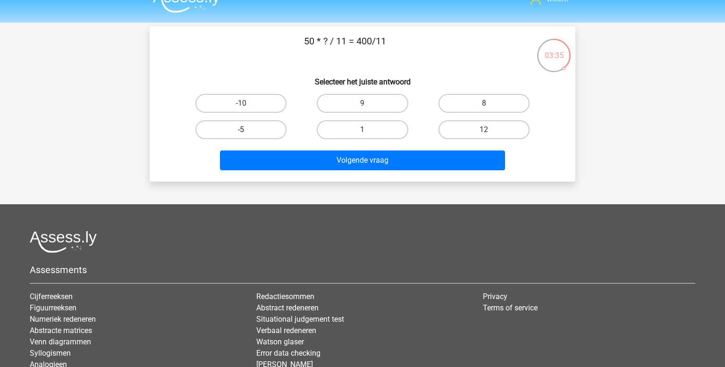
click at [258, 131] on label "-5" at bounding box center [241, 129] width 91 height 19
click at [247, 131] on input "-5" at bounding box center [244, 133] width 6 height 6
radio input "true"
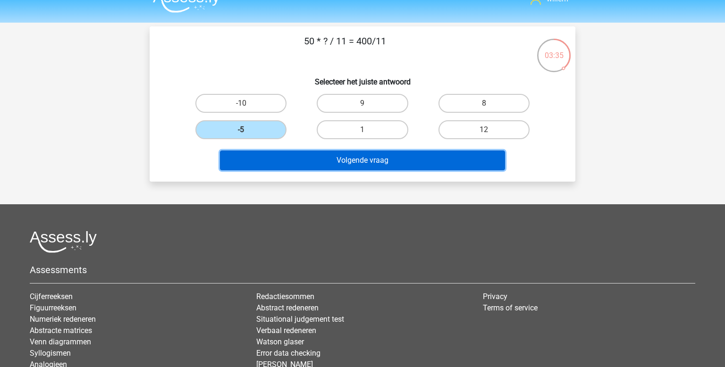
click at [332, 153] on button "Volgende vraag" at bounding box center [363, 161] width 286 height 20
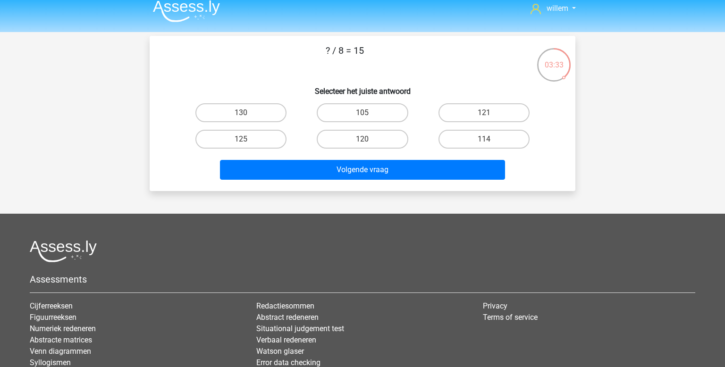
scroll to position [6, 0]
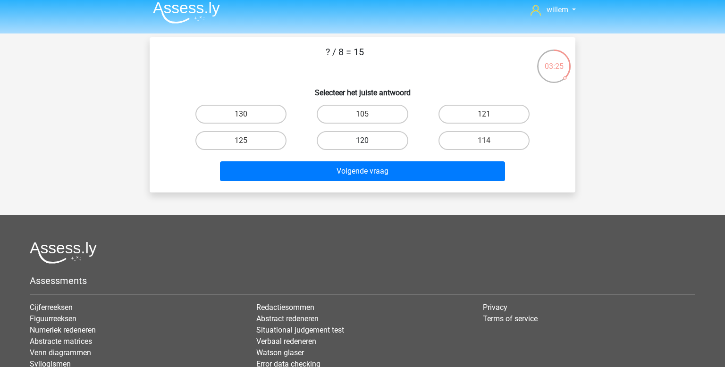
click at [354, 148] on label "120" at bounding box center [362, 140] width 91 height 19
click at [363, 147] on input "120" at bounding box center [366, 144] width 6 height 6
radio input "true"
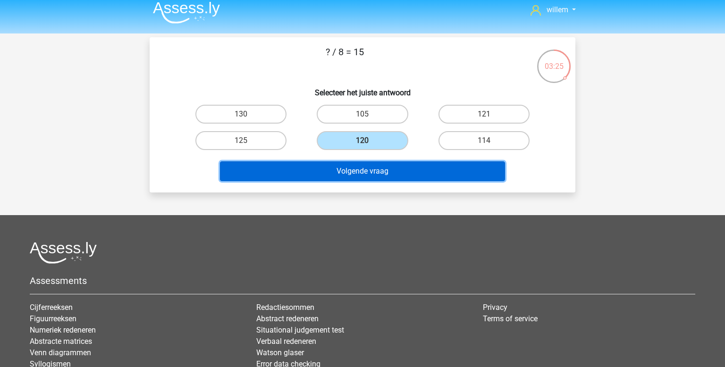
click at [352, 173] on button "Volgende vraag" at bounding box center [363, 172] width 286 height 20
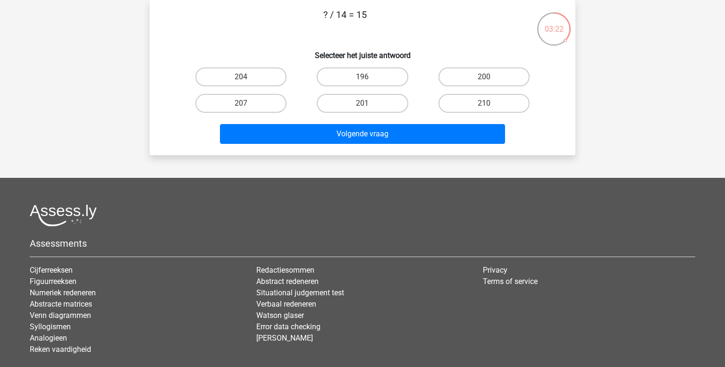
scroll to position [0, 0]
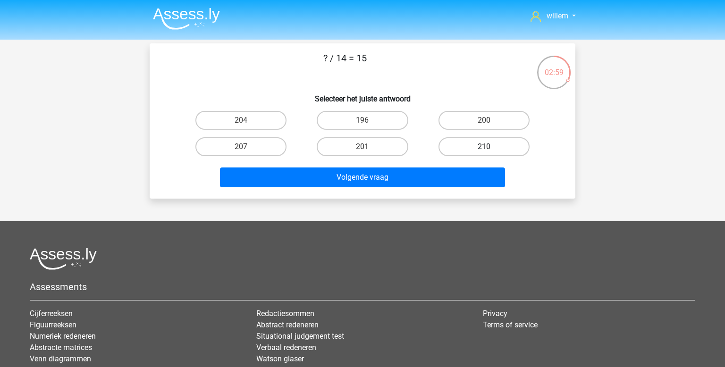
click at [468, 150] on label "210" at bounding box center [484, 146] width 91 height 19
click at [484, 150] on input "210" at bounding box center [487, 150] width 6 height 6
radio input "true"
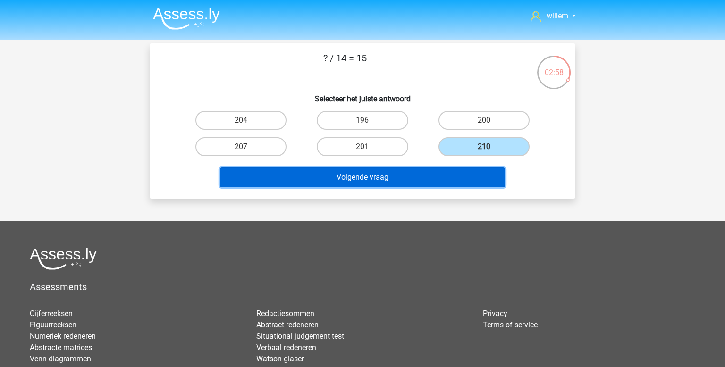
click at [434, 175] on button "Volgende vraag" at bounding box center [363, 178] width 286 height 20
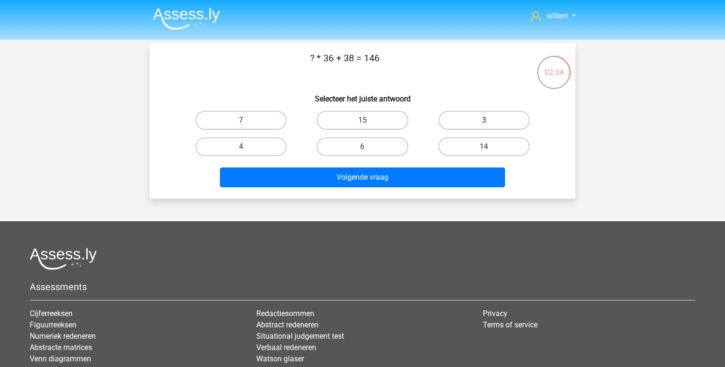
click at [476, 119] on label "3" at bounding box center [484, 120] width 91 height 19
click at [484, 120] on input "3" at bounding box center [487, 123] width 6 height 6
radio input "true"
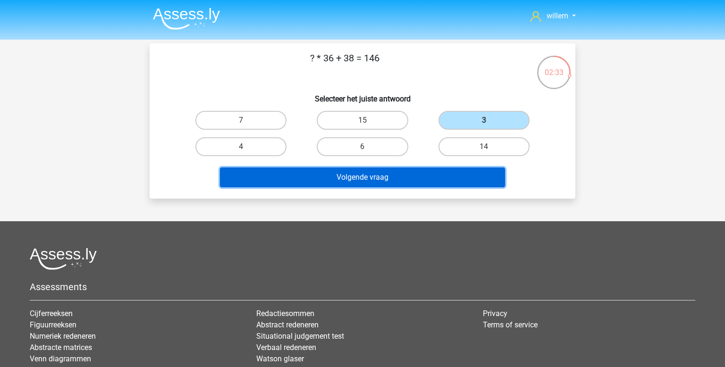
click at [418, 173] on button "Volgende vraag" at bounding box center [363, 178] width 286 height 20
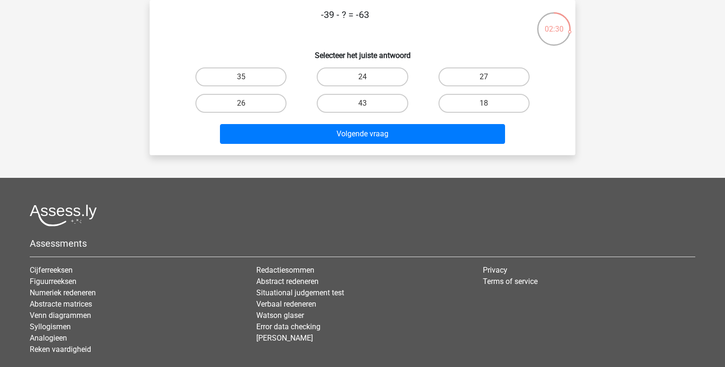
scroll to position [8, 0]
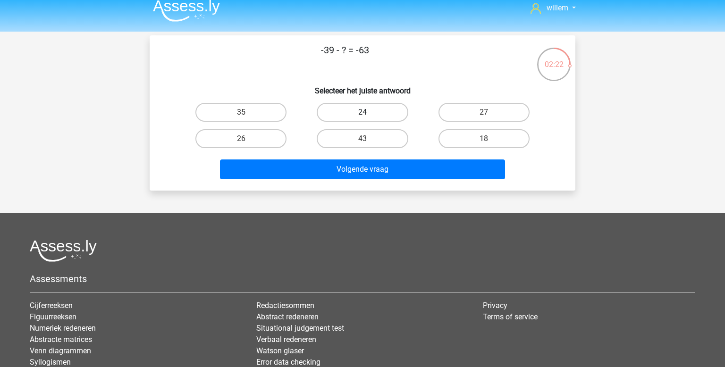
click at [332, 108] on label "24" at bounding box center [362, 112] width 91 height 19
click at [363, 112] on input "24" at bounding box center [366, 115] width 6 height 6
radio input "true"
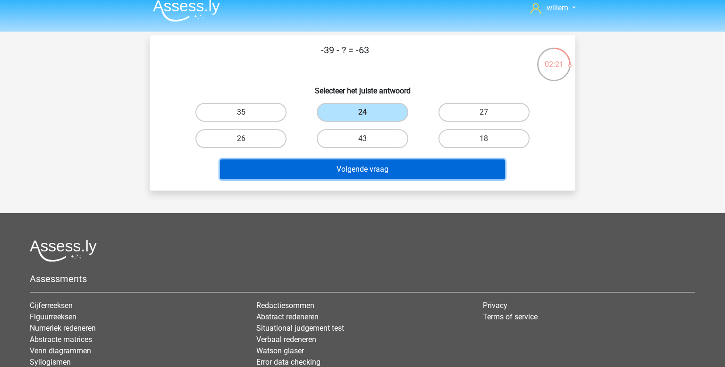
click at [361, 171] on button "Volgende vraag" at bounding box center [363, 170] width 286 height 20
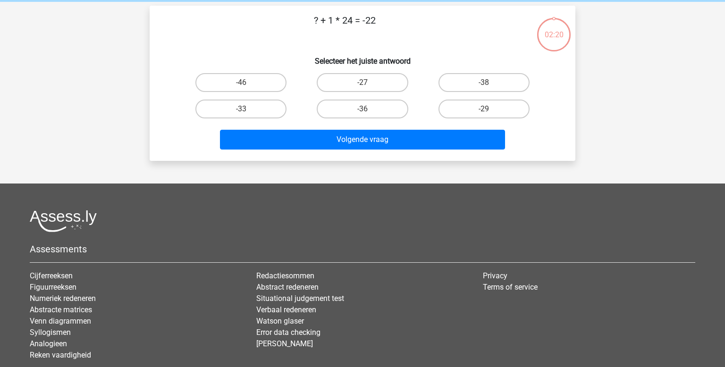
scroll to position [43, 0]
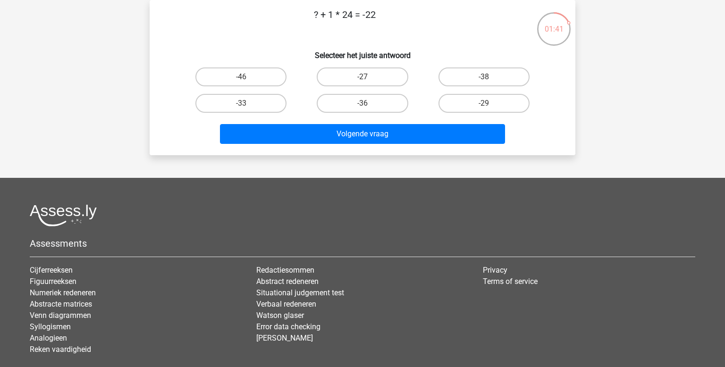
click at [306, 20] on p "? + 1 * 24 = -22" at bounding box center [345, 22] width 360 height 28
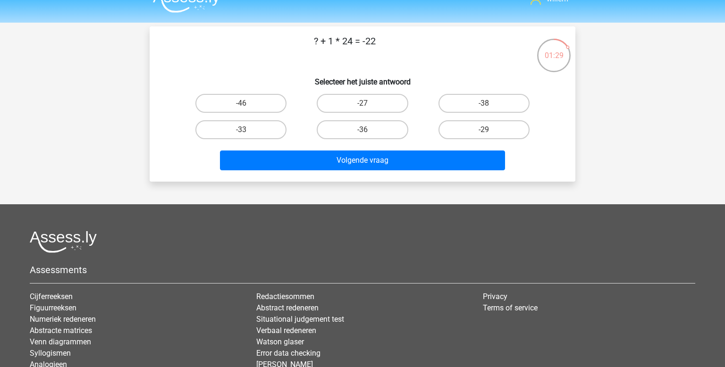
scroll to position [11, 0]
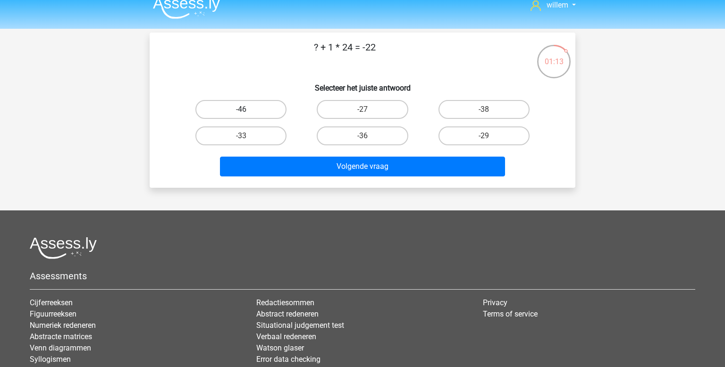
click at [268, 111] on label "-46" at bounding box center [241, 109] width 91 height 19
click at [247, 111] on input "-46" at bounding box center [244, 113] width 6 height 6
radio input "true"
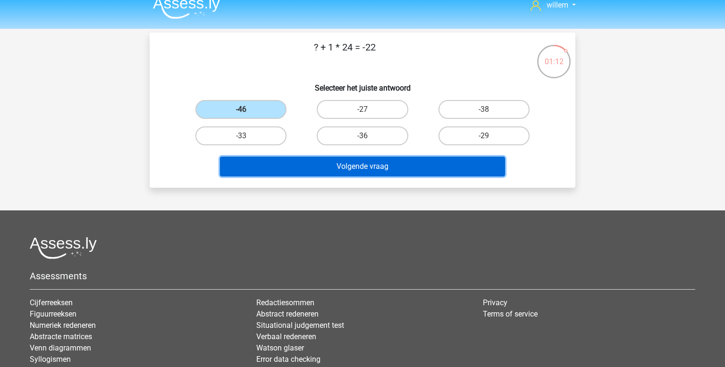
click at [332, 160] on button "Volgende vraag" at bounding box center [363, 167] width 286 height 20
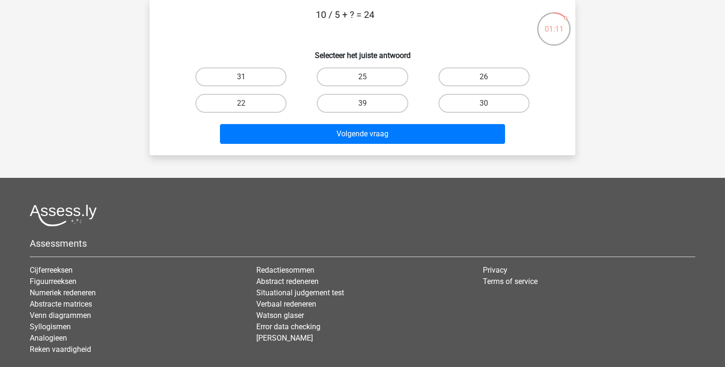
scroll to position [0, 0]
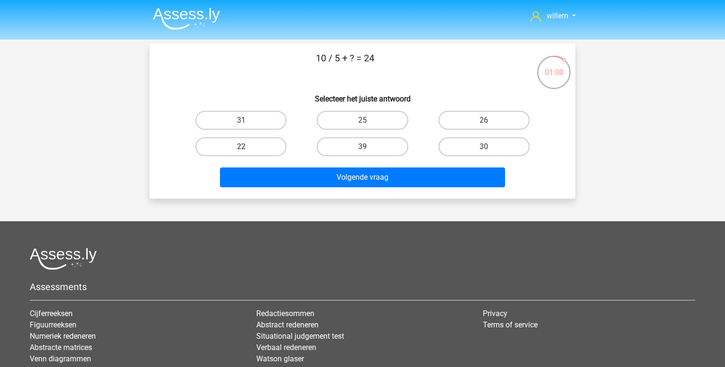
click at [239, 143] on label "22" at bounding box center [241, 146] width 91 height 19
click at [241, 147] on input "22" at bounding box center [244, 150] width 6 height 6
radio input "true"
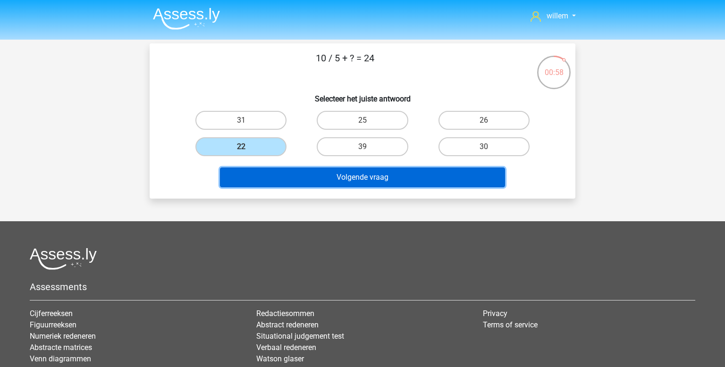
click at [332, 181] on button "Volgende vraag" at bounding box center [363, 178] width 286 height 20
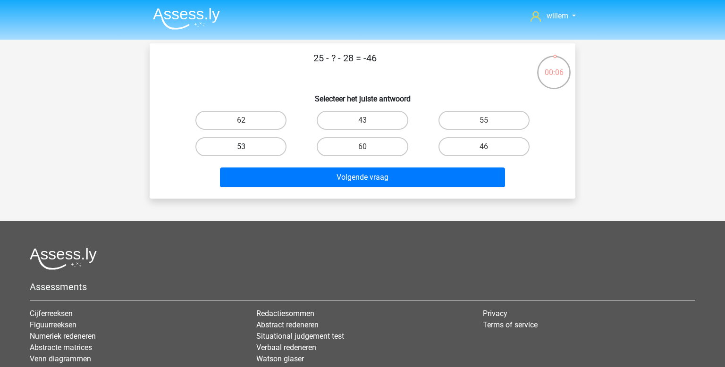
click at [274, 143] on label "53" at bounding box center [241, 146] width 91 height 19
click at [247, 147] on input "53" at bounding box center [244, 150] width 6 height 6
radio input "true"
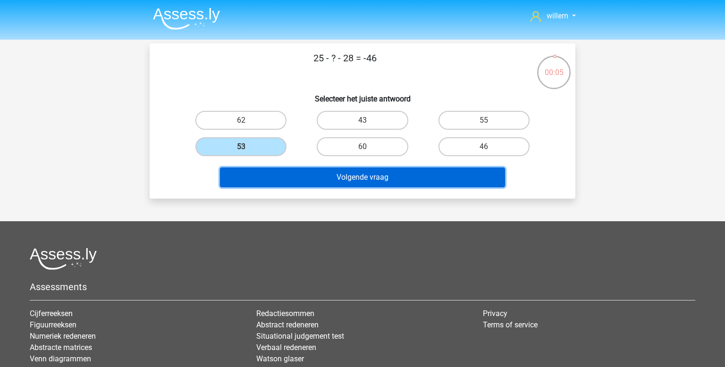
click at [349, 175] on button "Volgende vraag" at bounding box center [363, 178] width 286 height 20
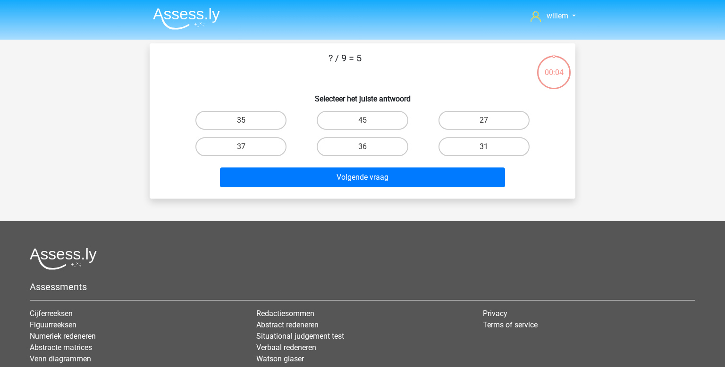
scroll to position [43, 0]
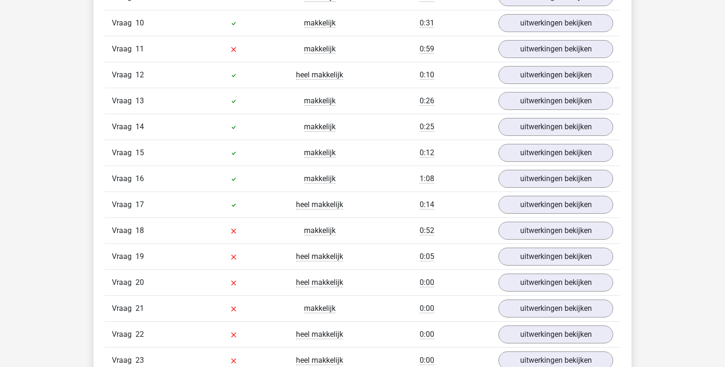
scroll to position [873, 0]
click at [538, 231] on link "uitwerkingen bekijken" at bounding box center [556, 231] width 132 height 21
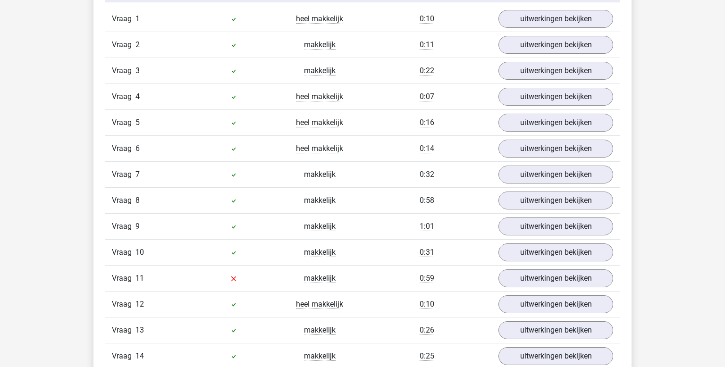
scroll to position [646, 0]
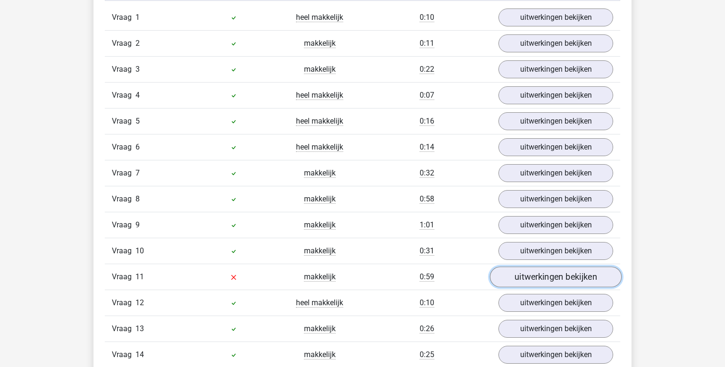
click at [561, 275] on link "uitwerkingen bekijken" at bounding box center [556, 277] width 132 height 21
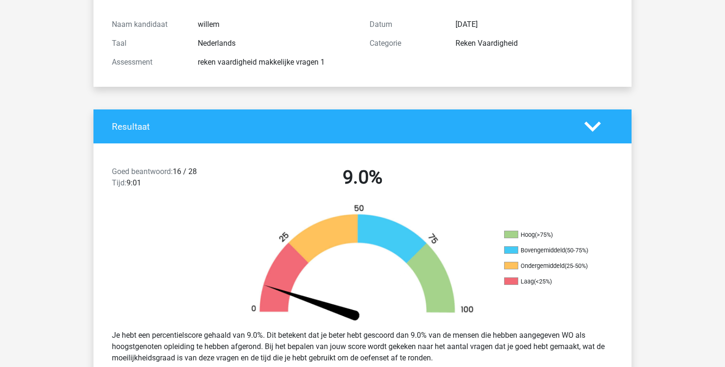
scroll to position [0, 0]
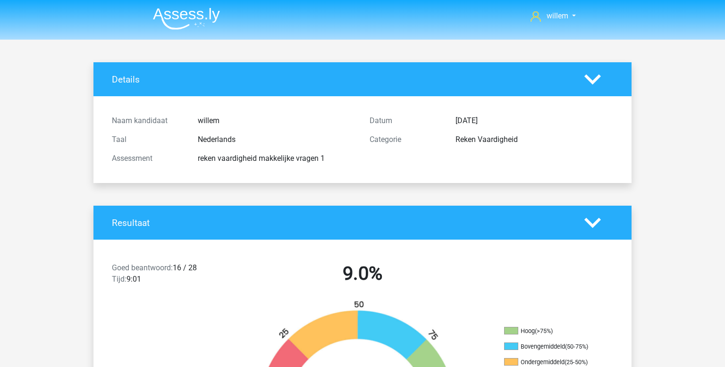
click at [173, 13] on img at bounding box center [186, 19] width 67 height 22
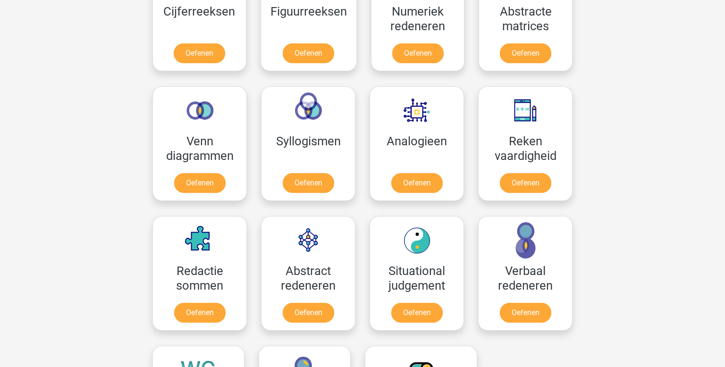
scroll to position [512, 0]
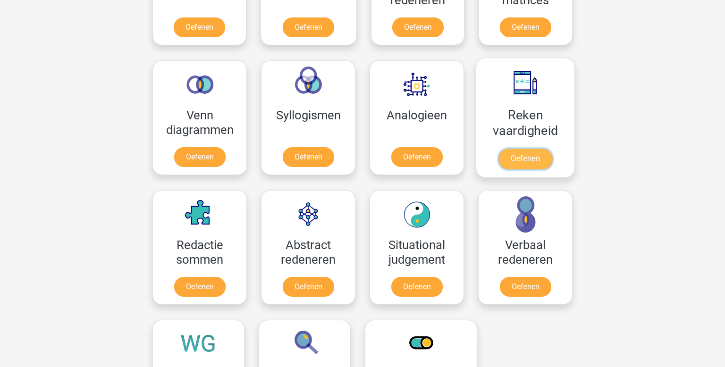
click at [529, 149] on link "Oefenen" at bounding box center [526, 159] width 54 height 21
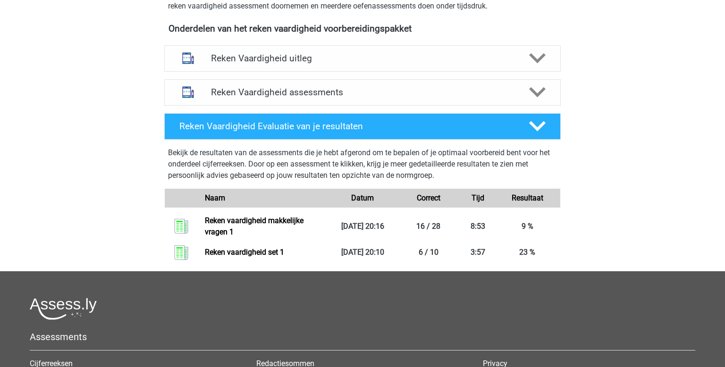
scroll to position [305, 0]
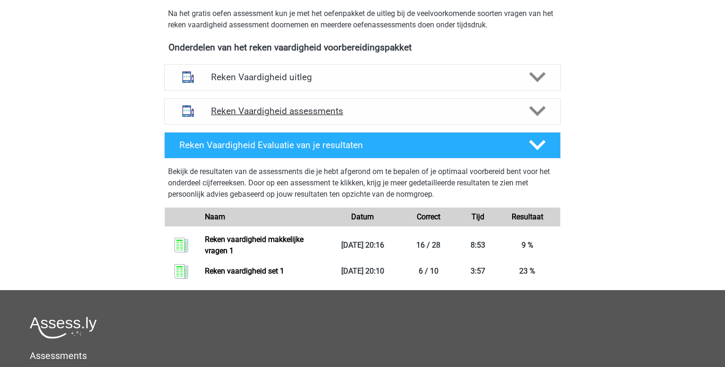
click at [423, 103] on div "Reken Vaardigheid assessments" at bounding box center [362, 111] width 397 height 26
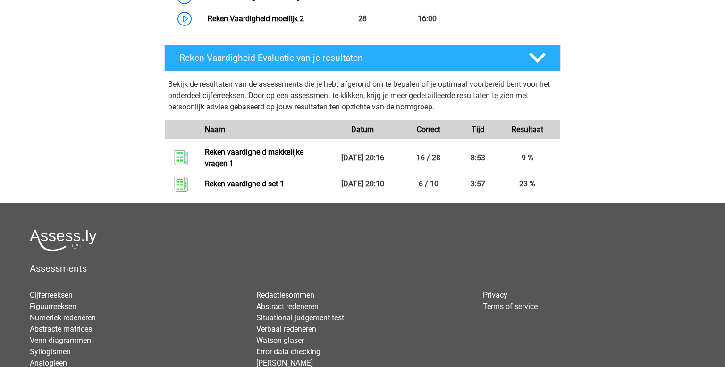
scroll to position [984, 0]
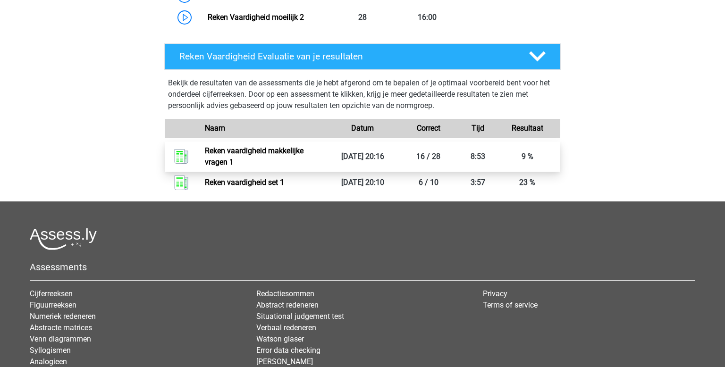
click at [295, 148] on link "Reken vaardigheid makkelijke vragen 1" at bounding box center [254, 156] width 99 height 20
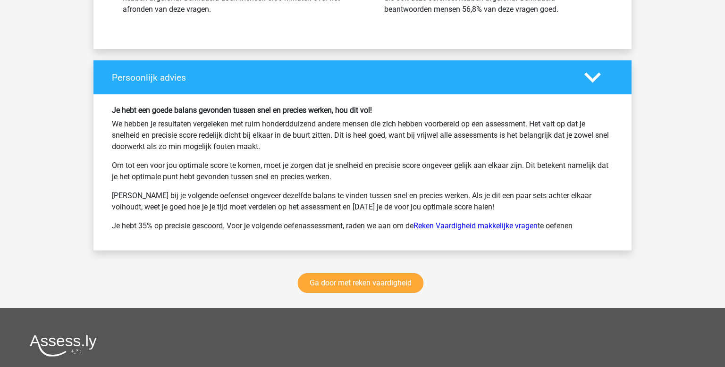
scroll to position [1665, 0]
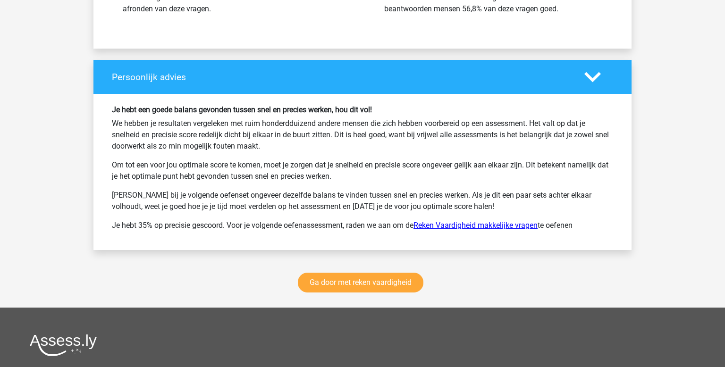
click at [495, 221] on link "Reken Vaardigheid makkelijke vragen" at bounding box center [476, 225] width 124 height 9
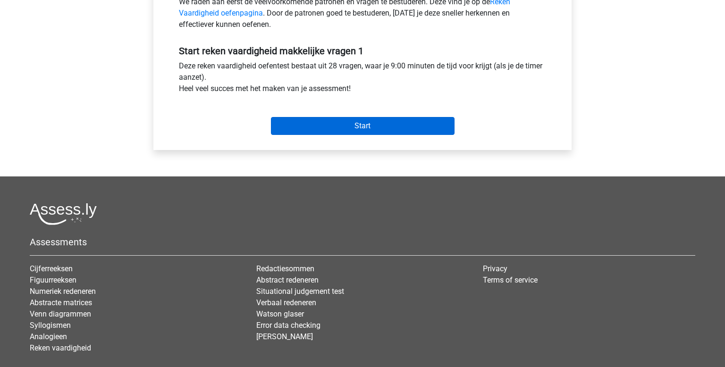
scroll to position [326, 0]
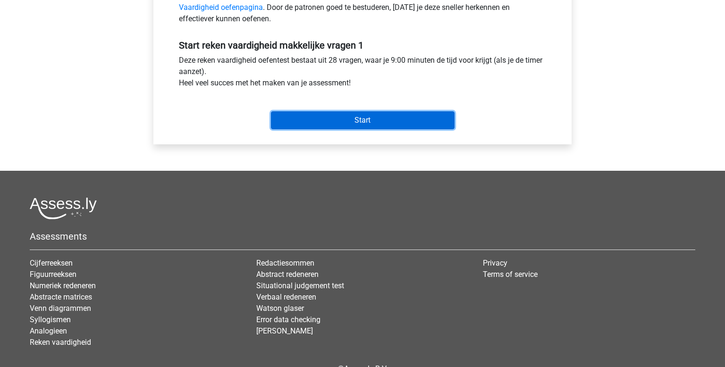
click at [358, 121] on input "Start" at bounding box center [363, 120] width 184 height 18
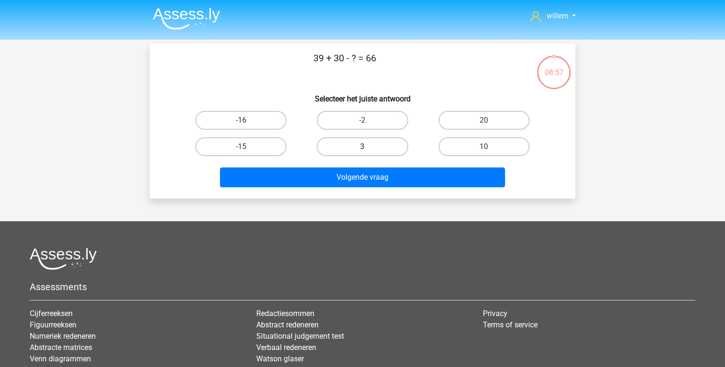
click at [357, 152] on label "3" at bounding box center [362, 146] width 91 height 19
click at [363, 152] on input "3" at bounding box center [366, 150] width 6 height 6
radio input "true"
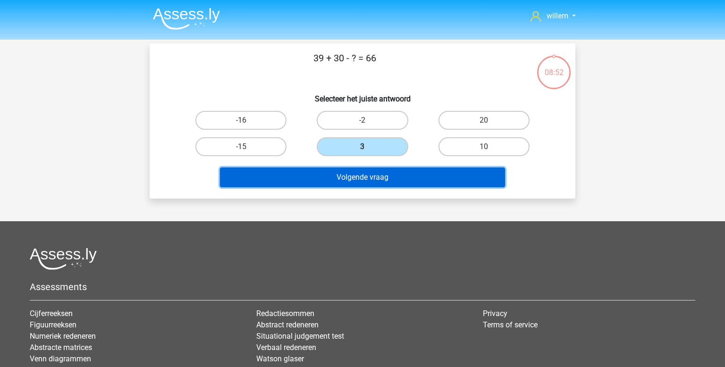
click at [369, 181] on button "Volgende vraag" at bounding box center [363, 178] width 286 height 20
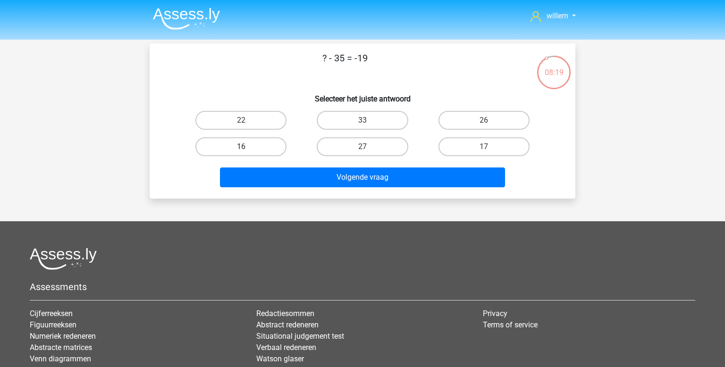
click at [260, 139] on label "16" at bounding box center [241, 146] width 91 height 19
click at [247, 147] on input "16" at bounding box center [244, 150] width 6 height 6
radio input "true"
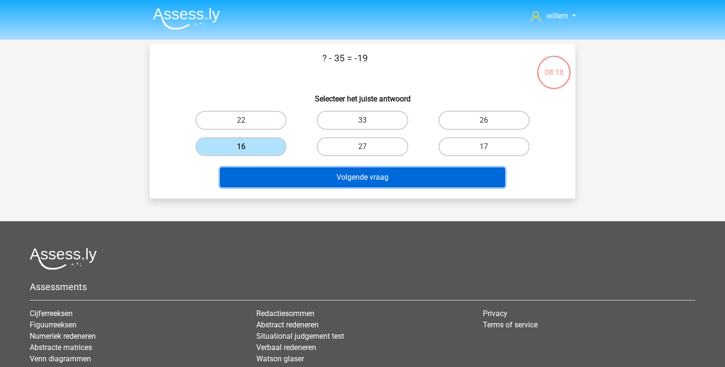
click at [319, 182] on button "Volgende vraag" at bounding box center [363, 178] width 286 height 20
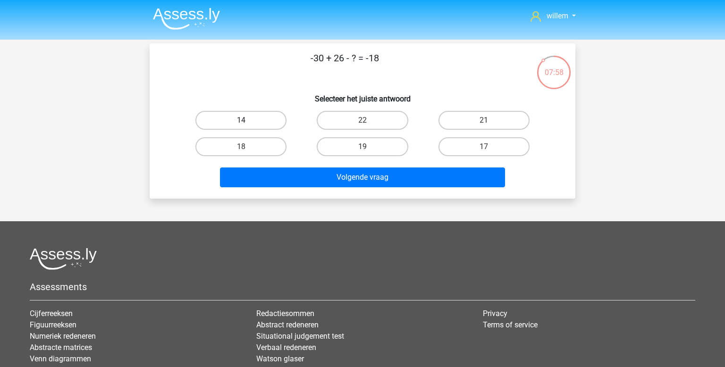
click at [249, 120] on label "14" at bounding box center [241, 120] width 91 height 19
click at [247, 120] on input "14" at bounding box center [244, 123] width 6 height 6
radio input "true"
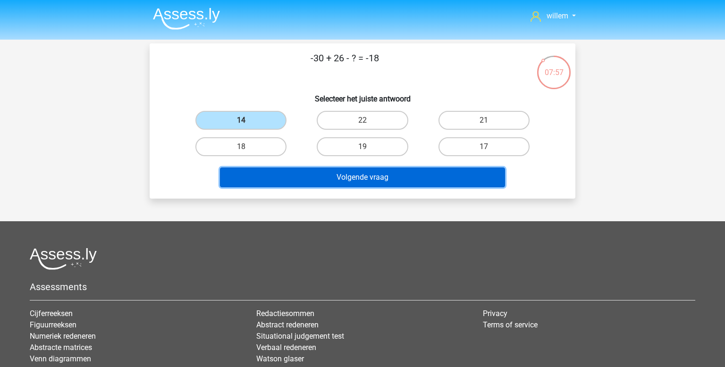
click at [356, 180] on button "Volgende vraag" at bounding box center [363, 178] width 286 height 20
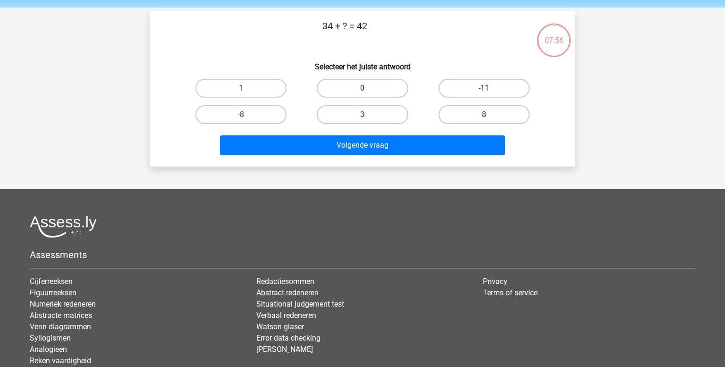
scroll to position [43, 0]
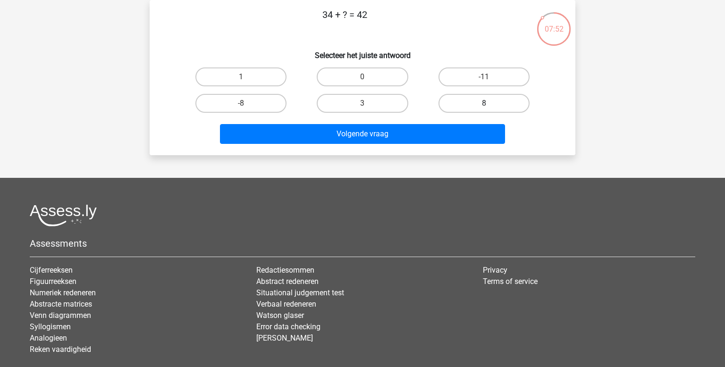
click at [467, 95] on label "8" at bounding box center [484, 103] width 91 height 19
click at [484, 103] on input "8" at bounding box center [487, 106] width 6 height 6
radio input "true"
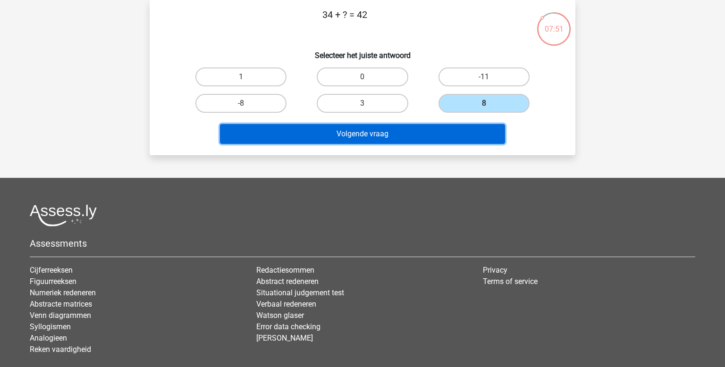
click at [407, 131] on button "Volgende vraag" at bounding box center [363, 134] width 286 height 20
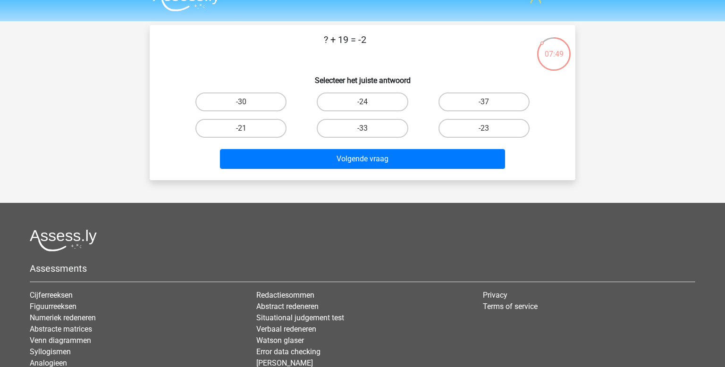
scroll to position [0, 0]
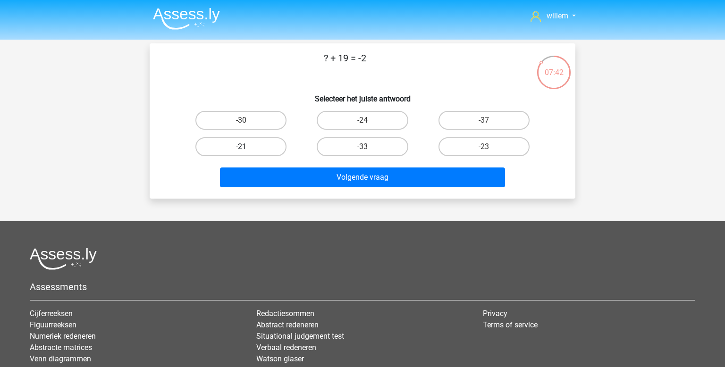
click at [238, 144] on label "-21" at bounding box center [241, 146] width 91 height 19
click at [241, 147] on input "-21" at bounding box center [244, 150] width 6 height 6
radio input "true"
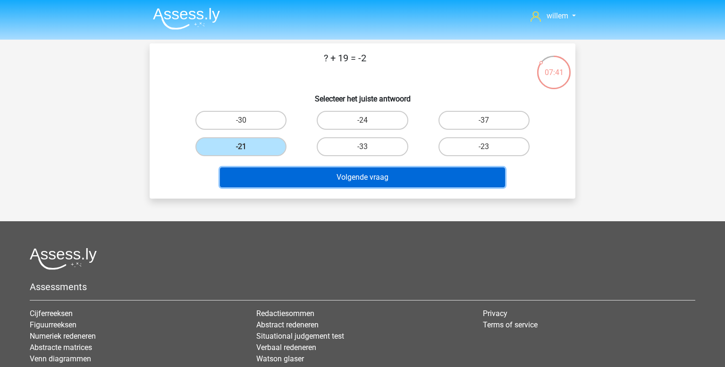
click at [302, 173] on button "Volgende vraag" at bounding box center [363, 178] width 286 height 20
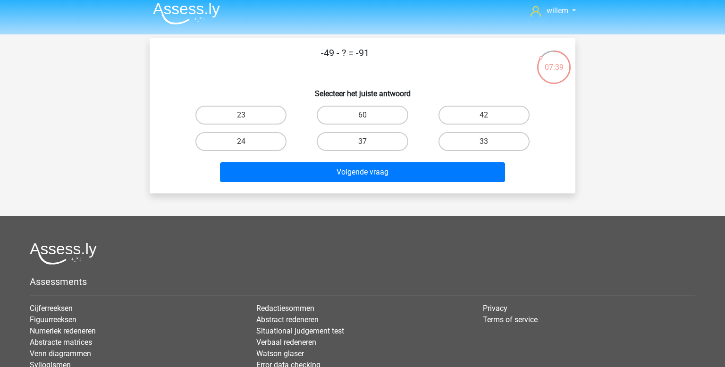
scroll to position [4, 0]
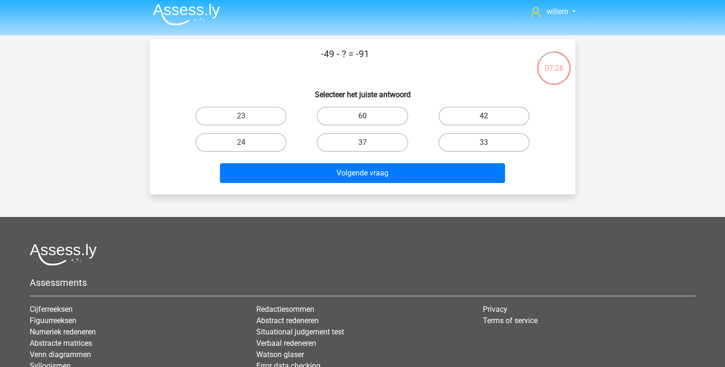
click at [468, 113] on label "42" at bounding box center [484, 116] width 91 height 19
click at [484, 116] on input "42" at bounding box center [487, 119] width 6 height 6
radio input "true"
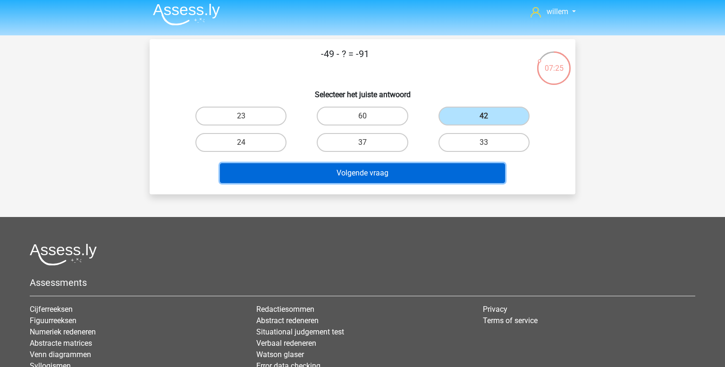
click at [376, 181] on button "Volgende vraag" at bounding box center [363, 173] width 286 height 20
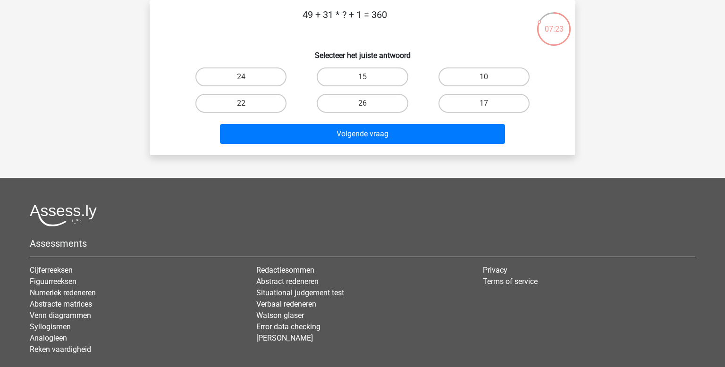
scroll to position [0, 0]
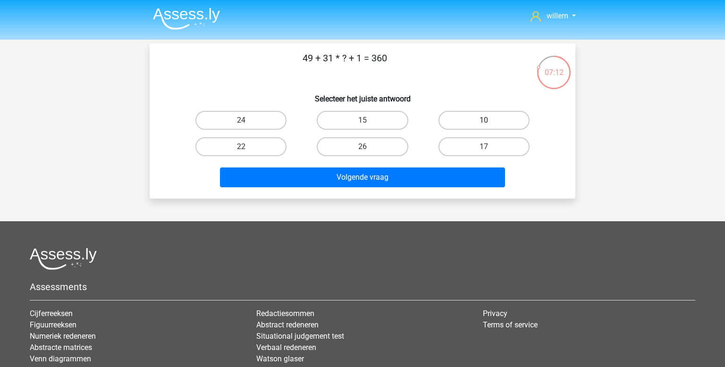
click at [466, 121] on label "10" at bounding box center [484, 120] width 91 height 19
click at [484, 121] on input "10" at bounding box center [487, 123] width 6 height 6
radio input "true"
click at [466, 121] on label "10" at bounding box center [484, 120] width 91 height 19
click at [484, 121] on input "10" at bounding box center [487, 123] width 6 height 6
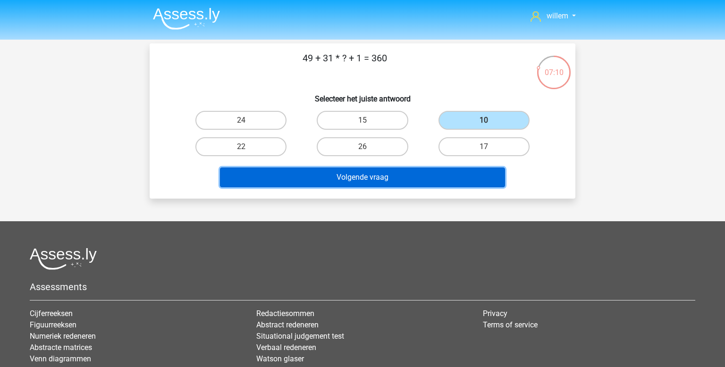
click at [402, 181] on button "Volgende vraag" at bounding box center [363, 178] width 286 height 20
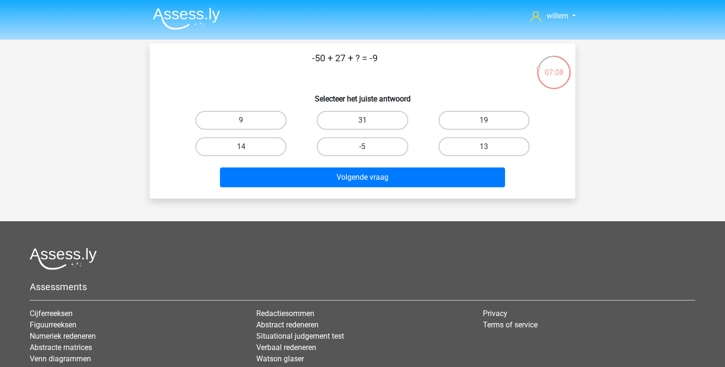
click at [179, 13] on img at bounding box center [186, 19] width 67 height 22
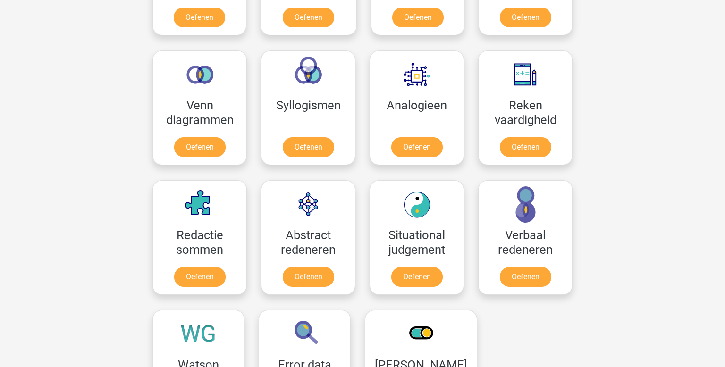
scroll to position [523, 0]
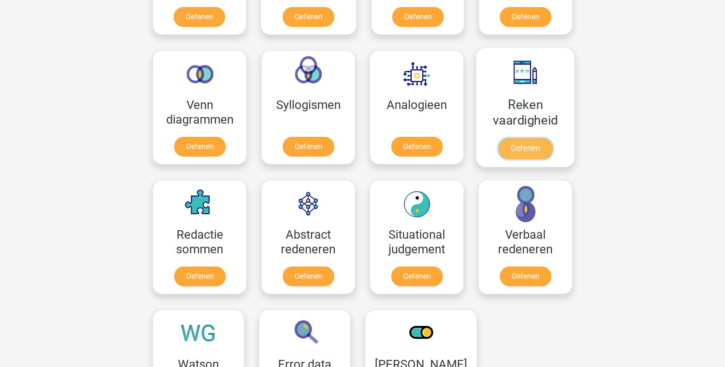
click at [528, 138] on link "Oefenen" at bounding box center [526, 148] width 54 height 21
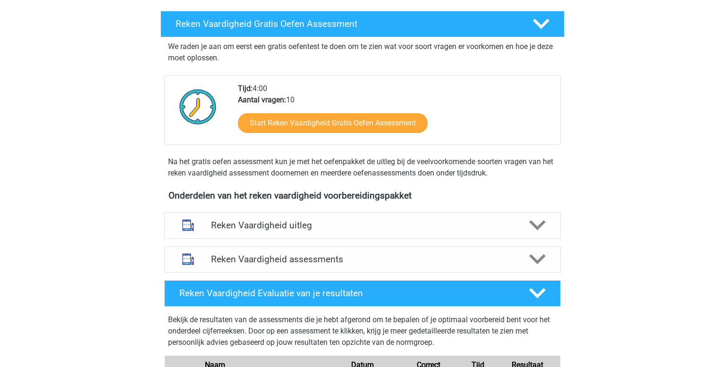
scroll to position [159, 0]
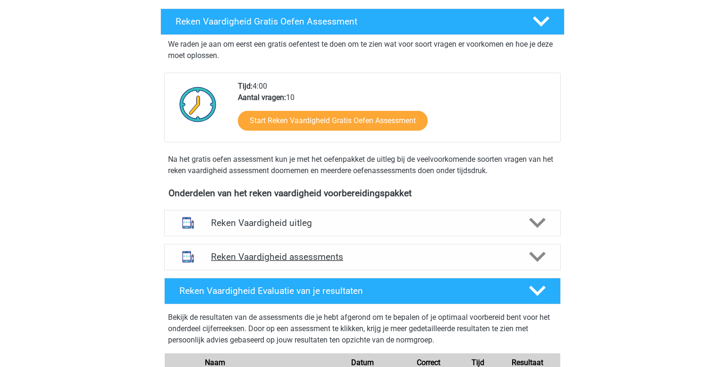
click at [368, 245] on div "Reken Vaardigheid assessments" at bounding box center [362, 257] width 397 height 26
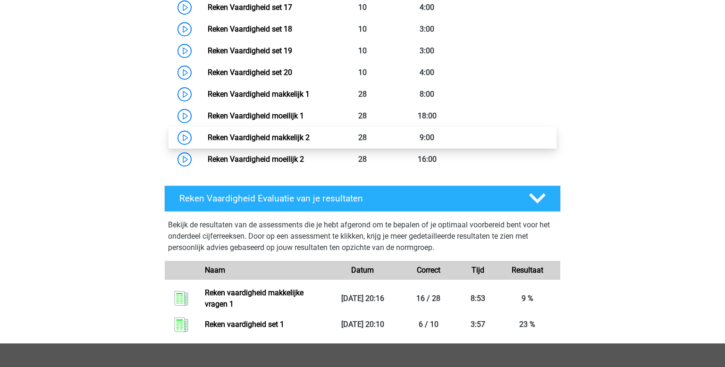
scroll to position [843, 0]
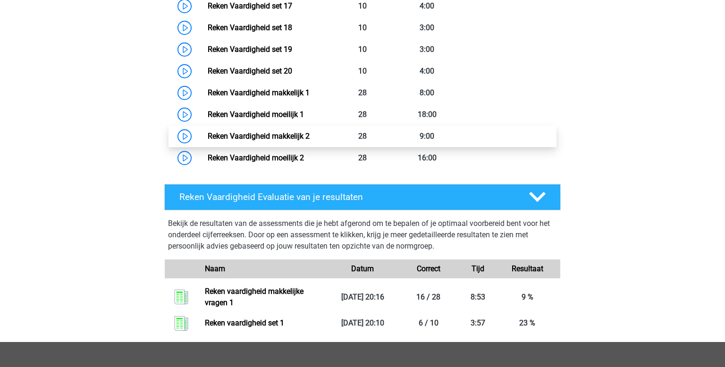
click at [277, 134] on link "Reken Vaardigheid makkelijk 2" at bounding box center [259, 136] width 102 height 9
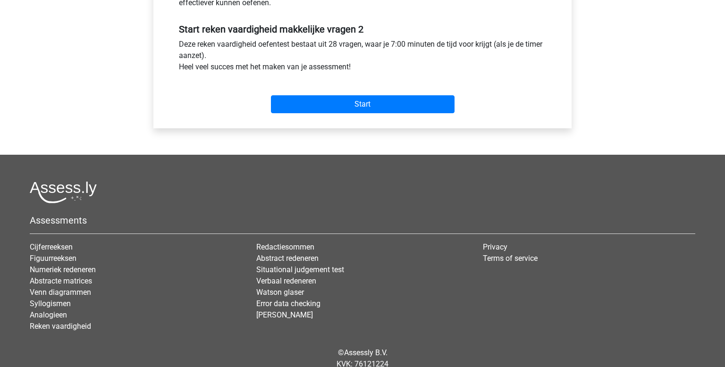
scroll to position [343, 0]
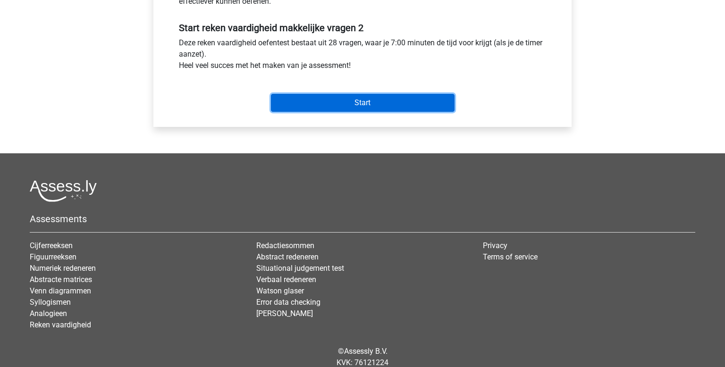
click at [356, 107] on input "Start" at bounding box center [363, 103] width 184 height 18
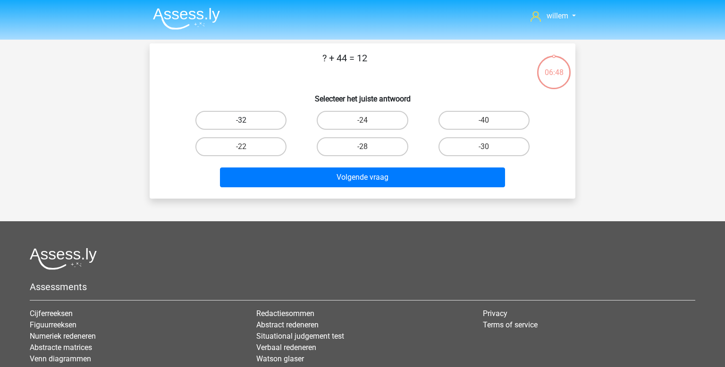
click at [267, 121] on label "-32" at bounding box center [241, 120] width 91 height 19
click at [247, 121] on input "-32" at bounding box center [244, 123] width 6 height 6
radio input "true"
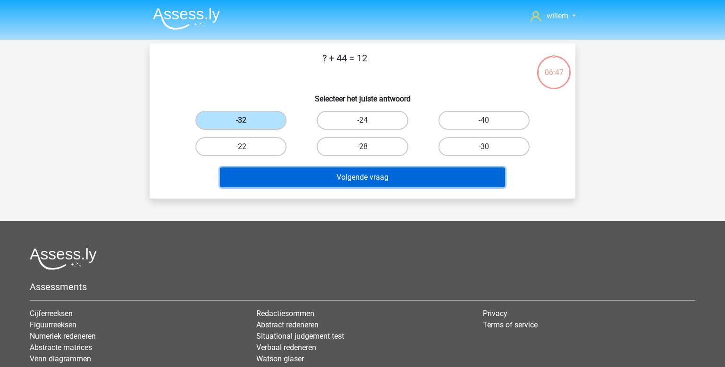
click at [332, 177] on button "Volgende vraag" at bounding box center [363, 178] width 286 height 20
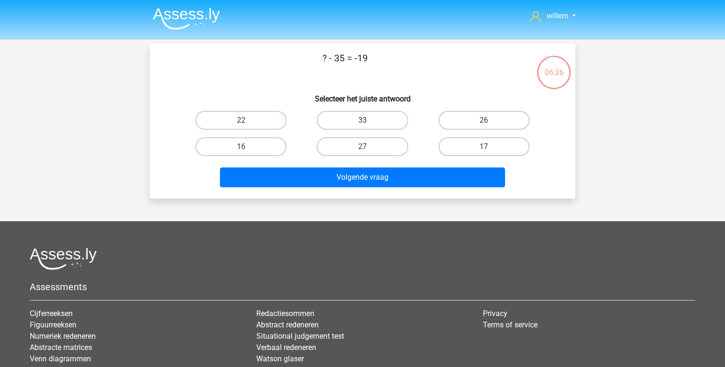
click at [243, 147] on input "16" at bounding box center [244, 150] width 6 height 6
radio input "true"
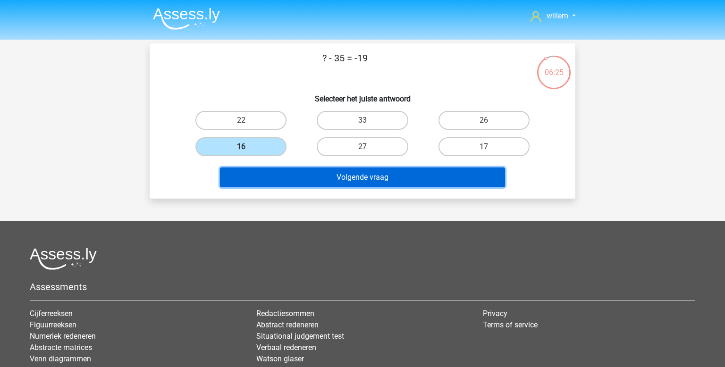
click at [308, 177] on button "Volgende vraag" at bounding box center [363, 178] width 286 height 20
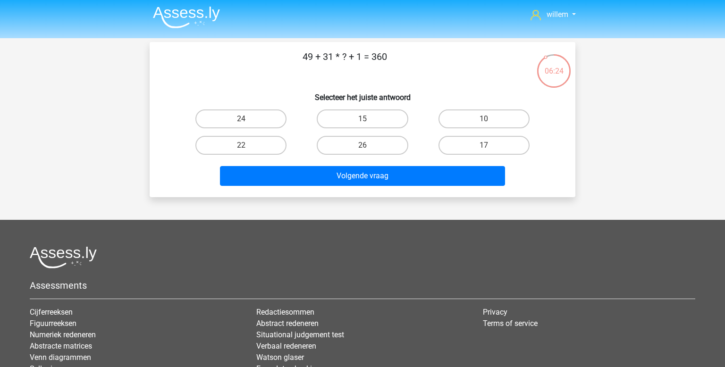
scroll to position [0, 0]
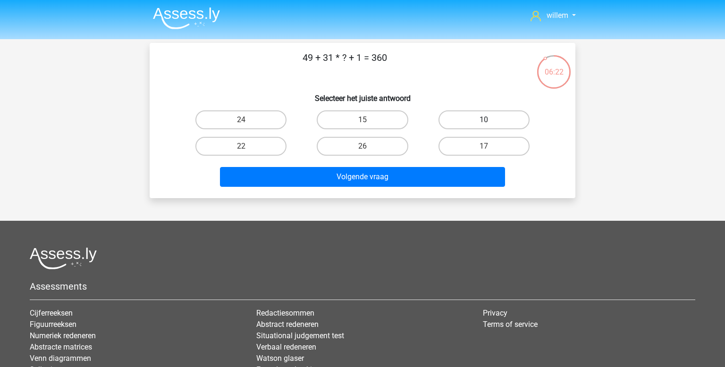
click at [482, 119] on label "10" at bounding box center [484, 120] width 91 height 19
click at [484, 120] on input "10" at bounding box center [487, 123] width 6 height 6
radio input "true"
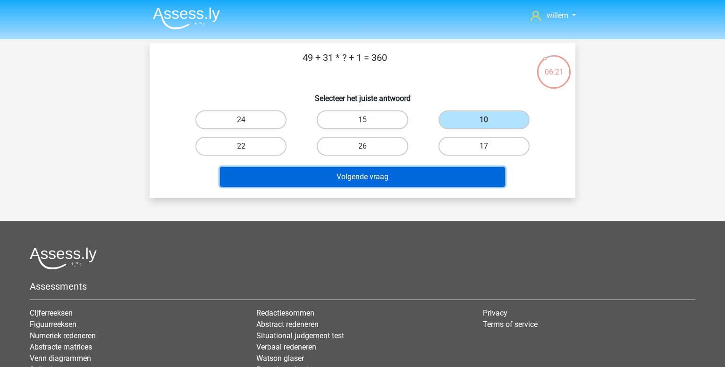
click at [384, 180] on button "Volgende vraag" at bounding box center [363, 177] width 286 height 20
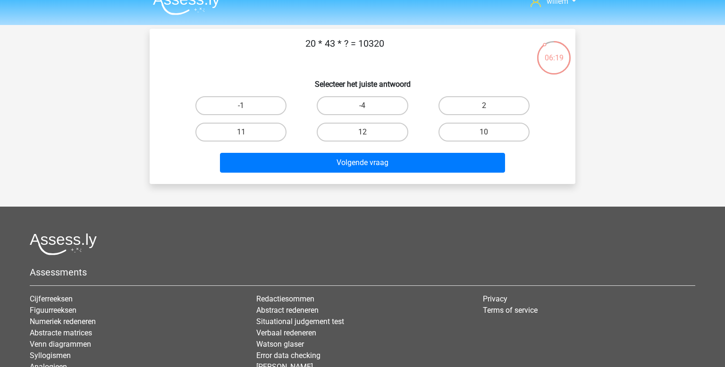
scroll to position [0, 0]
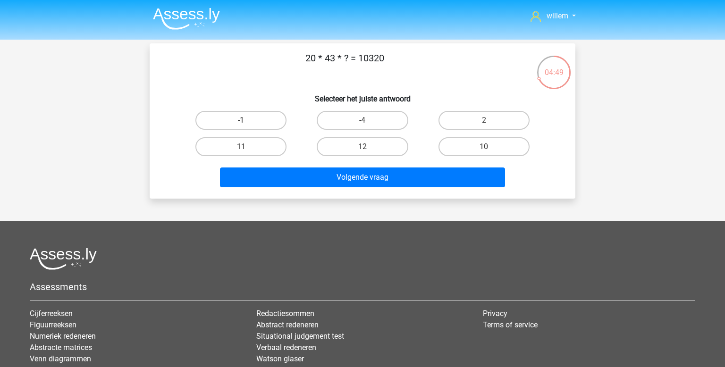
click at [186, 9] on img at bounding box center [186, 19] width 67 height 22
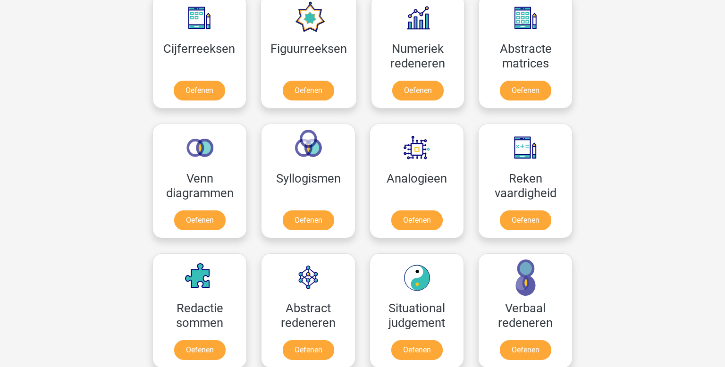
scroll to position [442, 0]
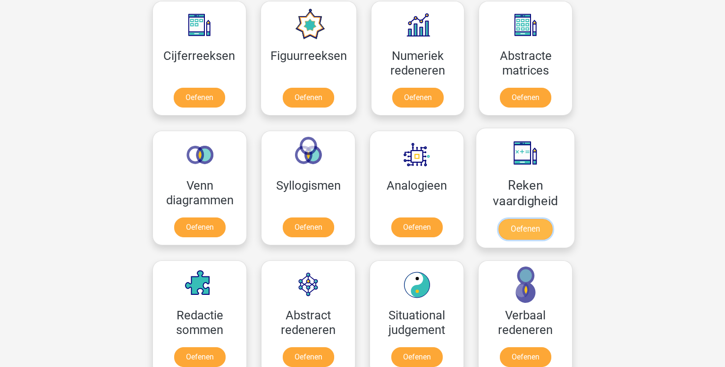
click at [549, 219] on link "Oefenen" at bounding box center [526, 229] width 54 height 21
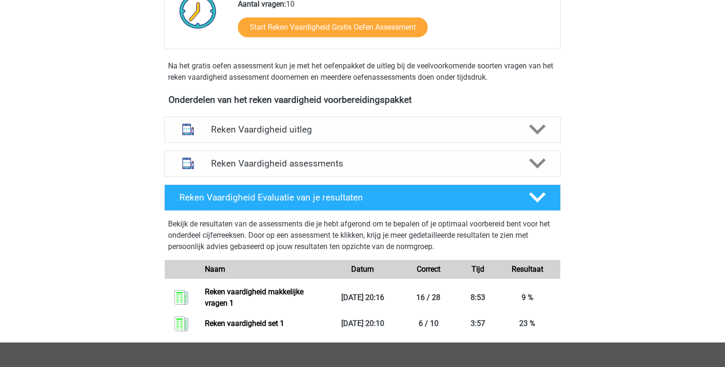
scroll to position [254, 0]
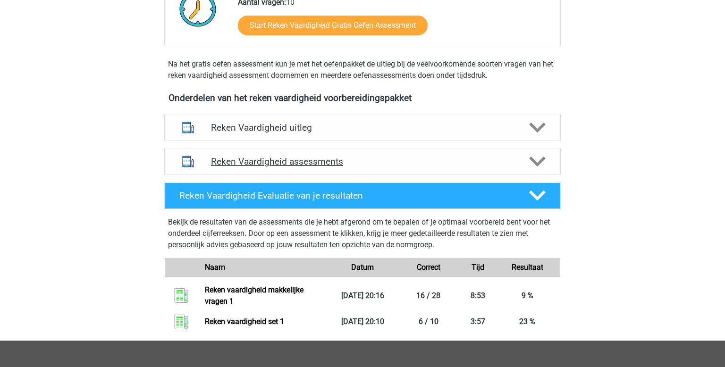
click at [354, 164] on h4 "Reken Vaardigheid assessments" at bounding box center [362, 161] width 303 height 11
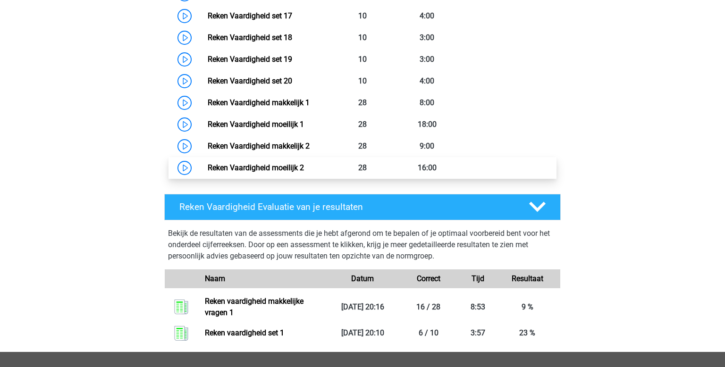
scroll to position [829, 0]
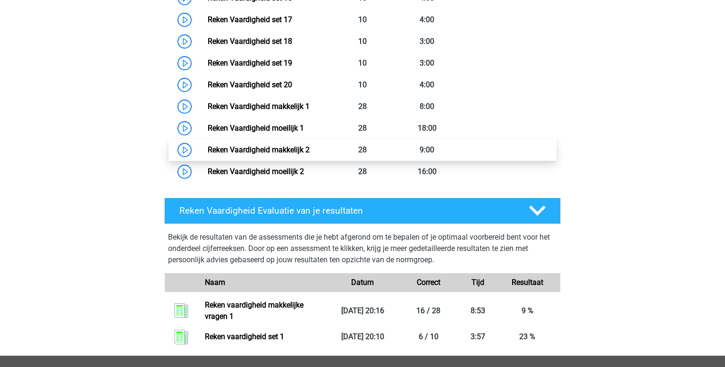
click at [273, 149] on link "Reken Vaardigheid makkelijk 2" at bounding box center [259, 149] width 102 height 9
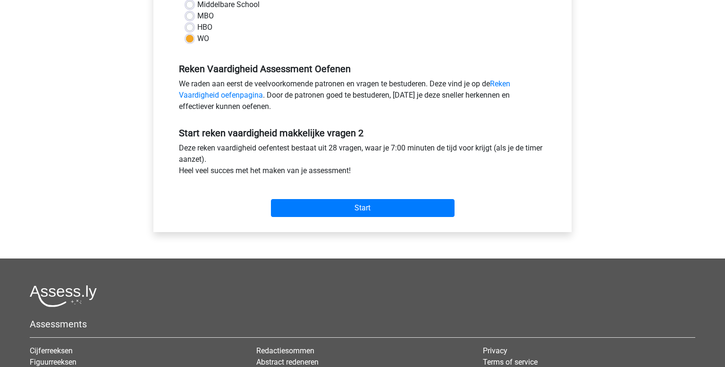
scroll to position [251, 0]
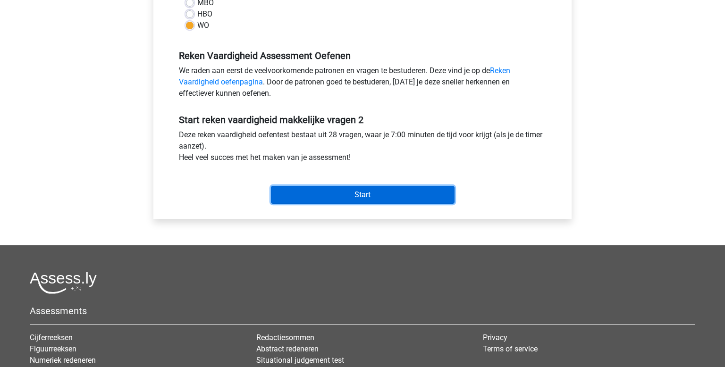
click at [383, 195] on input "Start" at bounding box center [363, 195] width 184 height 18
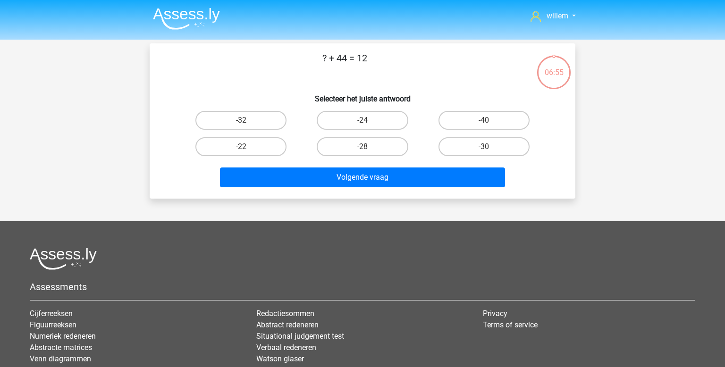
click at [246, 121] on input "-32" at bounding box center [244, 123] width 6 height 6
radio input "true"
click at [336, 189] on div "Volgende vraag" at bounding box center [362, 180] width 365 height 24
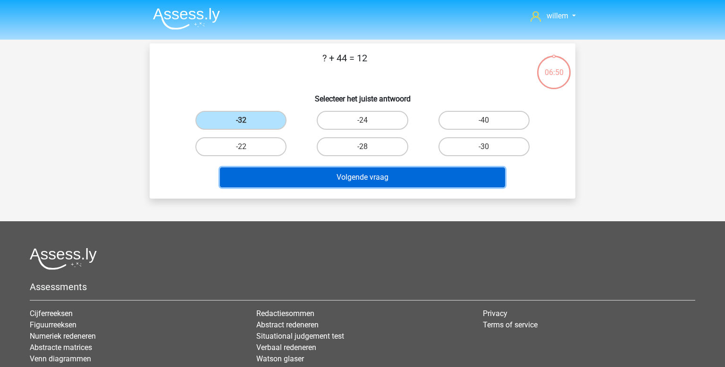
click at [357, 180] on button "Volgende vraag" at bounding box center [363, 178] width 286 height 20
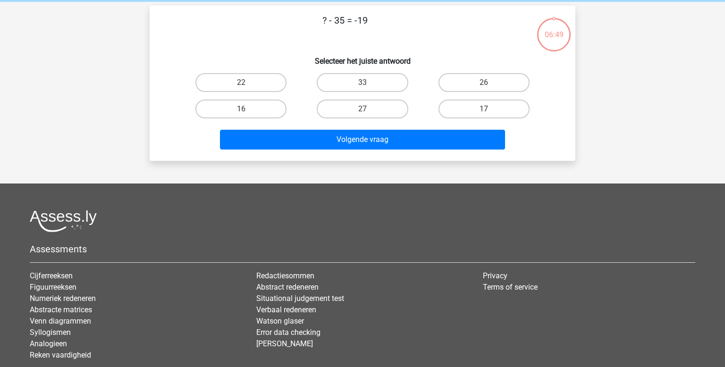
scroll to position [43, 0]
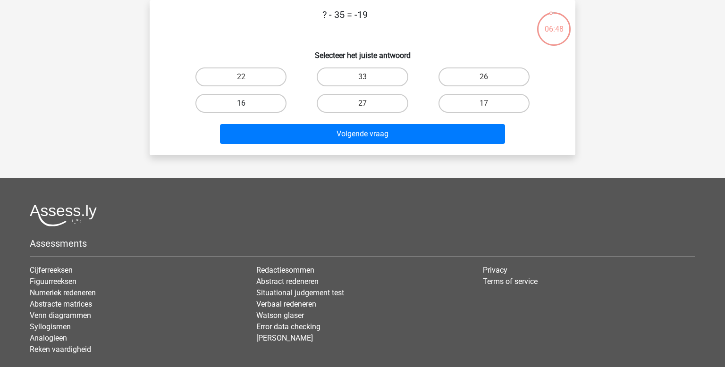
click at [252, 111] on label "16" at bounding box center [241, 103] width 91 height 19
click at [247, 110] on input "16" at bounding box center [244, 106] width 6 height 6
radio input "true"
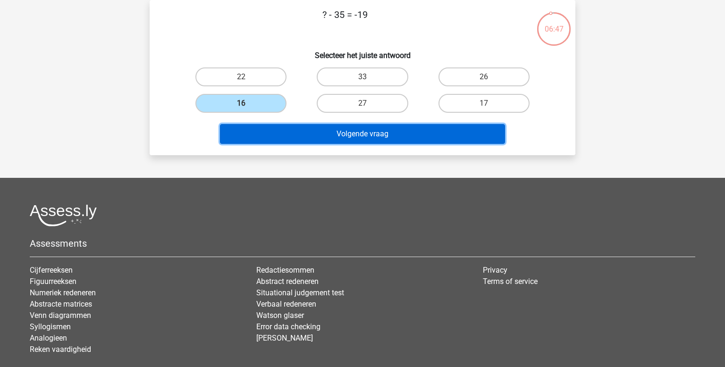
click at [297, 136] on button "Volgende vraag" at bounding box center [363, 134] width 286 height 20
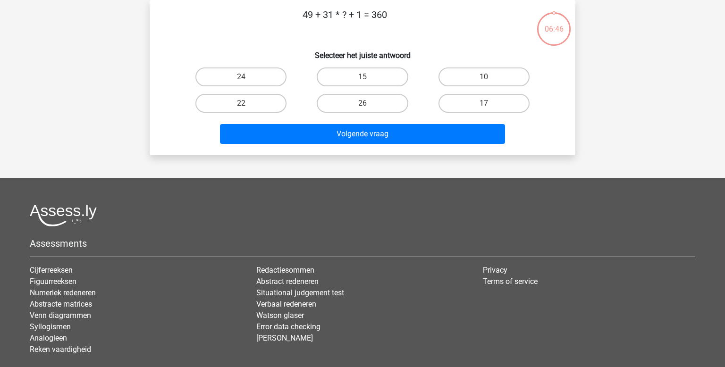
scroll to position [0, 0]
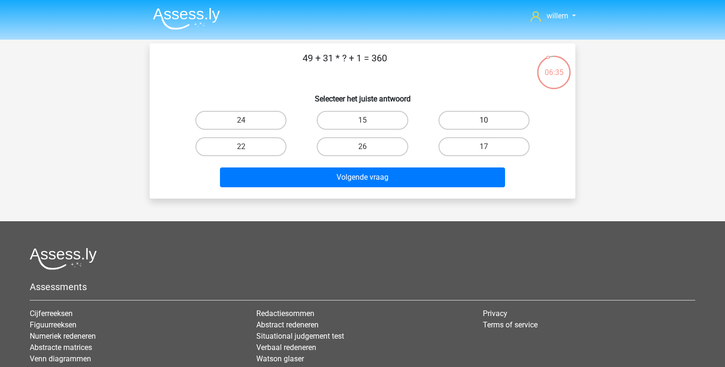
click at [515, 120] on label "10" at bounding box center [484, 120] width 91 height 19
click at [490, 120] on input "10" at bounding box center [487, 123] width 6 height 6
radio input "true"
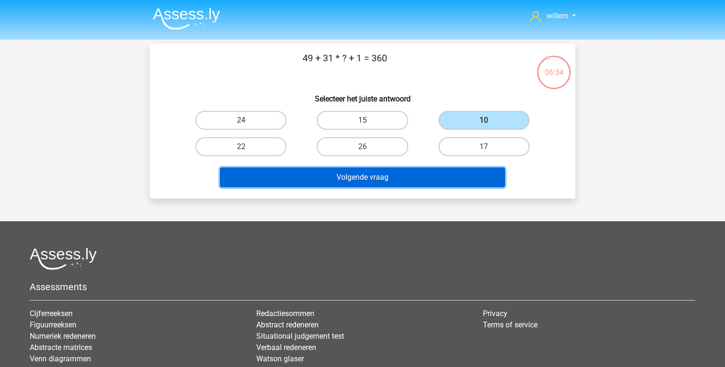
click at [425, 174] on button "Volgende vraag" at bounding box center [363, 178] width 286 height 20
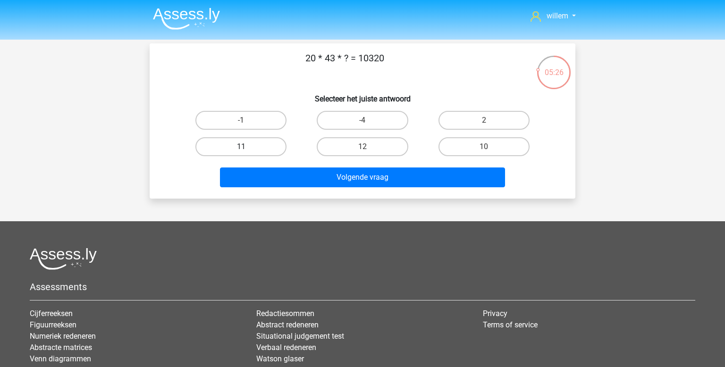
click at [273, 147] on label "11" at bounding box center [241, 146] width 91 height 19
click at [247, 147] on input "11" at bounding box center [244, 150] width 6 height 6
radio input "true"
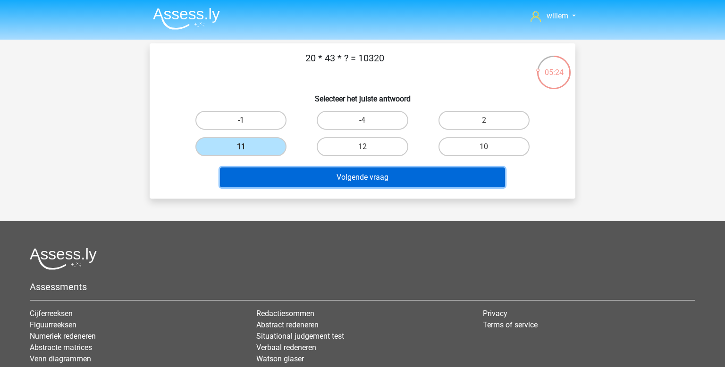
click at [342, 175] on button "Volgende vraag" at bounding box center [363, 178] width 286 height 20
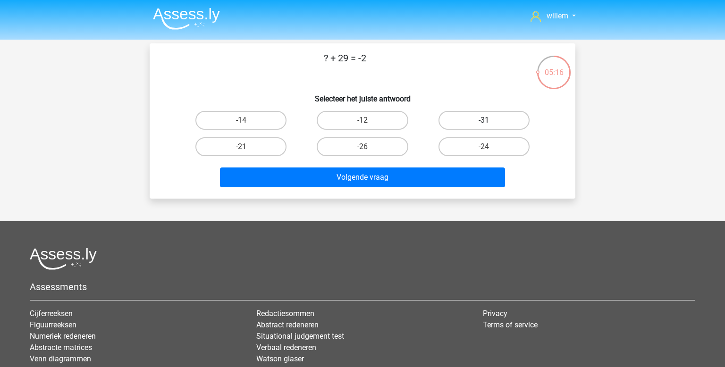
click at [487, 115] on label "-31" at bounding box center [484, 120] width 91 height 19
click at [487, 120] on input "-31" at bounding box center [487, 123] width 6 height 6
radio input "true"
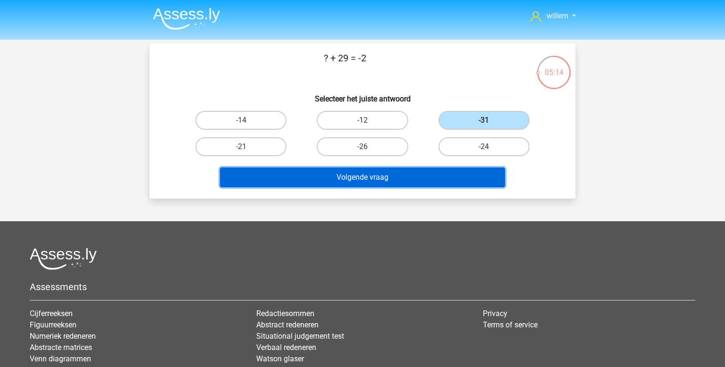
click at [398, 182] on button "Volgende vraag" at bounding box center [363, 178] width 286 height 20
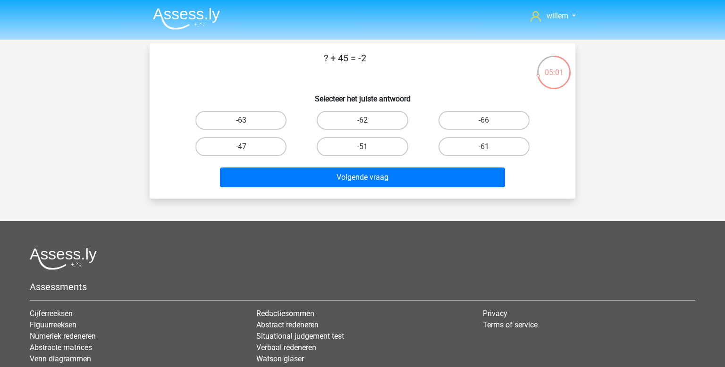
click at [254, 149] on label "-47" at bounding box center [241, 146] width 91 height 19
click at [247, 149] on input "-47" at bounding box center [244, 150] width 6 height 6
radio input "true"
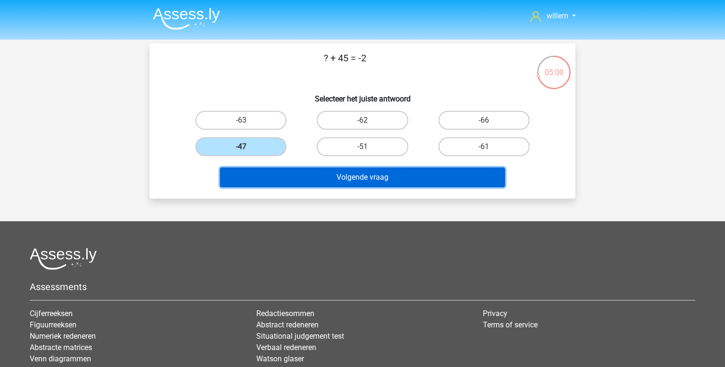
click at [305, 175] on button "Volgende vraag" at bounding box center [363, 178] width 286 height 20
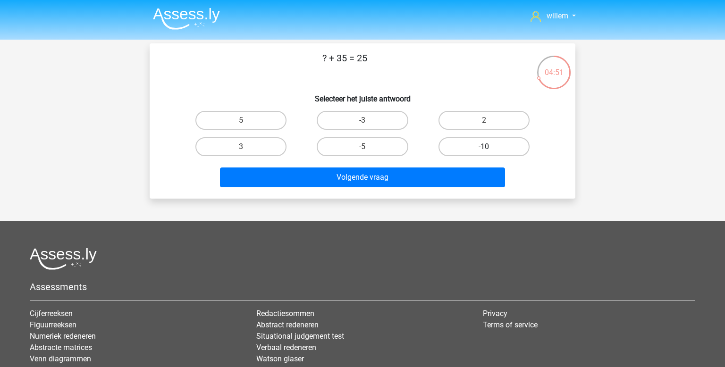
click at [477, 152] on label "-10" at bounding box center [484, 146] width 91 height 19
click at [484, 152] on input "-10" at bounding box center [487, 150] width 6 height 6
radio input "true"
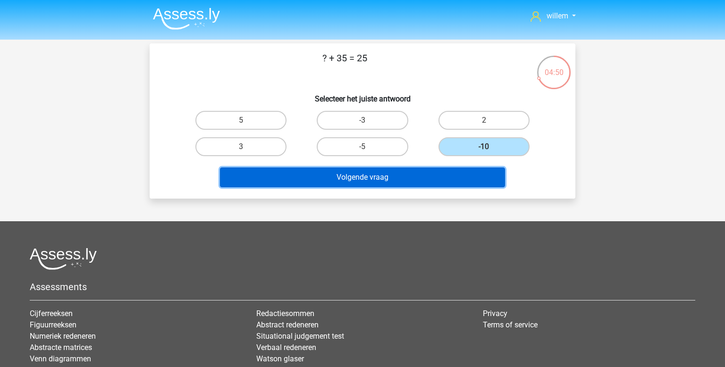
click at [422, 185] on button "Volgende vraag" at bounding box center [363, 178] width 286 height 20
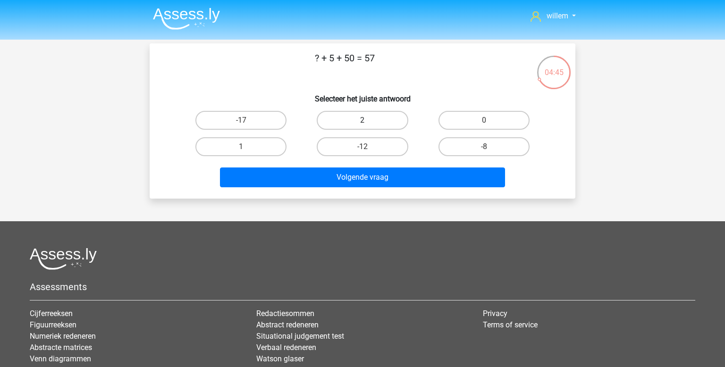
click at [354, 123] on label "2" at bounding box center [362, 120] width 91 height 19
click at [363, 123] on input "2" at bounding box center [366, 123] width 6 height 6
radio input "true"
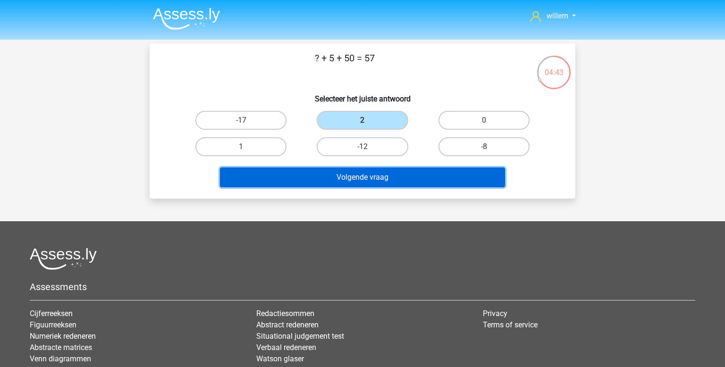
click at [358, 183] on button "Volgende vraag" at bounding box center [363, 178] width 286 height 20
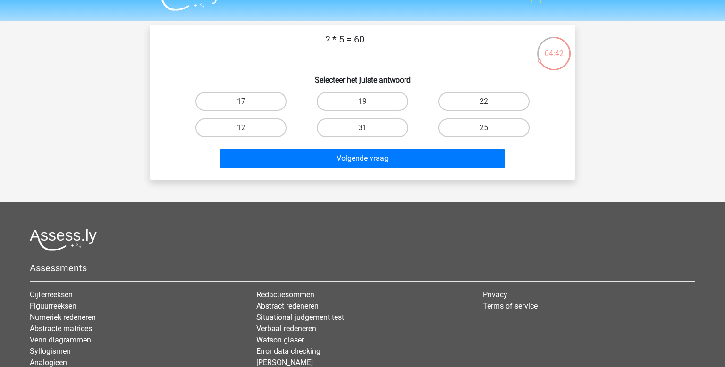
scroll to position [18, 0]
click at [270, 129] on label "12" at bounding box center [241, 128] width 91 height 19
click at [247, 129] on input "12" at bounding box center [244, 131] width 6 height 6
radio input "true"
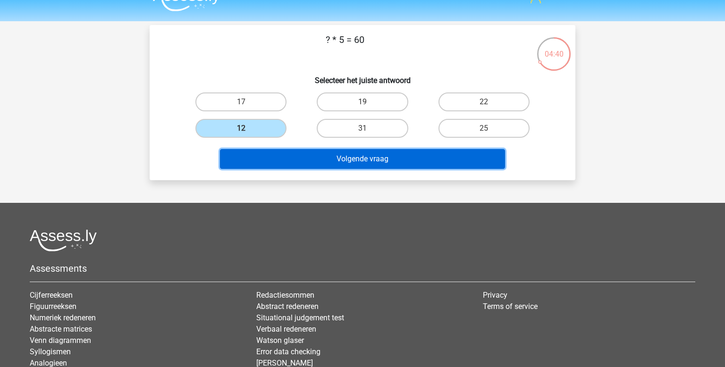
click at [313, 154] on button "Volgende vraag" at bounding box center [363, 159] width 286 height 20
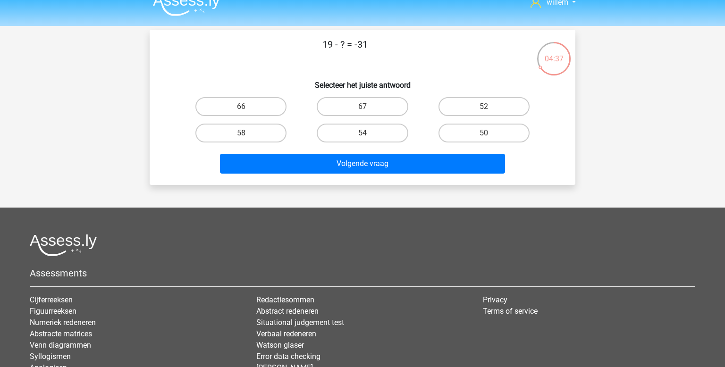
scroll to position [11, 0]
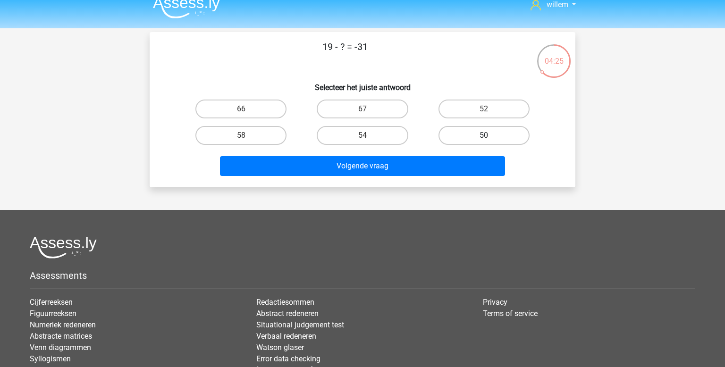
click at [482, 133] on label "50" at bounding box center [484, 135] width 91 height 19
click at [484, 136] on input "50" at bounding box center [487, 139] width 6 height 6
radio input "true"
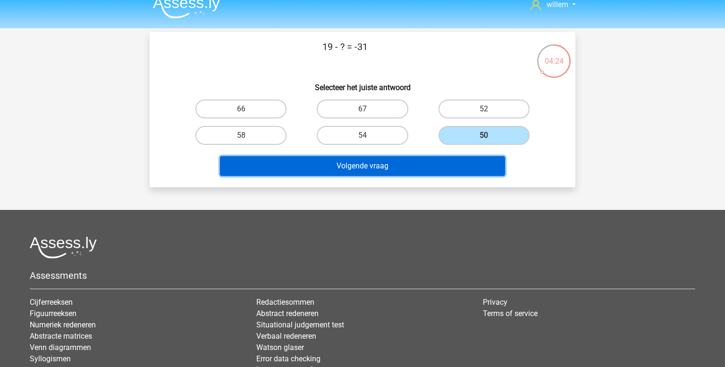
click at [442, 158] on button "Volgende vraag" at bounding box center [363, 166] width 286 height 20
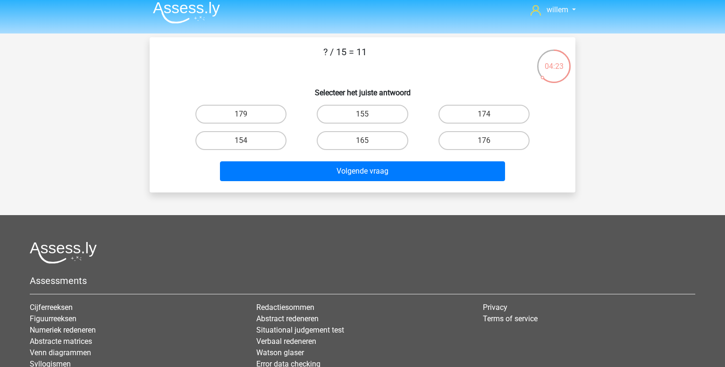
scroll to position [0, 0]
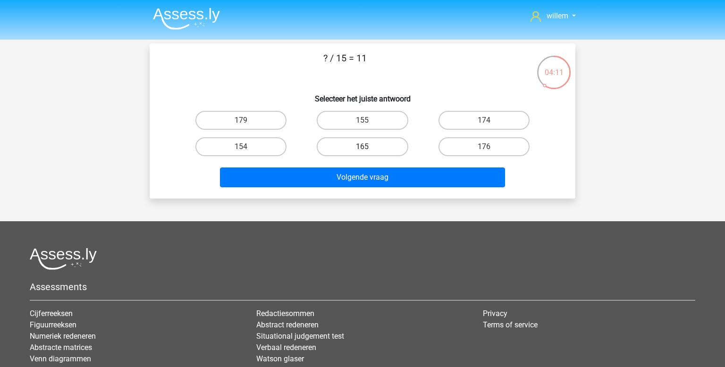
click at [391, 149] on label "165" at bounding box center [362, 146] width 91 height 19
click at [369, 149] on input "165" at bounding box center [366, 150] width 6 height 6
radio input "true"
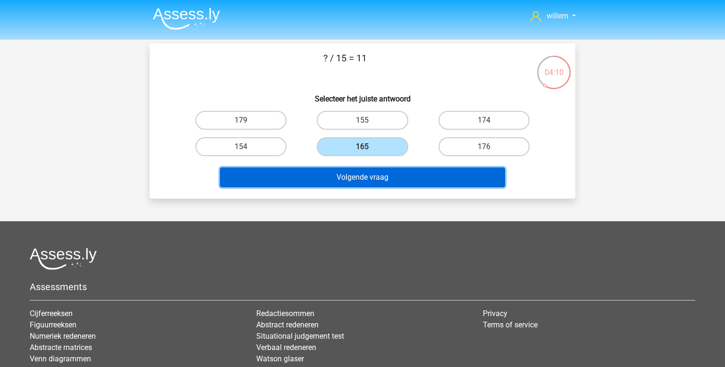
click at [386, 171] on button "Volgende vraag" at bounding box center [363, 178] width 286 height 20
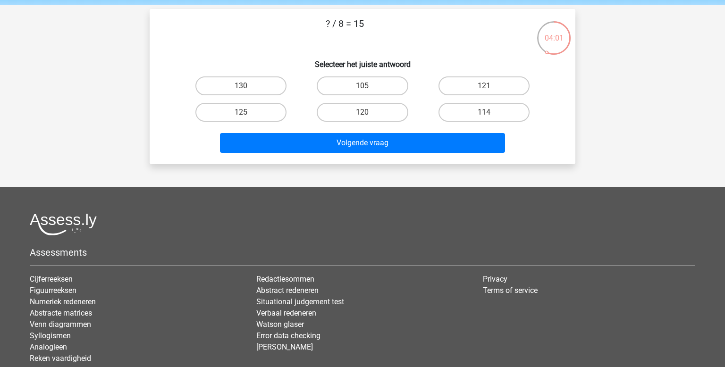
scroll to position [37, 0]
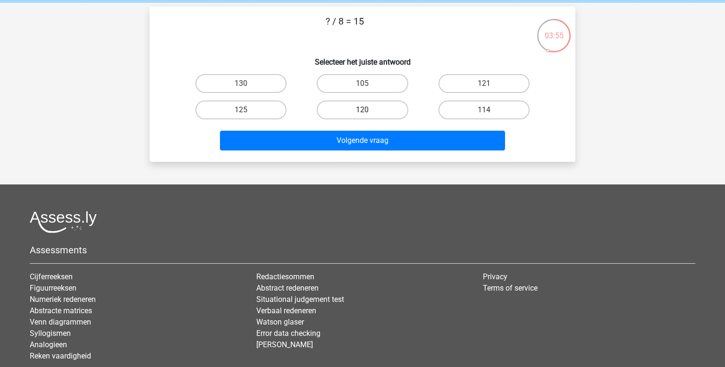
click at [391, 107] on label "120" at bounding box center [362, 110] width 91 height 19
click at [369, 110] on input "120" at bounding box center [366, 113] width 6 height 6
radio input "true"
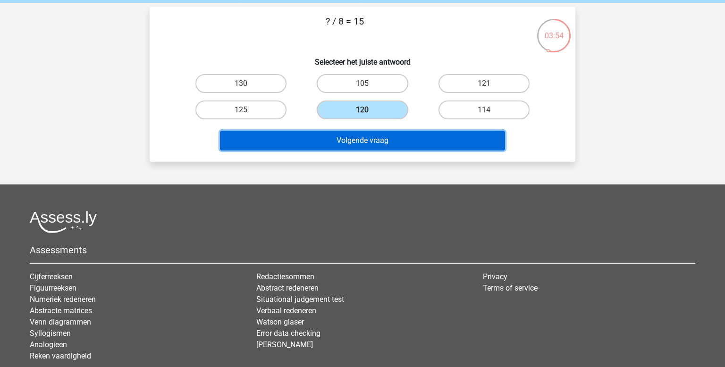
click at [370, 139] on button "Volgende vraag" at bounding box center [363, 141] width 286 height 20
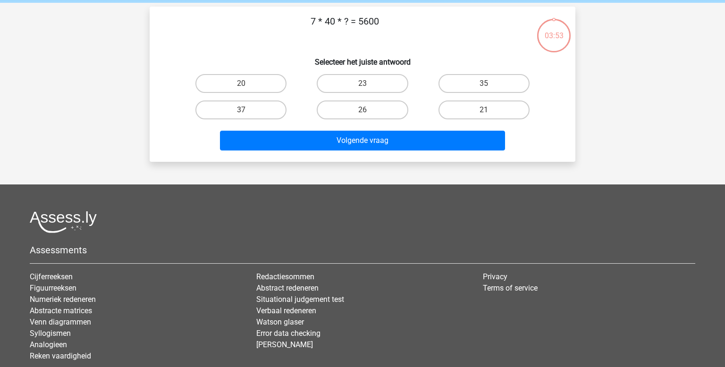
scroll to position [43, 0]
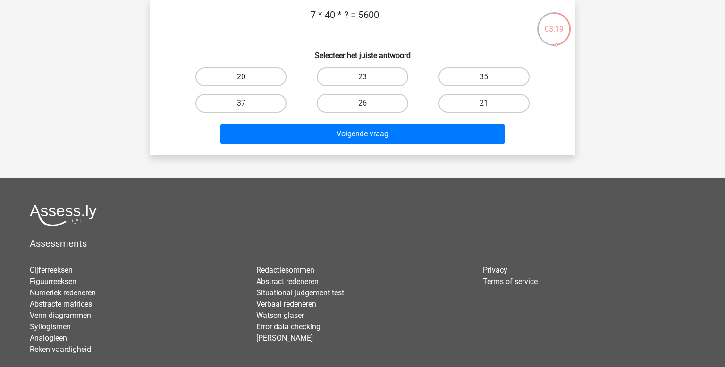
click at [279, 71] on label "20" at bounding box center [241, 77] width 91 height 19
click at [247, 77] on input "20" at bounding box center [244, 80] width 6 height 6
radio input "true"
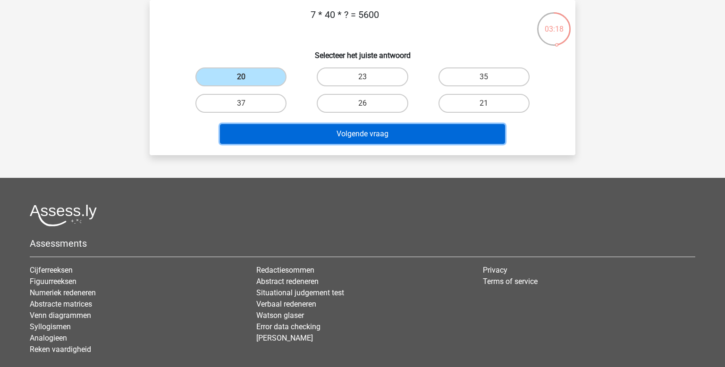
click at [326, 135] on button "Volgende vraag" at bounding box center [363, 134] width 286 height 20
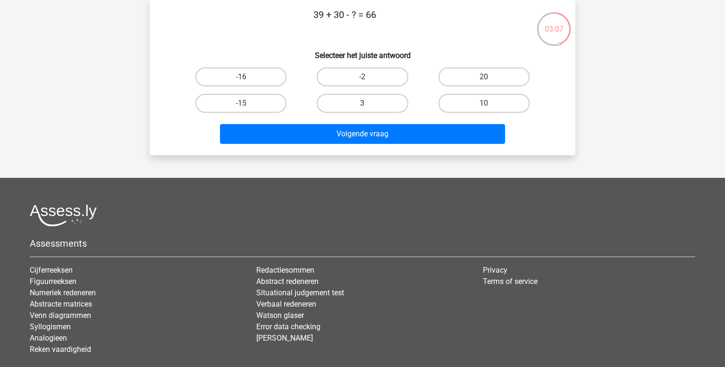
click at [377, 104] on label "3" at bounding box center [362, 103] width 91 height 19
click at [369, 104] on input "3" at bounding box center [366, 106] width 6 height 6
radio input "true"
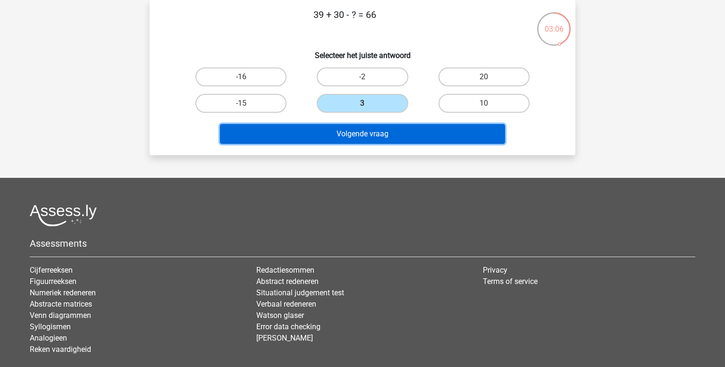
click at [368, 136] on button "Volgende vraag" at bounding box center [363, 134] width 286 height 20
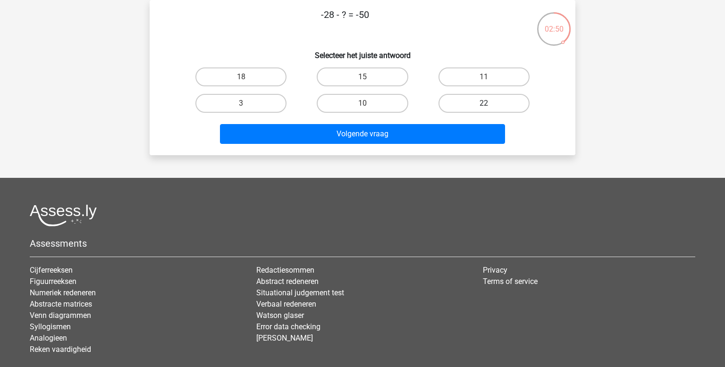
click at [462, 104] on label "22" at bounding box center [484, 103] width 91 height 19
click at [484, 104] on input "22" at bounding box center [487, 106] width 6 height 6
radio input "true"
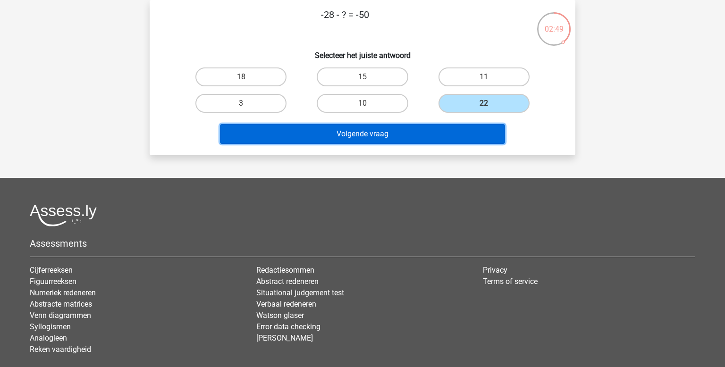
click at [416, 132] on button "Volgende vraag" at bounding box center [363, 134] width 286 height 20
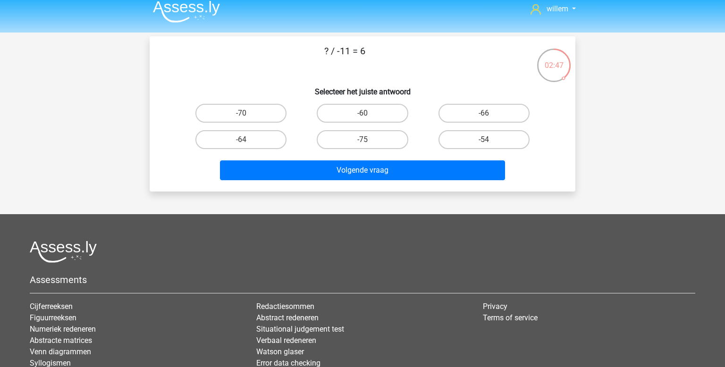
scroll to position [3, 0]
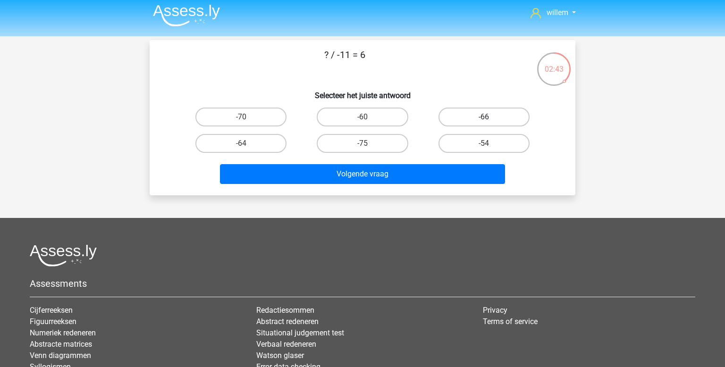
click at [486, 115] on label "-66" at bounding box center [484, 117] width 91 height 19
click at [486, 117] on input "-66" at bounding box center [487, 120] width 6 height 6
radio input "true"
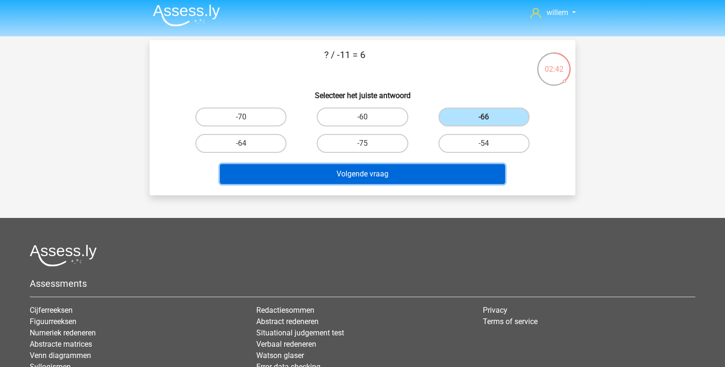
click at [419, 170] on button "Volgende vraag" at bounding box center [363, 174] width 286 height 20
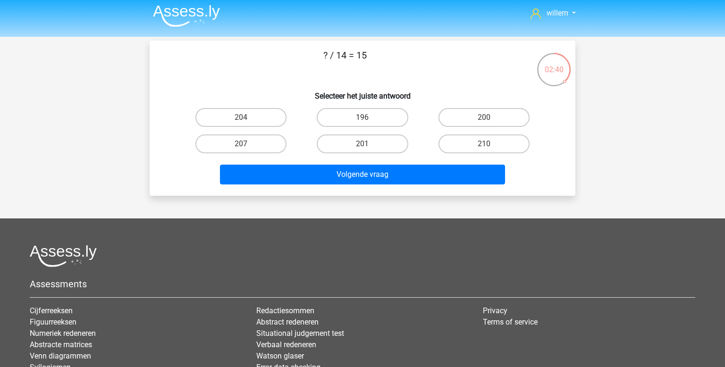
scroll to position [0, 0]
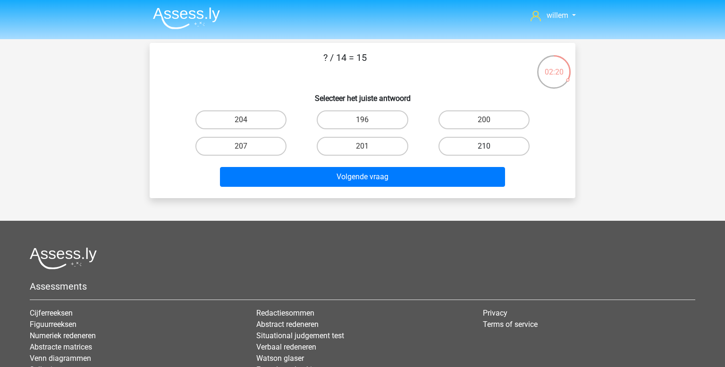
click at [465, 148] on label "210" at bounding box center [484, 146] width 91 height 19
click at [484, 148] on input "210" at bounding box center [487, 149] width 6 height 6
radio input "true"
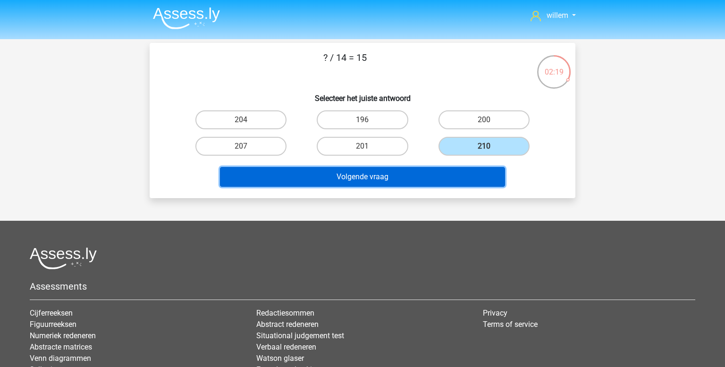
click at [427, 173] on button "Volgende vraag" at bounding box center [363, 177] width 286 height 20
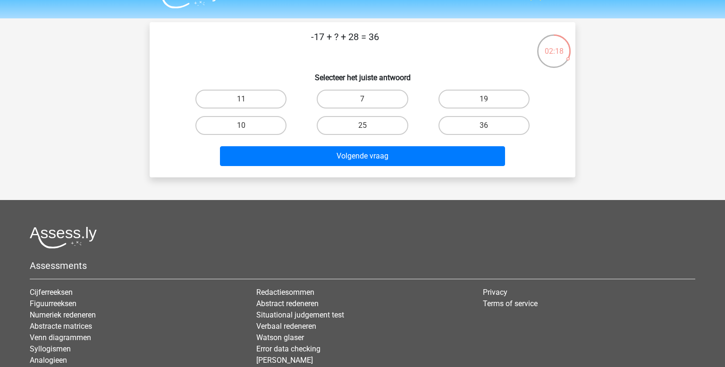
scroll to position [19, 0]
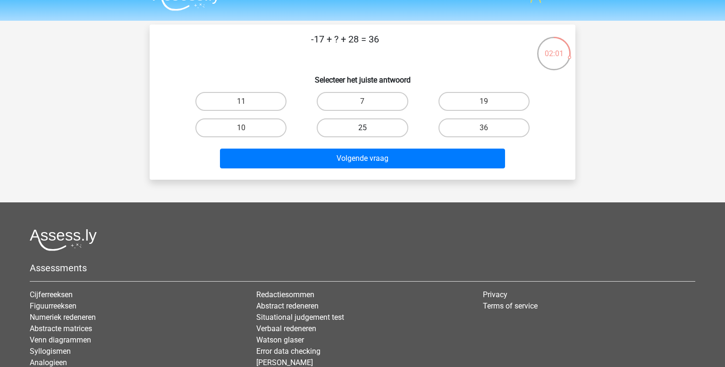
click at [343, 124] on label "25" at bounding box center [362, 128] width 91 height 19
click at [363, 128] on input "25" at bounding box center [366, 131] width 6 height 6
radio input "true"
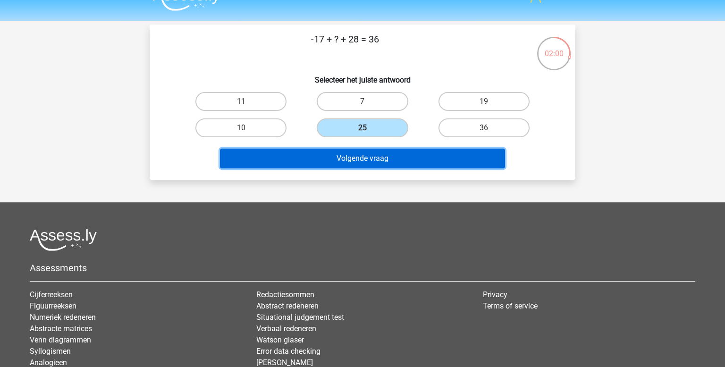
click at [349, 162] on button "Volgende vraag" at bounding box center [363, 159] width 286 height 20
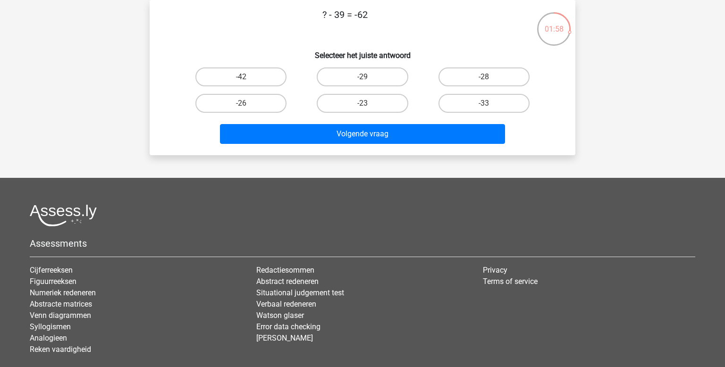
scroll to position [11, 0]
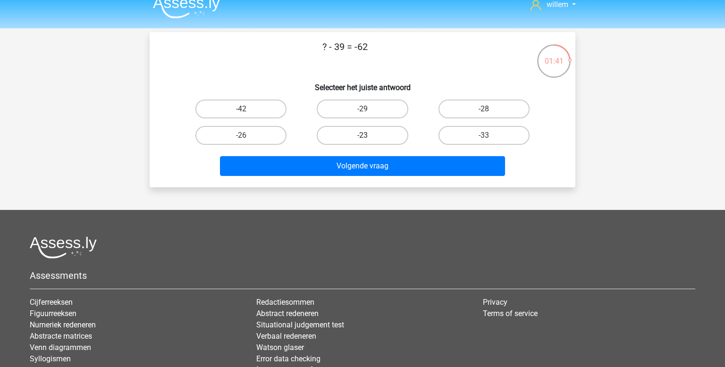
click at [387, 133] on label "-23" at bounding box center [362, 135] width 91 height 19
click at [369, 136] on input "-23" at bounding box center [366, 139] width 6 height 6
radio input "true"
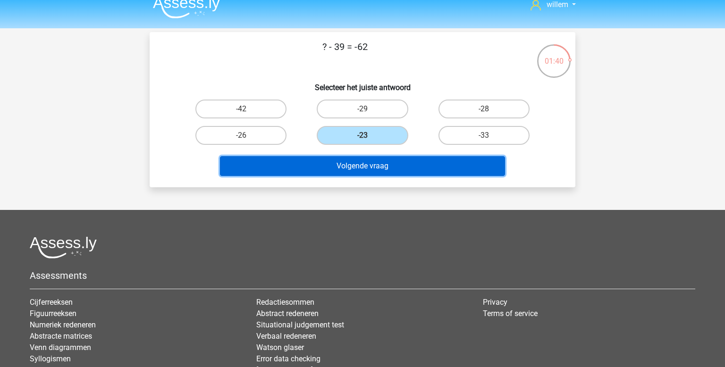
click at [368, 163] on button "Volgende vraag" at bounding box center [363, 166] width 286 height 20
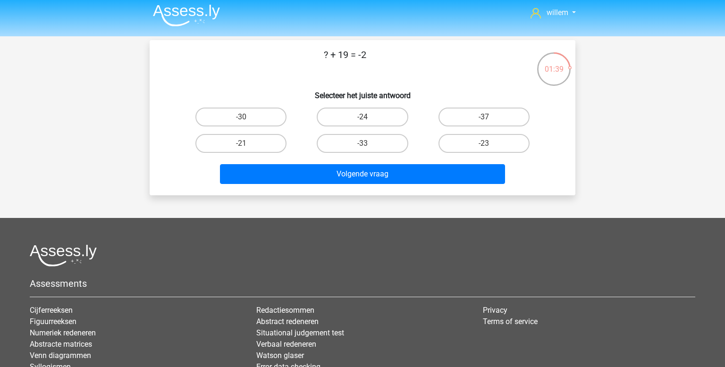
scroll to position [0, 0]
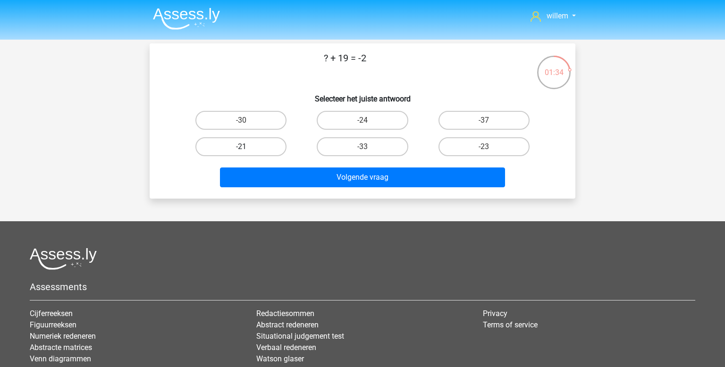
click at [265, 143] on label "-21" at bounding box center [241, 146] width 91 height 19
click at [247, 147] on input "-21" at bounding box center [244, 150] width 6 height 6
radio input "true"
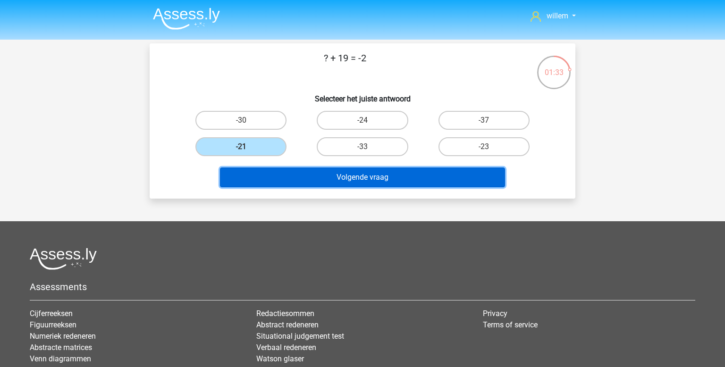
click at [307, 172] on button "Volgende vraag" at bounding box center [363, 178] width 286 height 20
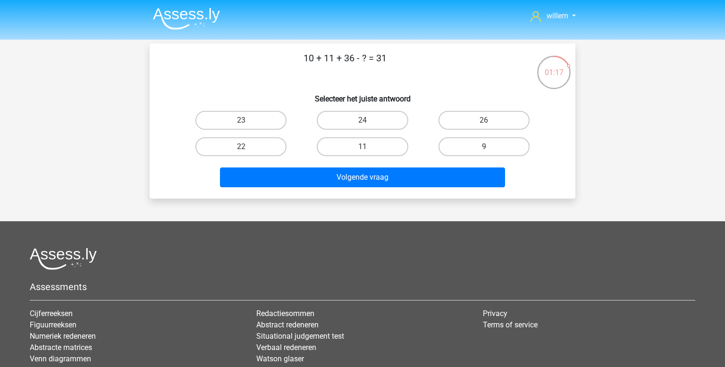
click at [489, 125] on input "26" at bounding box center [487, 123] width 6 height 6
radio input "true"
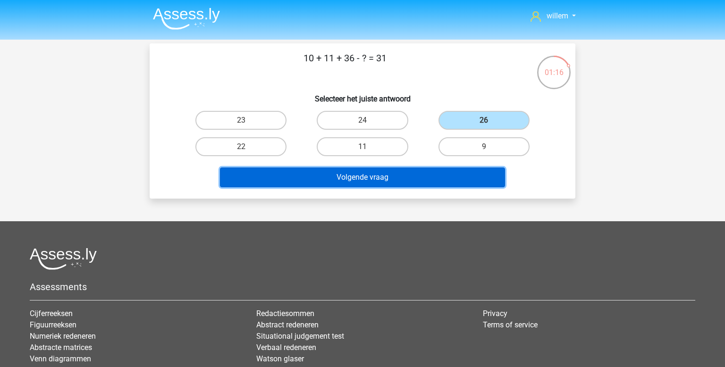
click at [423, 175] on button "Volgende vraag" at bounding box center [363, 178] width 286 height 20
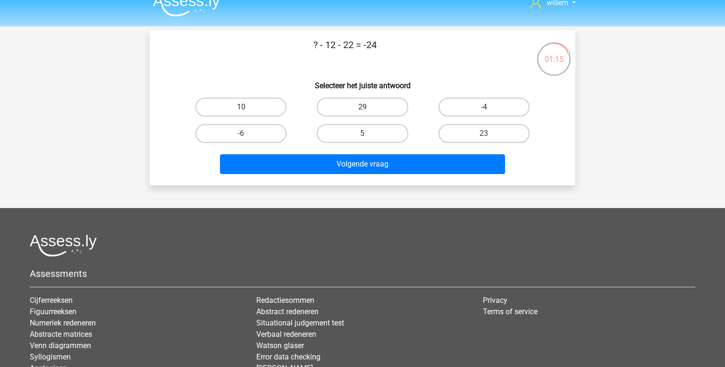
scroll to position [9, 0]
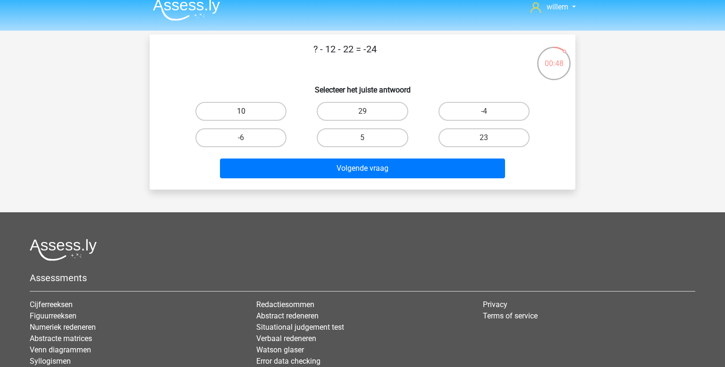
click at [279, 111] on label "10" at bounding box center [241, 111] width 91 height 19
click at [247, 111] on input "10" at bounding box center [244, 114] width 6 height 6
radio input "true"
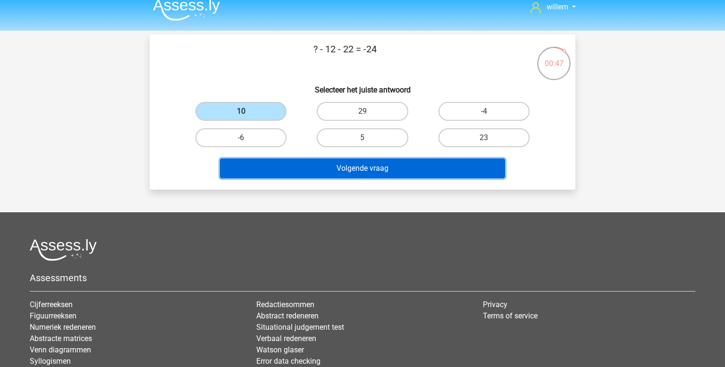
click at [363, 167] on button "Volgende vraag" at bounding box center [363, 169] width 286 height 20
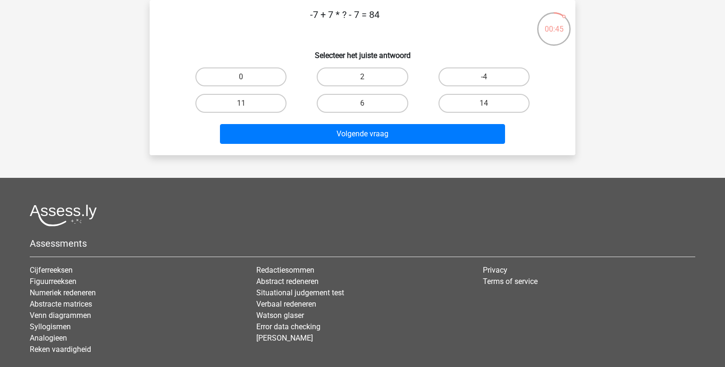
scroll to position [18, 0]
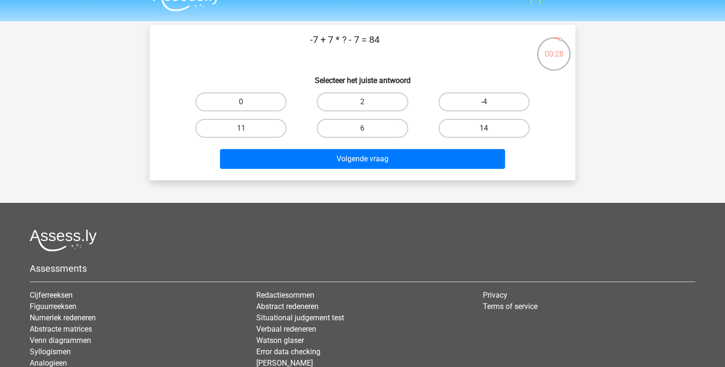
click at [490, 126] on label "14" at bounding box center [484, 128] width 91 height 19
click at [490, 128] on input "14" at bounding box center [487, 131] width 6 height 6
radio input "true"
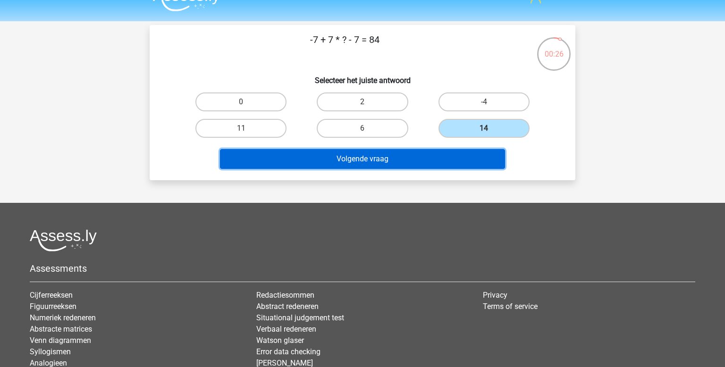
click at [436, 160] on button "Volgende vraag" at bounding box center [363, 159] width 286 height 20
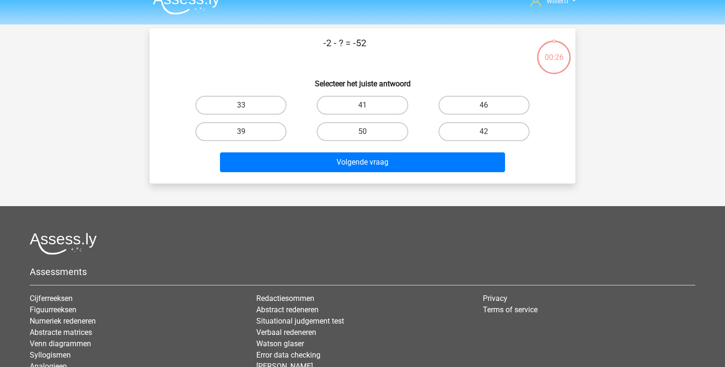
scroll to position [0, 0]
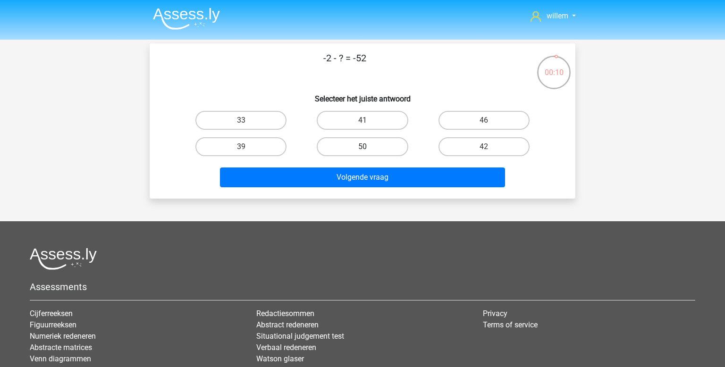
click at [391, 145] on label "50" at bounding box center [362, 146] width 91 height 19
click at [369, 147] on input "50" at bounding box center [366, 150] width 6 height 6
radio input "true"
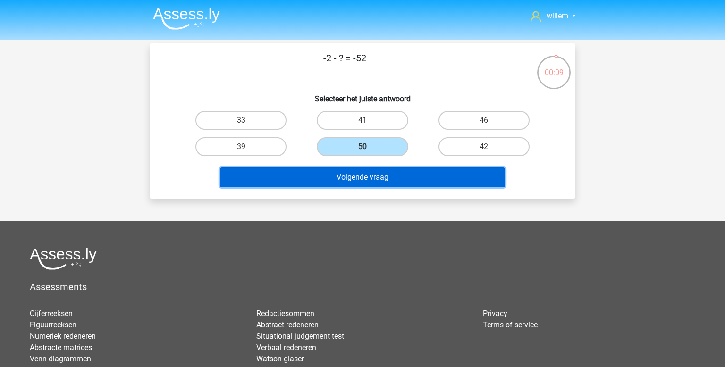
click at [397, 173] on button "Volgende vraag" at bounding box center [363, 178] width 286 height 20
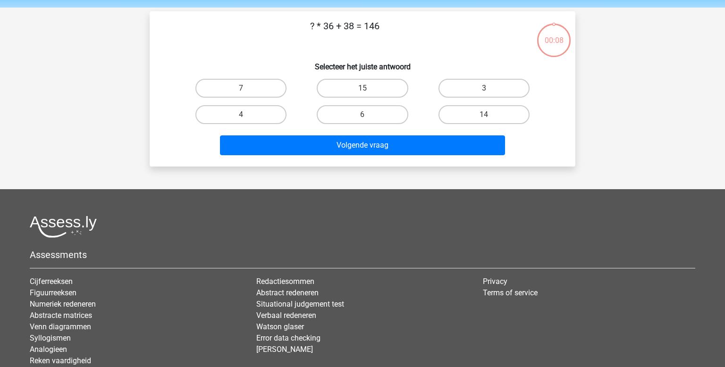
scroll to position [43, 0]
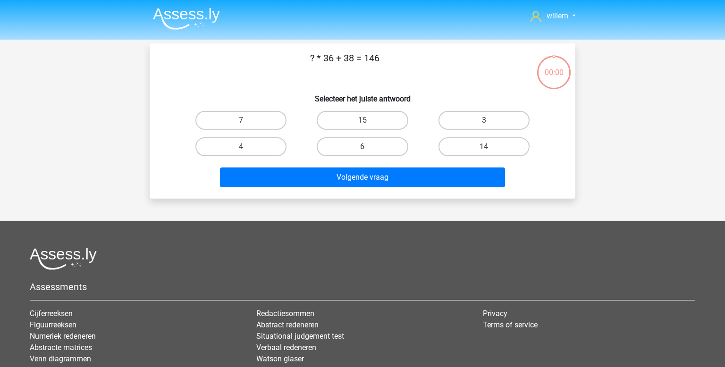
scroll to position [43, 0]
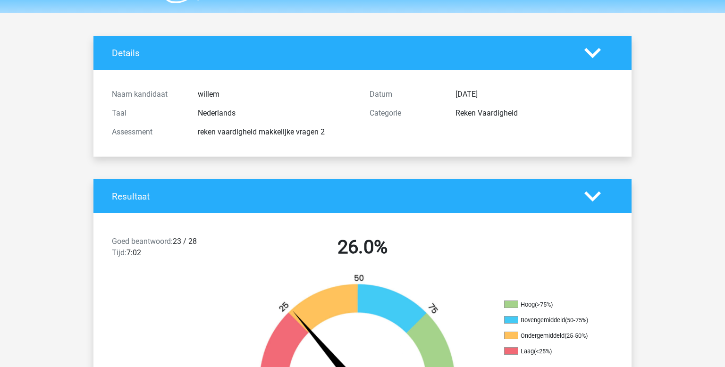
scroll to position [22, 0]
